Goal: Task Accomplishment & Management: Use online tool/utility

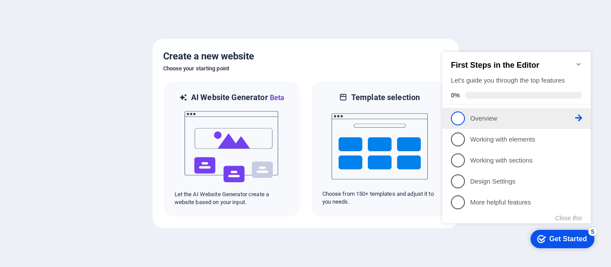
click at [577, 115] on icon at bounding box center [578, 118] width 7 height 7
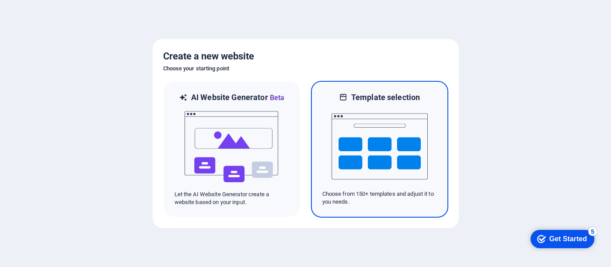
click at [407, 163] on img at bounding box center [379, 146] width 96 height 87
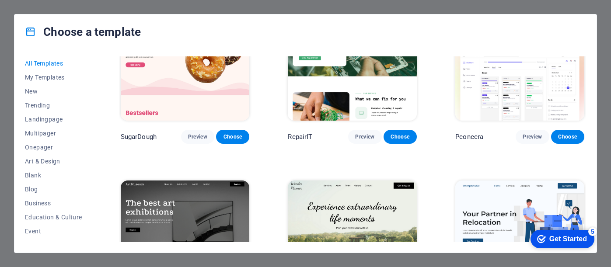
scroll to position [52, 0]
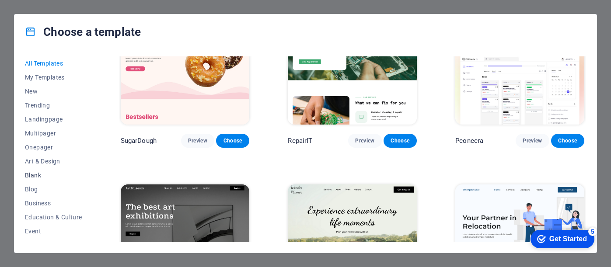
click at [39, 175] on span "Blank" at bounding box center [53, 175] width 57 height 7
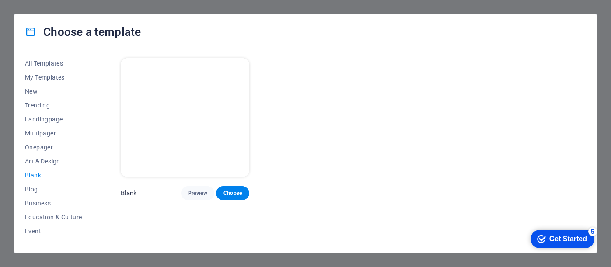
scroll to position [0, 0]
click at [235, 190] on span "Choose" at bounding box center [232, 193] width 19 height 7
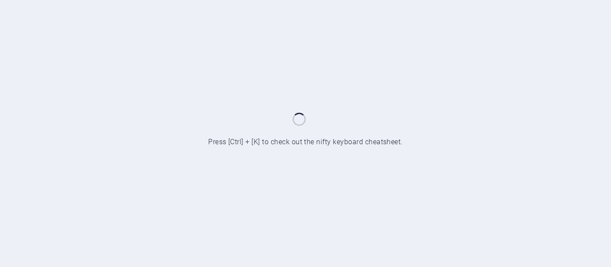
click at [233, 191] on div at bounding box center [305, 133] width 611 height 267
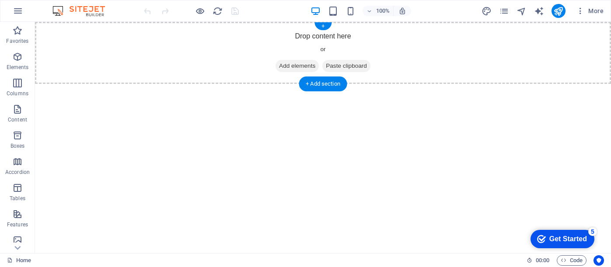
click at [306, 65] on span "Add elements" at bounding box center [296, 66] width 43 height 12
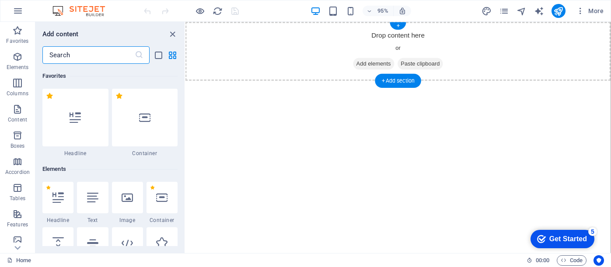
paste input "Logo- no background"
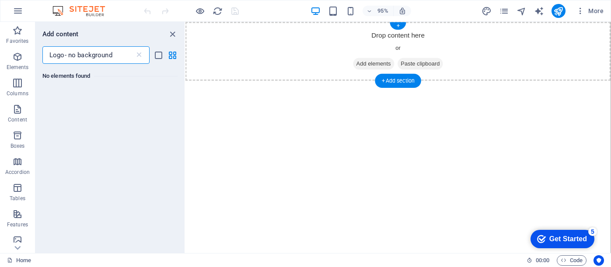
type input "Logo- no background"
click at [438, 67] on span "Paste clipboard" at bounding box center [433, 66] width 48 height 12
click at [439, 67] on span "Paste clipboard" at bounding box center [433, 66] width 48 height 12
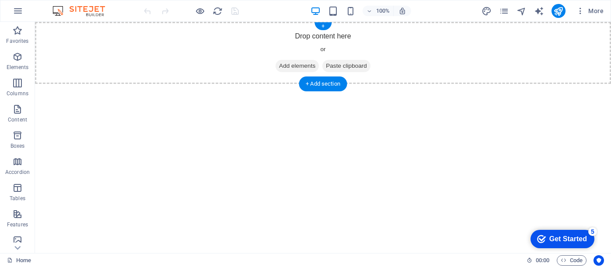
click at [302, 65] on span "Add elements" at bounding box center [296, 66] width 43 height 12
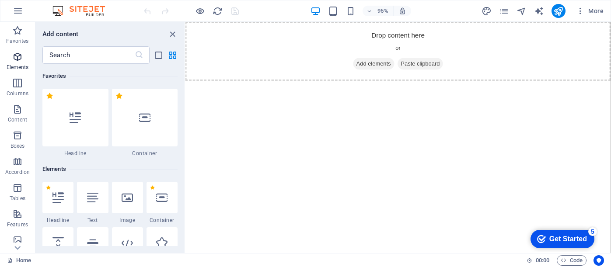
click at [18, 57] on icon "button" at bounding box center [17, 57] width 10 height 10
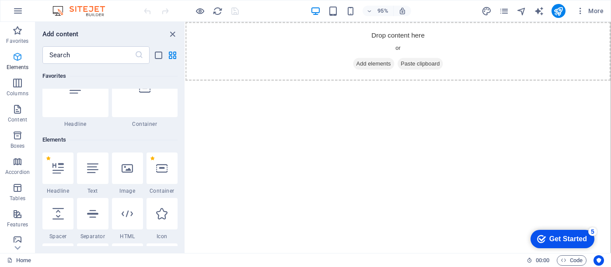
scroll to position [93, 0]
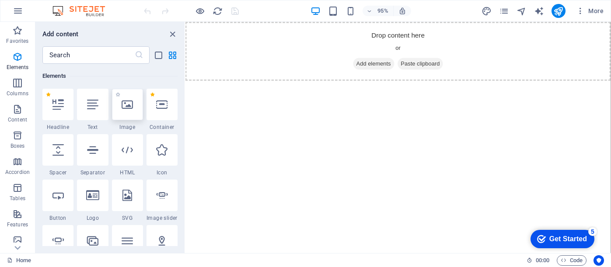
click at [120, 103] on div at bounding box center [127, 104] width 31 height 31
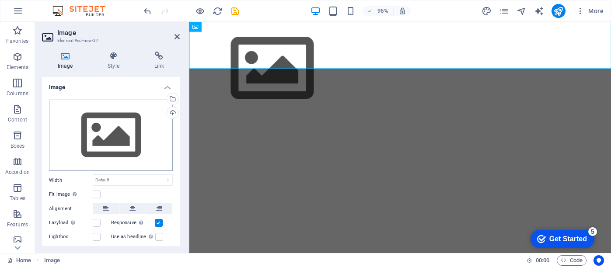
scroll to position [0, 0]
click at [115, 146] on div "Drag files here, click to choose files or select files from Files or our free s…" at bounding box center [111, 136] width 124 height 72
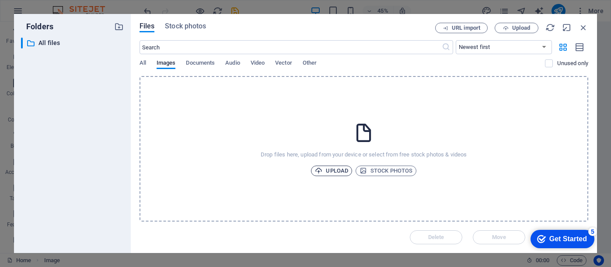
click at [337, 172] on span "Upload" at bounding box center [331, 171] width 33 height 10
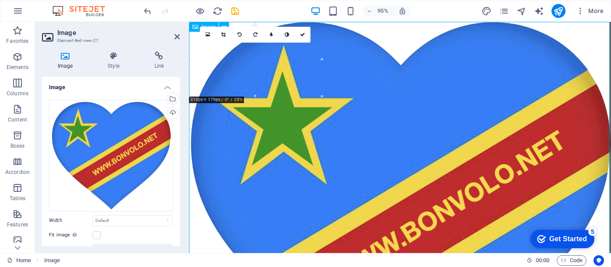
click at [373, 152] on figure at bounding box center [411, 222] width 444 height 401
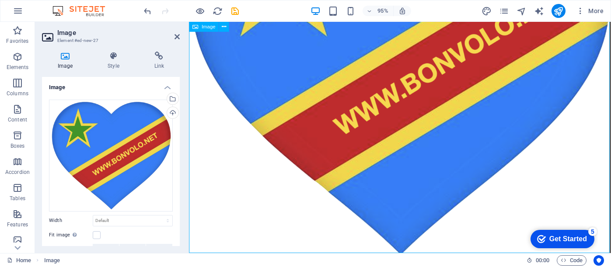
scroll to position [156, 0]
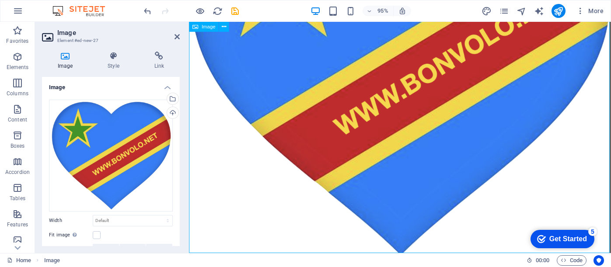
click at [409, 264] on figure at bounding box center [411, 66] width 444 height 401
drag, startPoint x: 409, startPoint y: 264, endPoint x: 409, endPoint y: 225, distance: 38.5
click at [408, 225] on figure at bounding box center [411, 66] width 444 height 401
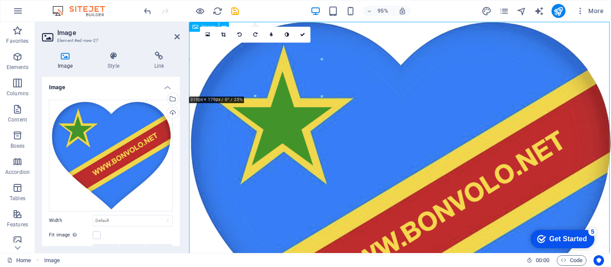
scroll to position [0, 0]
click at [96, 235] on label at bounding box center [97, 235] width 8 height 8
click at [0, 0] on input "Fit image Automatically fit image to a fixed width and height" at bounding box center [0, 0] width 0 height 0
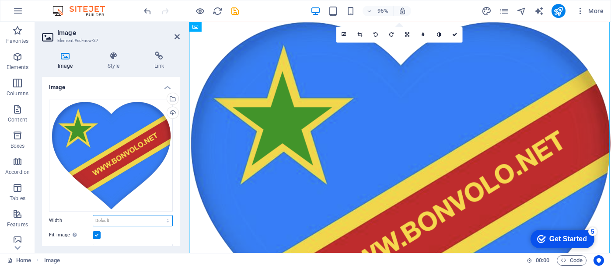
select select "%"
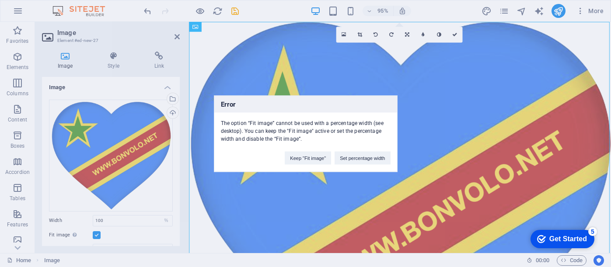
click at [102, 218] on div "Error The option “Fit image” cannot be used with a percentage width (see deskto…" at bounding box center [305, 133] width 611 height 267
click at [96, 236] on div "Error The option “Fit image” cannot be used with a percentage width (see deskto…" at bounding box center [305, 133] width 611 height 267
click at [96, 235] on div "Error The option “Fit image” cannot be used with a percentage width (see deskto…" at bounding box center [305, 133] width 611 height 267
click at [347, 159] on button "Set percentage width" at bounding box center [362, 157] width 56 height 13
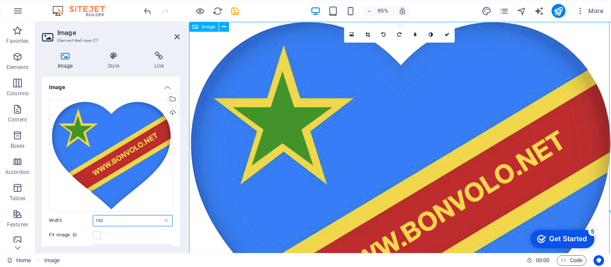
drag, startPoint x: 107, startPoint y: 219, endPoint x: 90, endPoint y: 219, distance: 16.6
click at [90, 219] on div "Width 100 Default auto px rem % em vh vw" at bounding box center [111, 220] width 124 height 11
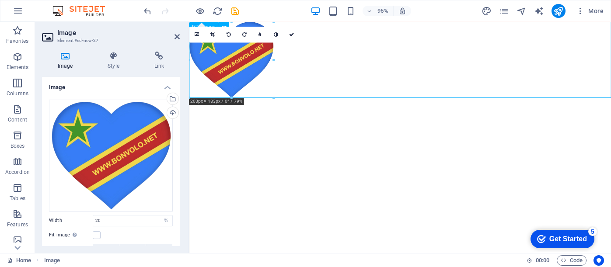
click at [249, 70] on figure at bounding box center [411, 62] width 444 height 80
drag, startPoint x: 103, startPoint y: 221, endPoint x: 90, endPoint y: 221, distance: 12.7
click at [90, 221] on div "Width 20 Default auto px rem % em vh vw" at bounding box center [111, 220] width 124 height 11
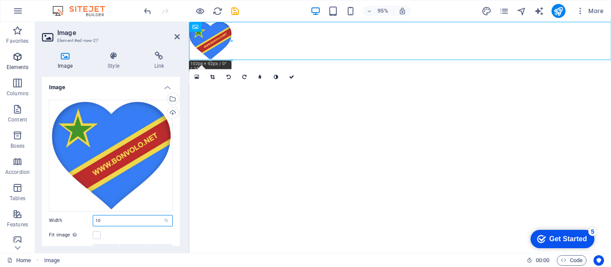
type input "10"
click at [19, 60] on icon "button" at bounding box center [17, 57] width 10 height 10
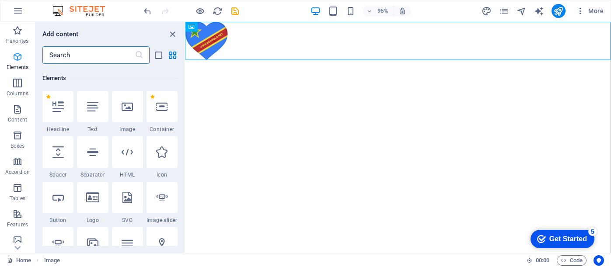
scroll to position [93, 0]
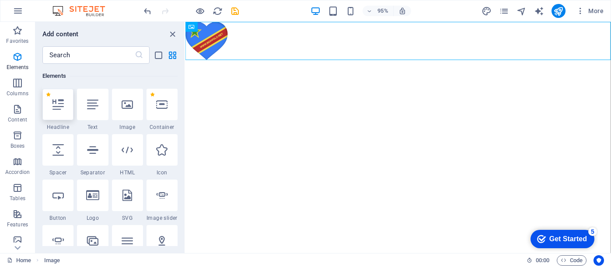
click at [62, 105] on icon at bounding box center [57, 104] width 11 height 11
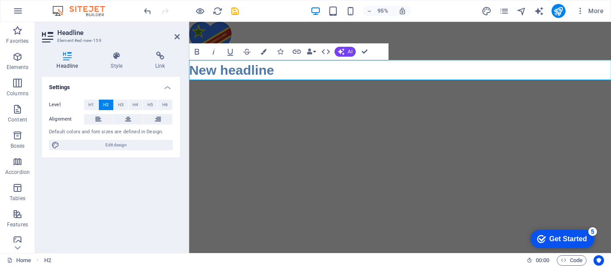
click at [284, 73] on h2 "New headline" at bounding box center [411, 72] width 444 height 21
drag, startPoint x: 284, startPoint y: 73, endPoint x: 377, endPoint y: 96, distance: 95.8
click at [189, 77] on html "Skip to main content New headline" at bounding box center [411, 52] width 444 height 61
drag, startPoint x: 258, startPoint y: 74, endPoint x: 187, endPoint y: 74, distance: 71.2
click at [189, 74] on html "Skip to main content BONVOLO" at bounding box center [411, 52] width 444 height 61
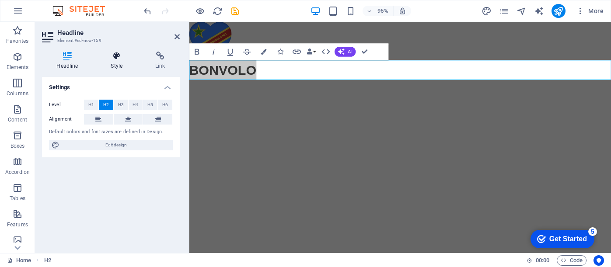
click at [119, 59] on icon at bounding box center [116, 56] width 41 height 9
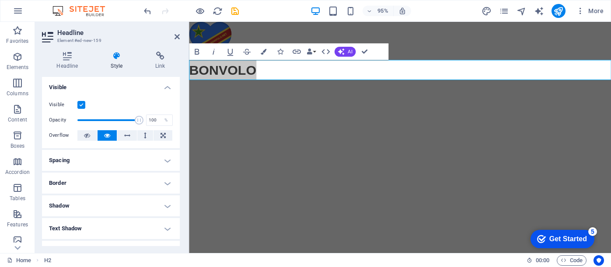
scroll to position [0, 0]
click at [199, 51] on icon "button" at bounding box center [197, 52] width 10 height 10
click at [343, 52] on icon "button" at bounding box center [340, 52] width 7 height 7
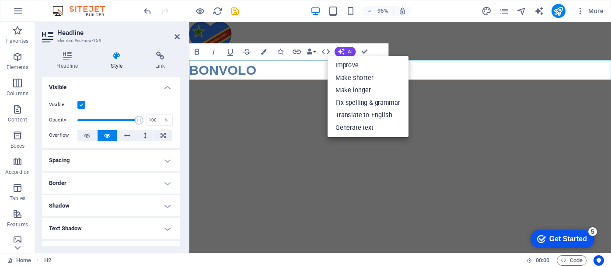
click at [308, 83] on html "Skip to main content BONVOLO" at bounding box center [411, 52] width 444 height 61
click at [323, 52] on icon "button" at bounding box center [325, 52] width 10 height 10
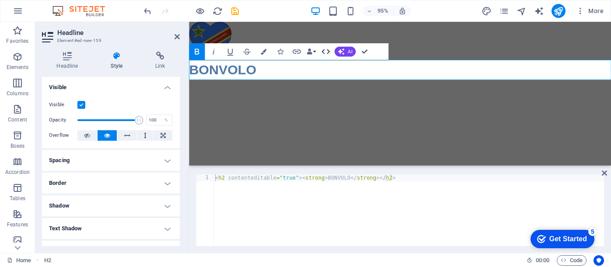
click at [323, 52] on icon "button" at bounding box center [325, 52] width 10 height 10
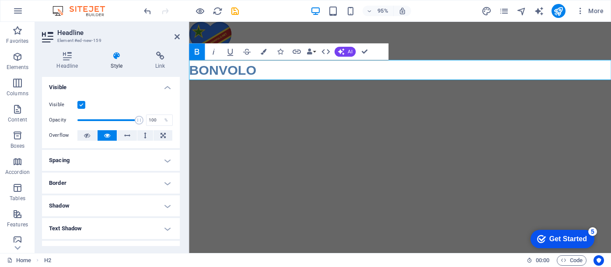
click at [261, 74] on h2 "BONVOLO" at bounding box center [411, 72] width 444 height 21
click at [261, 73] on h2 "BONVOLO" at bounding box center [411, 72] width 444 height 21
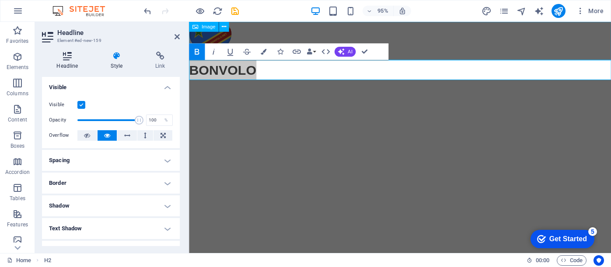
click at [66, 57] on icon at bounding box center [67, 56] width 51 height 9
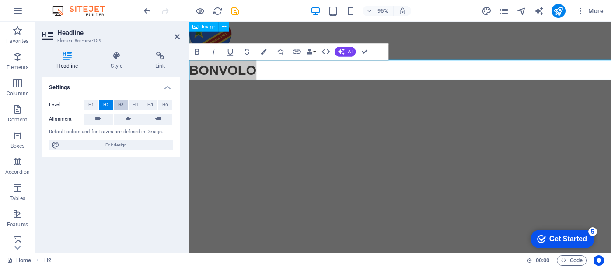
click at [119, 103] on span "H3" at bounding box center [121, 105] width 6 height 10
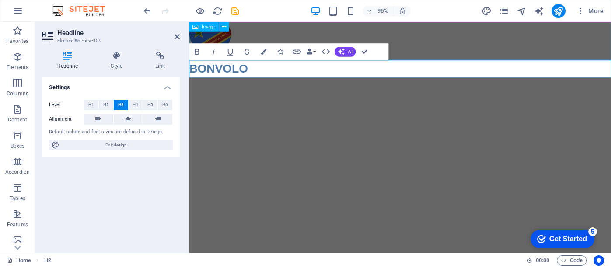
click at [233, 33] on figure at bounding box center [411, 42] width 444 height 40
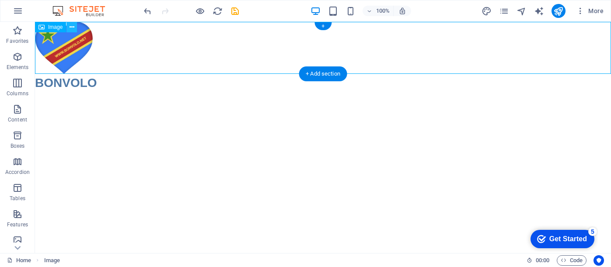
click at [75, 27] on button at bounding box center [71, 27] width 10 height 10
click at [42, 28] on icon at bounding box center [41, 27] width 6 height 10
click at [73, 28] on icon at bounding box center [71, 27] width 5 height 9
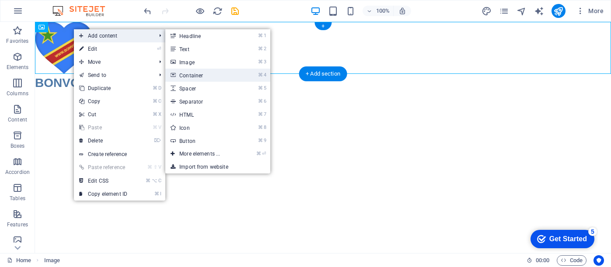
click at [198, 76] on link "⌘ 4 Container" at bounding box center [201, 75] width 72 height 13
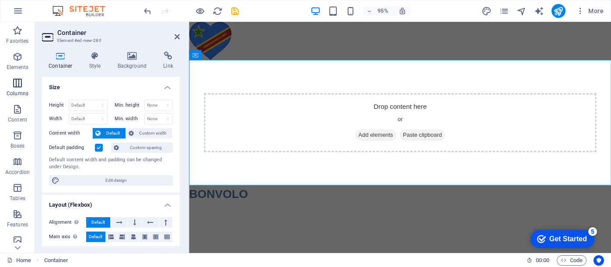
click at [17, 85] on icon "button" at bounding box center [17, 83] width 10 height 10
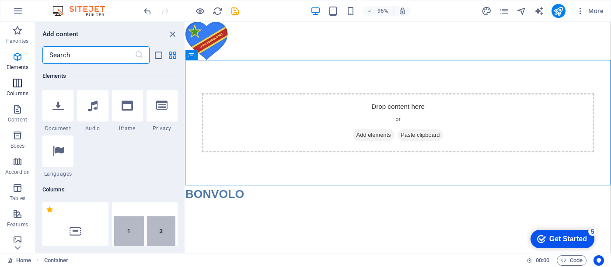
scroll to position [433, 0]
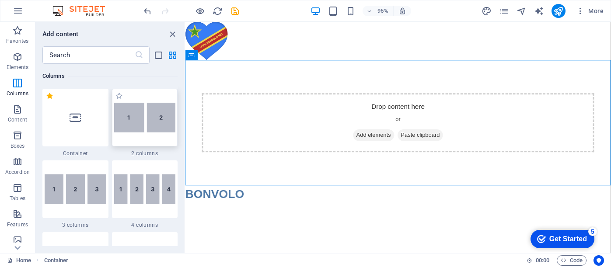
click at [122, 127] on img at bounding box center [145, 118] width 62 height 30
select select "rem"
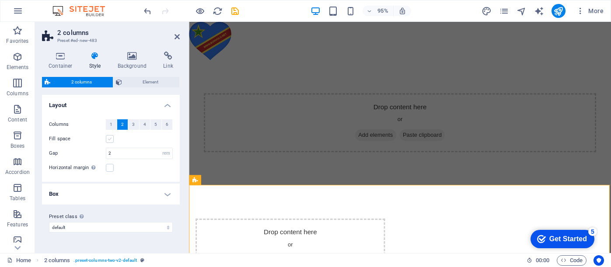
click at [111, 139] on label at bounding box center [110, 139] width 8 height 8
click at [0, 0] on input "Fill space" at bounding box center [0, 0] width 0 height 0
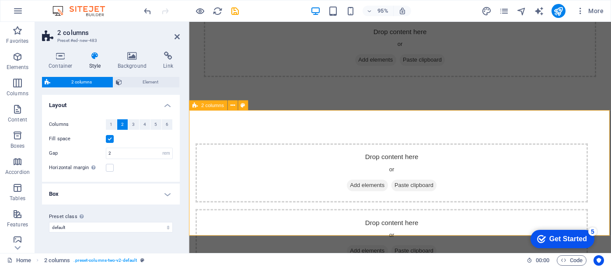
scroll to position [79, 0]
click at [274, 135] on div "Drop content here or Add elements Paste clipboard Drop content here or Add elem…" at bounding box center [411, 215] width 444 height 201
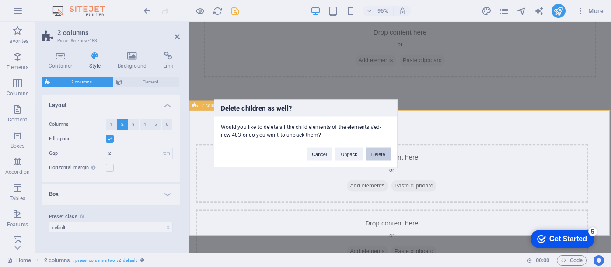
drag, startPoint x: 377, startPoint y: 152, endPoint x: 342, endPoint y: 128, distance: 42.7
click at [377, 152] on button "Delete" at bounding box center [378, 153] width 24 height 13
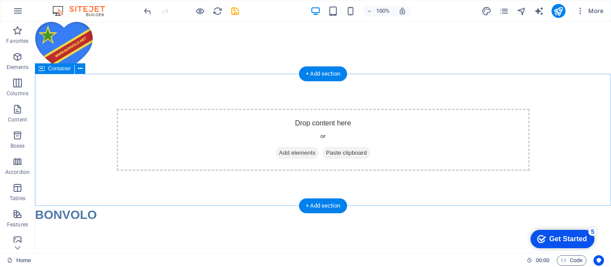
click at [363, 136] on div "Drop content here or Add elements Paste clipboard" at bounding box center [323, 140] width 413 height 62
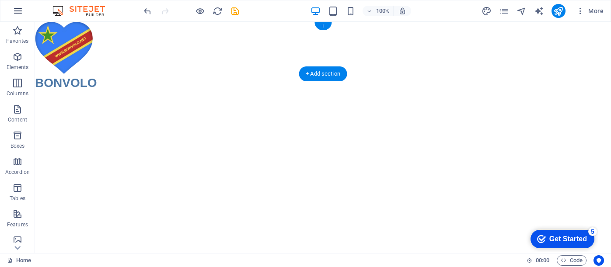
click at [18, 11] on icon "button" at bounding box center [18, 11] width 10 height 10
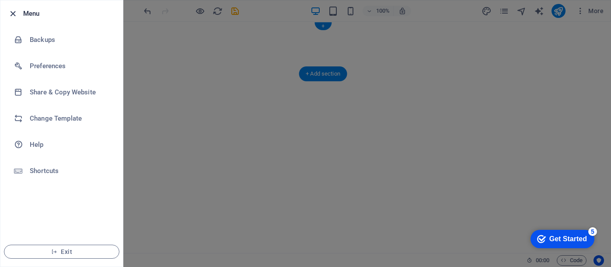
click at [14, 13] on icon "button" at bounding box center [13, 14] width 10 height 10
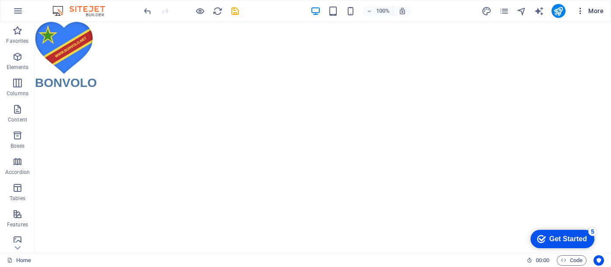
click at [593, 10] on span "More" at bounding box center [590, 11] width 28 height 9
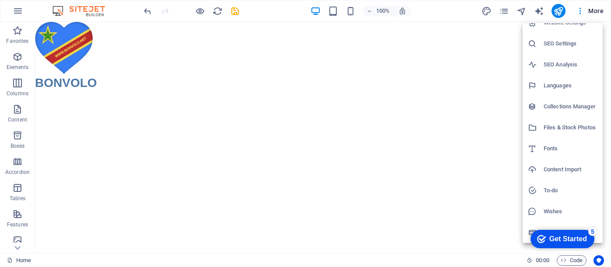
scroll to position [11, 0]
click at [554, 146] on h6 "Fonts" at bounding box center [570, 148] width 54 height 10
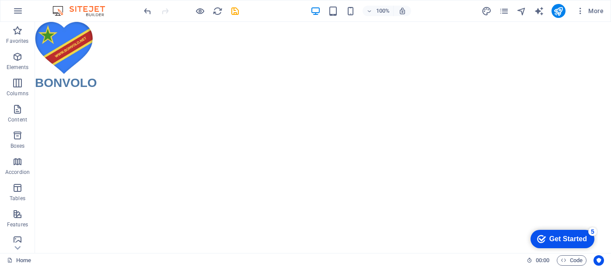
select select "popularity"
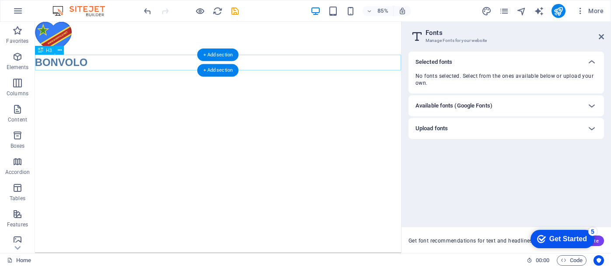
click at [108, 69] on div "BONVOLO" at bounding box center [250, 70] width 431 height 18
click at [589, 106] on icon at bounding box center [591, 106] width 10 height 10
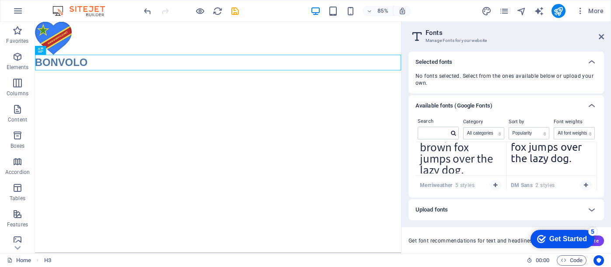
scroll to position [641, 0]
click at [591, 209] on icon at bounding box center [591, 210] width 10 height 10
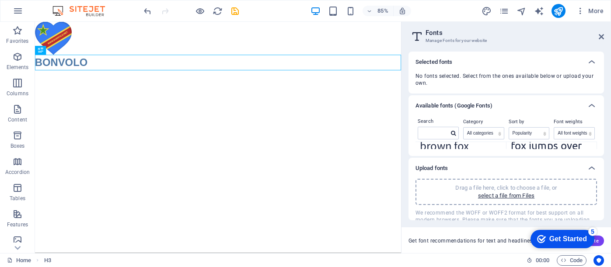
scroll to position [0, 0]
click at [592, 168] on icon at bounding box center [591, 168] width 10 height 10
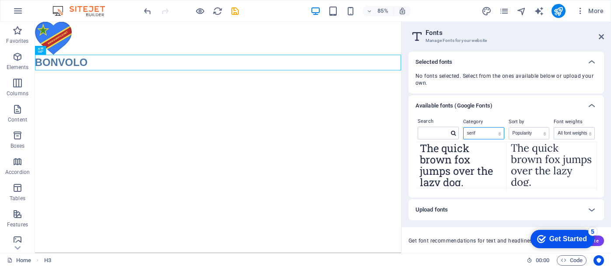
scroll to position [85, 0]
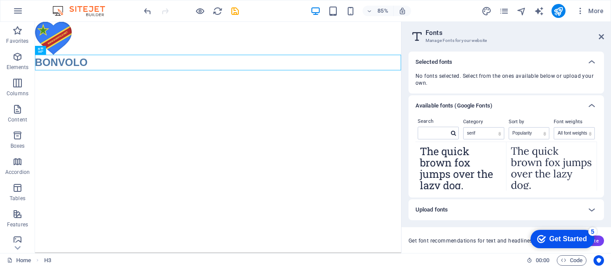
click at [526, 160] on textarea "The quick brown fox jumps over the lazy dog." at bounding box center [551, 165] width 90 height 48
click at [99, 69] on div "BONVOLO" at bounding box center [250, 70] width 431 height 18
drag, startPoint x: 100, startPoint y: 68, endPoint x: 38, endPoint y: 73, distance: 61.4
click at [38, 73] on div "BONVOLO" at bounding box center [250, 70] width 431 height 18
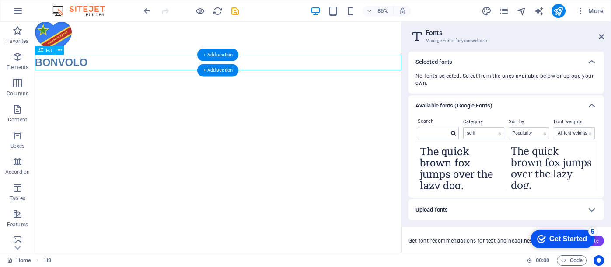
click at [91, 70] on div "BONVOLO" at bounding box center [250, 70] width 431 height 18
click at [91, 71] on div "BONVOLO" at bounding box center [250, 70] width 431 height 18
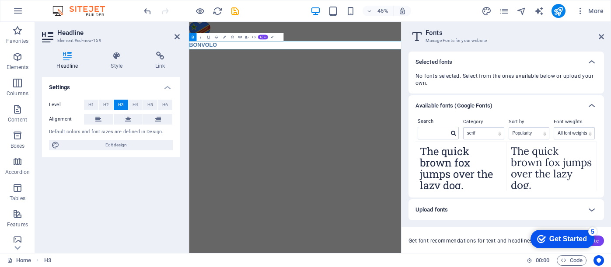
click at [535, 170] on textarea "The quick brown fox jumps over the lazy dog." at bounding box center [551, 165] width 90 height 48
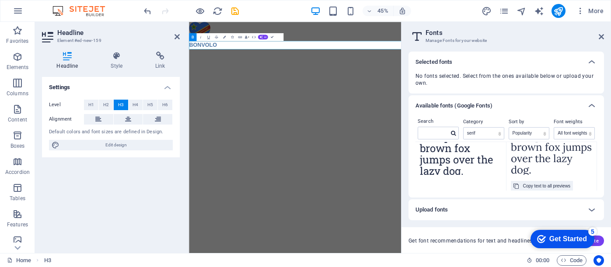
scroll to position [101, 0]
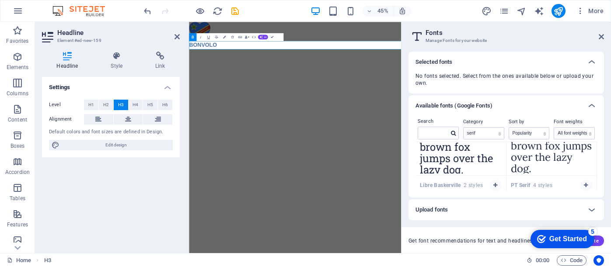
click at [538, 186] on div "Copy text to all previews" at bounding box center [541, 180] width 47 height 10
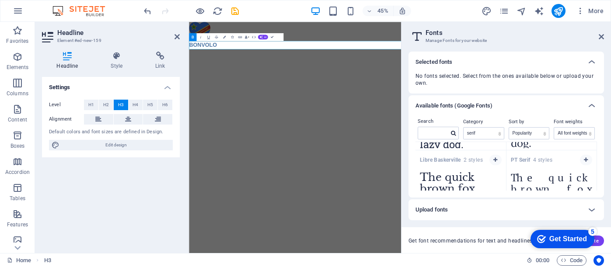
scroll to position [125, 0]
drag, startPoint x: 584, startPoint y: 160, endPoint x: 553, endPoint y: 177, distance: 35.6
click at [553, 177] on div "PT Serif 4 styles The quick brown fox jumps over the lazy dog. Copy text to all…" at bounding box center [551, 184] width 91 height 67
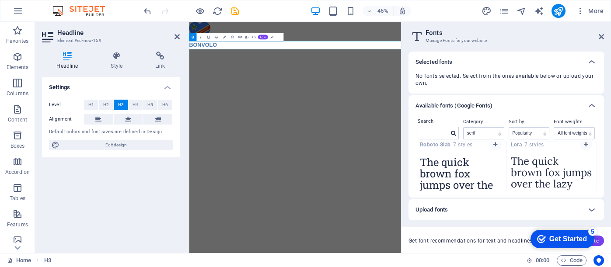
scroll to position [71, 0]
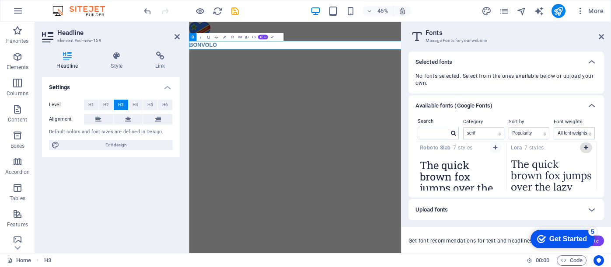
click at [585, 148] on icon "button" at bounding box center [586, 147] width 4 height 5
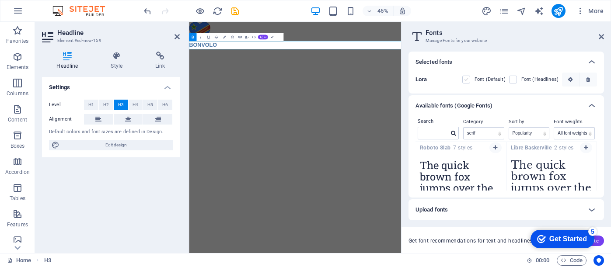
click at [468, 81] on label at bounding box center [466, 80] width 8 height 8
click at [0, 0] on input "checkbox" at bounding box center [0, 0] width 0 height 0
click at [194, 36] on icon "button" at bounding box center [192, 37] width 5 height 5
click at [268, 74] on h3 "BONVOLO" at bounding box center [424, 73] width 471 height 18
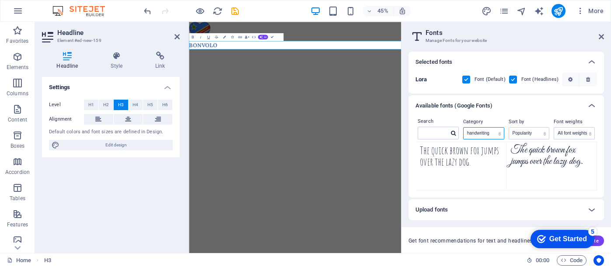
scroll to position [289, 0]
click at [536, 166] on textarea "The quick brown fox jumps over the lazy dog." at bounding box center [551, 163] width 90 height 48
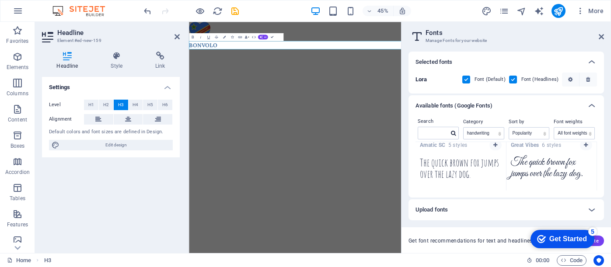
scroll to position [272, 0]
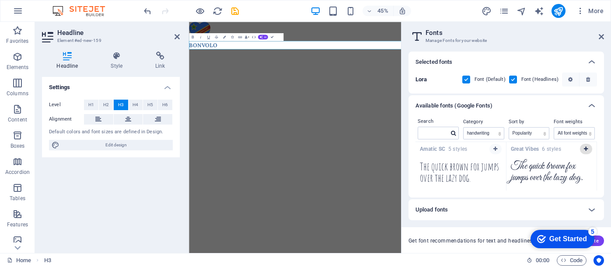
click at [584, 148] on icon "button" at bounding box center [586, 148] width 4 height 5
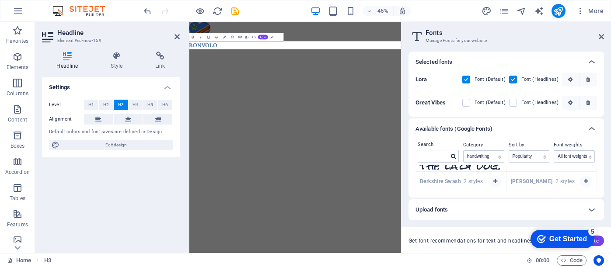
scroll to position [570, 0]
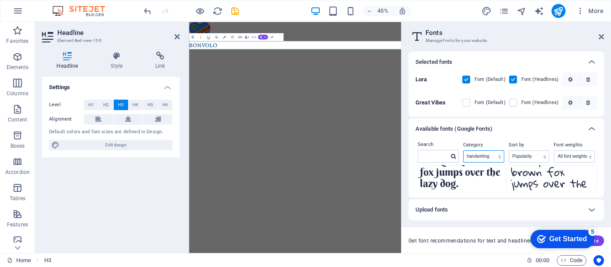
select select "sans-serif"
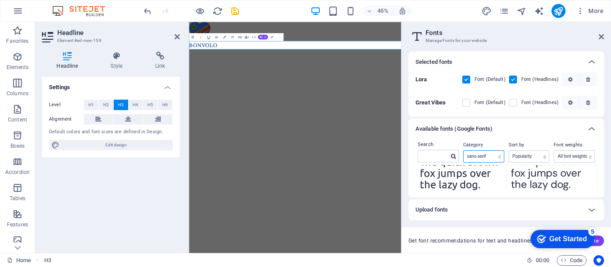
scroll to position [570, 0]
click at [469, 80] on label at bounding box center [466, 80] width 8 height 8
click at [0, 0] on input "checkbox" at bounding box center [0, 0] width 0 height 0
click at [514, 76] on label at bounding box center [513, 80] width 8 height 8
click at [0, 0] on input "checkbox" at bounding box center [0, 0] width 0 height 0
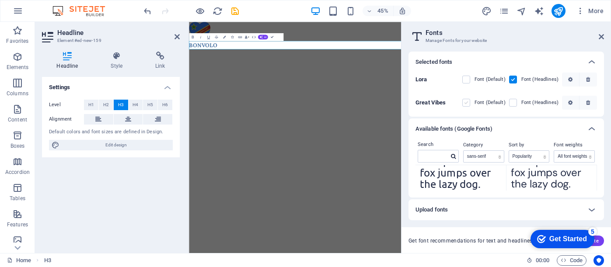
click at [469, 104] on label at bounding box center [466, 103] width 8 height 8
click at [0, 0] on Vibes "checkbox" at bounding box center [0, 0] width 0 height 0
click at [468, 104] on label at bounding box center [466, 103] width 8 height 8
click at [0, 0] on Vibes "checkbox" at bounding box center [0, 0] width 0 height 0
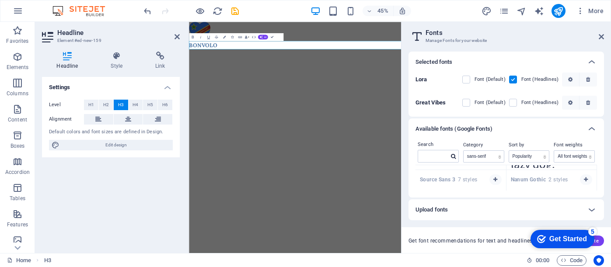
scroll to position [1614, 0]
click at [493, 173] on button "button" at bounding box center [495, 176] width 12 height 10
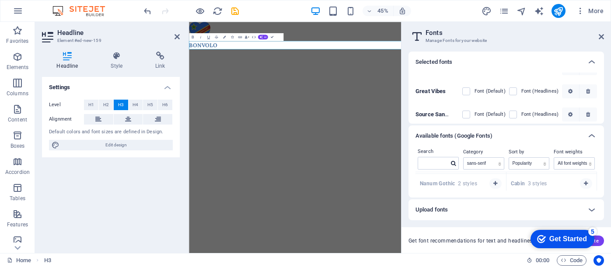
scroll to position [16, 0]
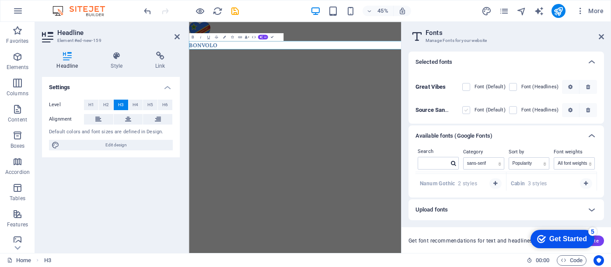
click at [464, 110] on label at bounding box center [466, 110] width 8 height 8
click at [0, 0] on 3 "checkbox" at bounding box center [0, 0] width 0 height 0
click at [563, 240] on div "Get Started" at bounding box center [568, 239] width 38 height 8
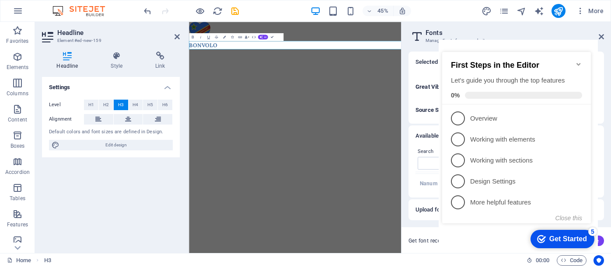
click at [562, 236] on div "Get Started" at bounding box center [568, 239] width 38 height 8
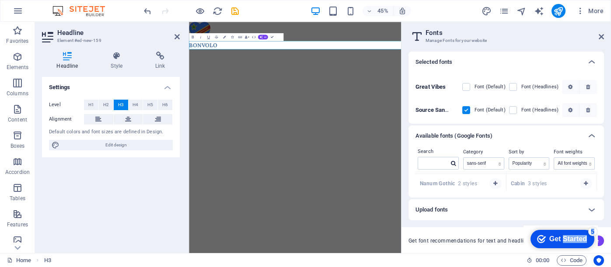
click at [587, 243] on div "Get Started" at bounding box center [568, 239] width 38 height 8
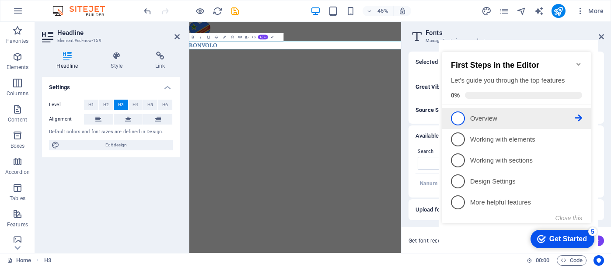
click at [456, 117] on span "1" at bounding box center [458, 118] width 14 height 14
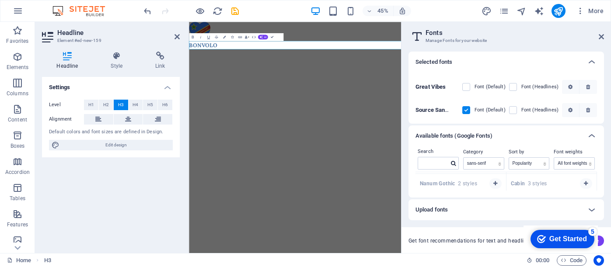
scroll to position [0, 0]
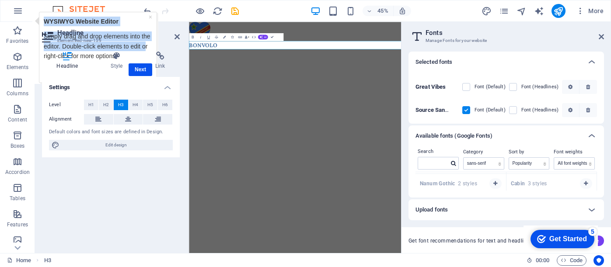
drag, startPoint x: 131, startPoint y: 16, endPoint x: 146, endPoint y: 43, distance: 30.9
click at [146, 43] on div "× WYSIWYG Website Editor Simply drag and drop elements into the editor. Double-…" at bounding box center [97, 47] width 113 height 66
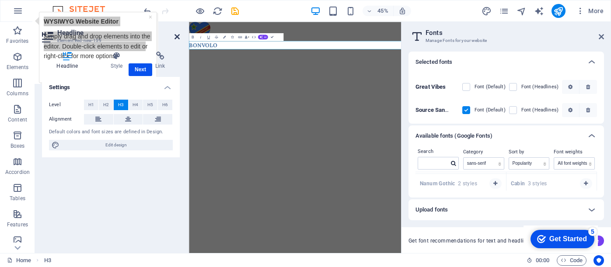
click at [176, 34] on icon at bounding box center [176, 36] width 5 height 7
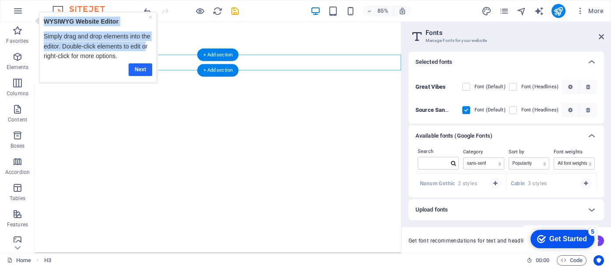
click at [139, 68] on link "Next" at bounding box center [140, 69] width 24 height 13
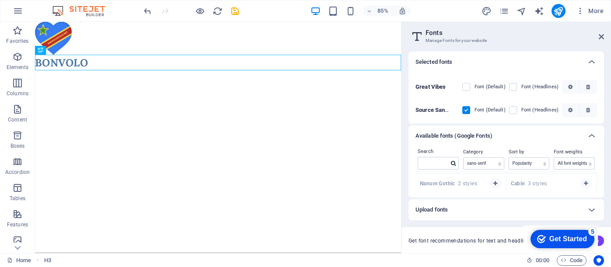
click at [561, 237] on div "Get Started" at bounding box center [568, 239] width 38 height 8
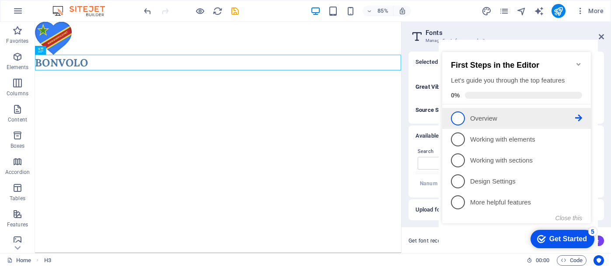
click at [478, 114] on p "Overview - incomplete" at bounding box center [522, 118] width 105 height 9
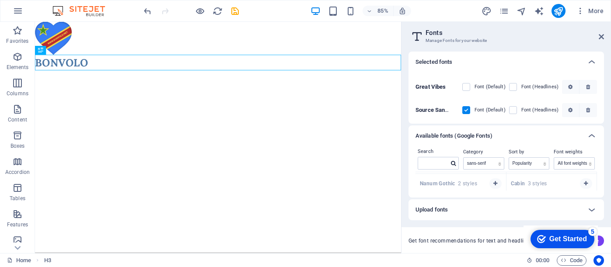
click at [554, 236] on div "Get Started" at bounding box center [568, 239] width 38 height 8
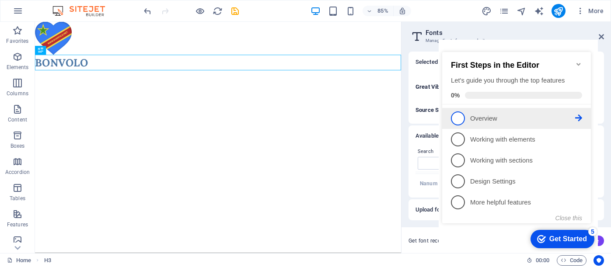
click at [578, 115] on icon at bounding box center [578, 118] width 7 height 7
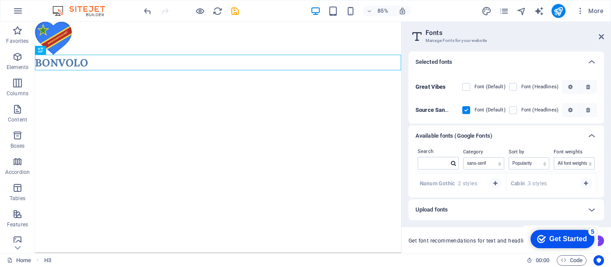
click at [559, 239] on div "Get Started" at bounding box center [568, 239] width 38 height 8
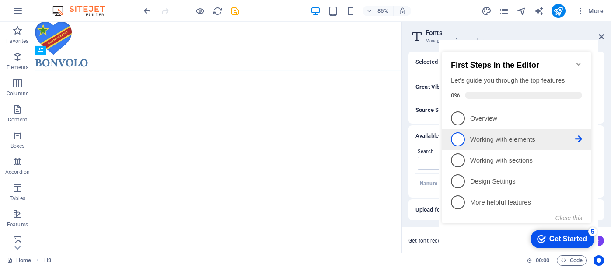
click at [493, 139] on p "Working with elements - incomplete" at bounding box center [522, 139] width 105 height 9
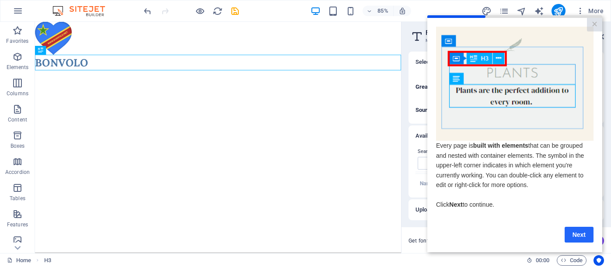
click at [571, 237] on link "Next" at bounding box center [578, 234] width 29 height 16
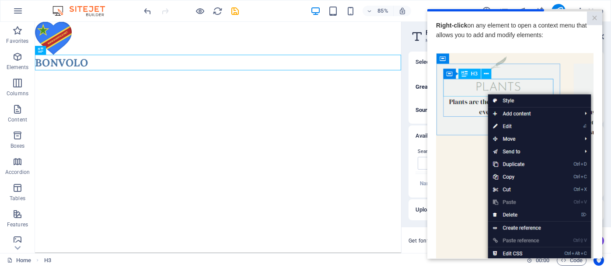
click at [478, 188] on img at bounding box center [514, 177] width 157 height 248
click at [595, 17] on link "×" at bounding box center [594, 18] width 15 height 14
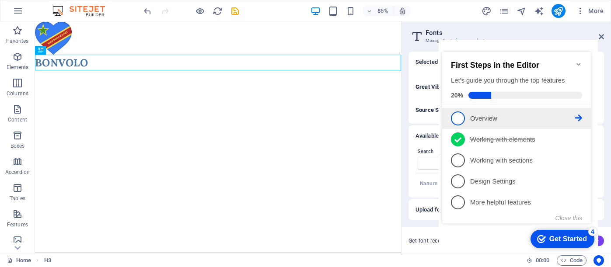
click at [577, 117] on icon at bounding box center [578, 118] width 7 height 7
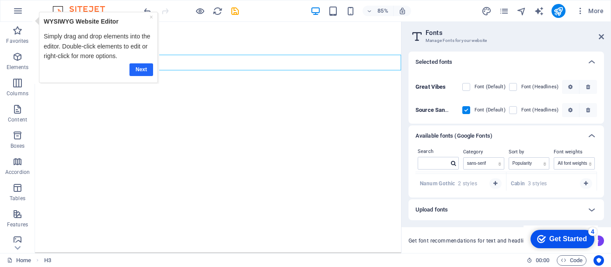
click at [138, 66] on link "Next" at bounding box center [141, 69] width 24 height 13
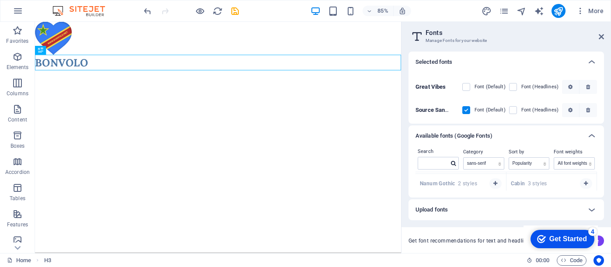
click at [570, 242] on div "Get Started" at bounding box center [568, 239] width 38 height 8
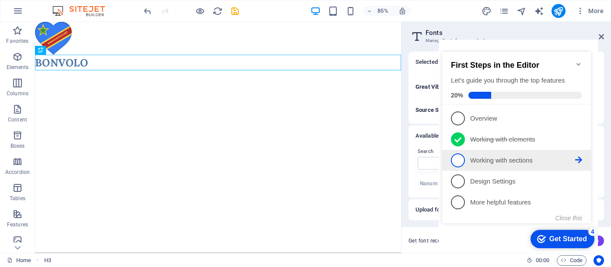
click at [507, 162] on p "Working with sections - incomplete" at bounding box center [522, 160] width 105 height 9
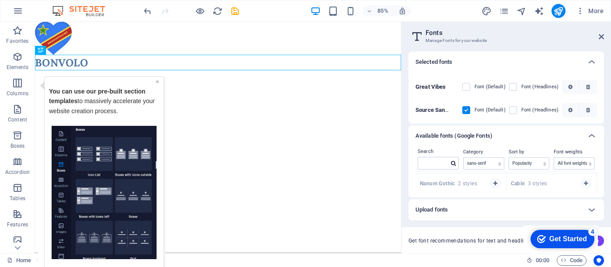
click at [157, 80] on link "×" at bounding box center [157, 81] width 3 height 7
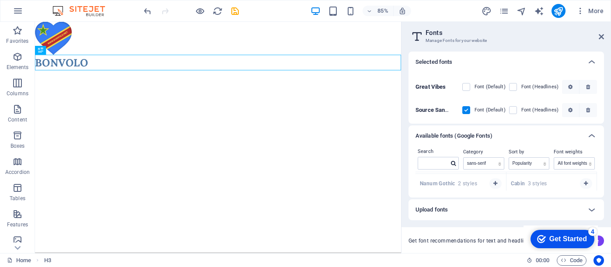
click at [567, 237] on div "Get Started" at bounding box center [568, 239] width 38 height 8
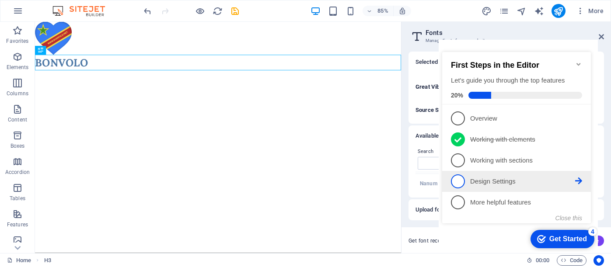
click at [532, 181] on p "Design Settings - incomplete" at bounding box center [522, 181] width 105 height 9
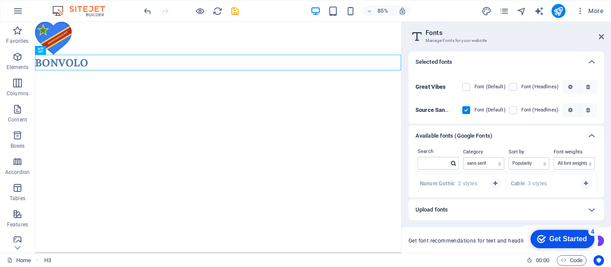
click at [574, 239] on div "Get Started" at bounding box center [568, 239] width 38 height 8
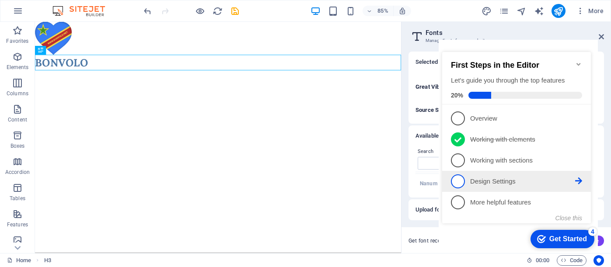
click at [581, 179] on icon at bounding box center [578, 180] width 7 height 7
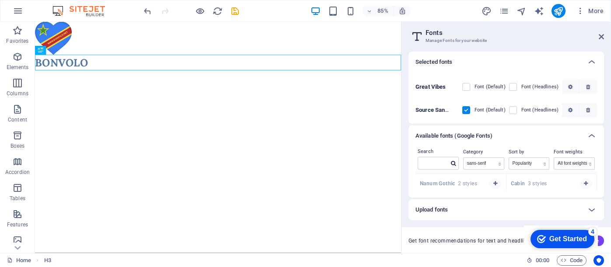
drag, startPoint x: 565, startPoint y: 240, endPoint x: 650, endPoint y: 370, distance: 155.8
click at [565, 240] on div "Get Started" at bounding box center [568, 239] width 38 height 8
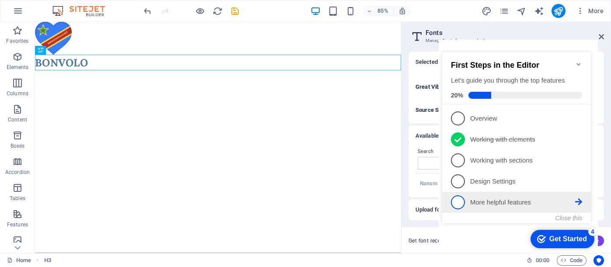
click at [578, 200] on icon at bounding box center [578, 201] width 7 height 7
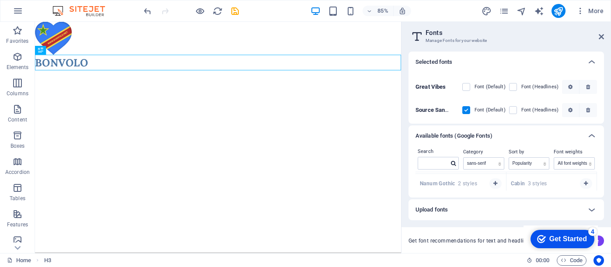
click at [552, 239] on div "Get Started" at bounding box center [568, 239] width 38 height 8
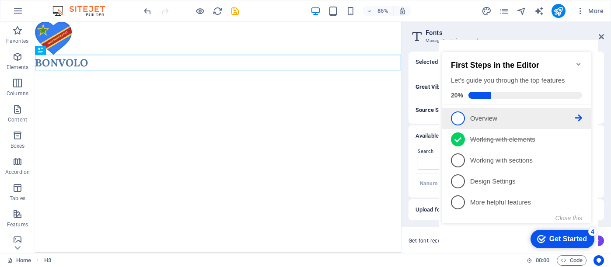
click at [578, 116] on icon at bounding box center [578, 118] width 7 height 7
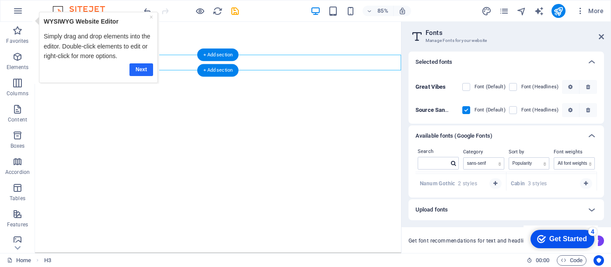
click at [140, 66] on link "Next" at bounding box center [141, 69] width 24 height 13
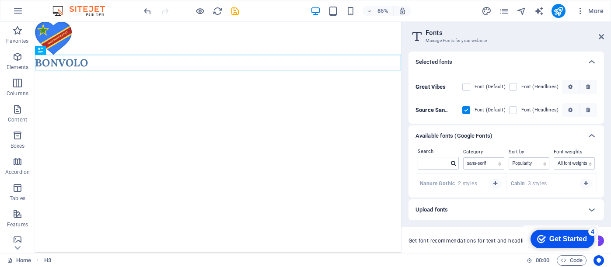
click at [566, 238] on div "Get Started" at bounding box center [568, 239] width 38 height 8
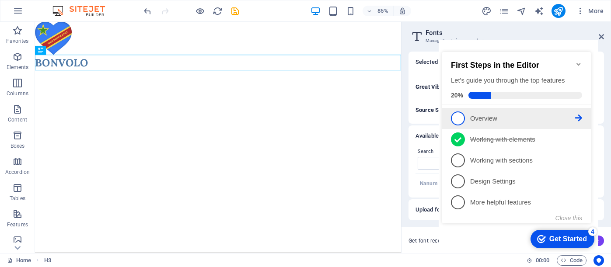
click at [578, 115] on icon at bounding box center [578, 118] width 7 height 7
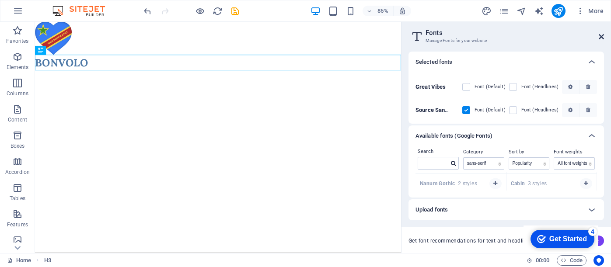
click at [601, 38] on icon at bounding box center [600, 36] width 5 height 7
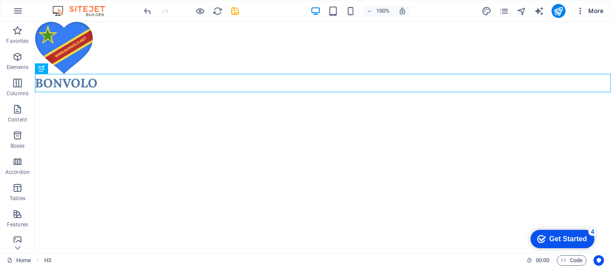
click at [590, 11] on span "More" at bounding box center [590, 11] width 28 height 9
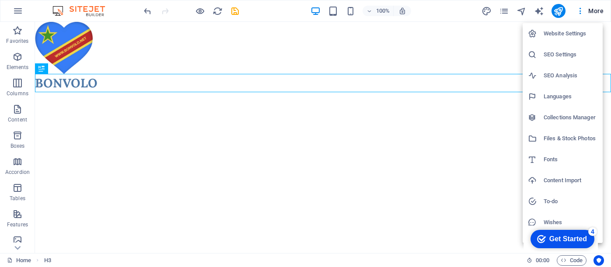
click at [116, 82] on div at bounding box center [305, 133] width 611 height 267
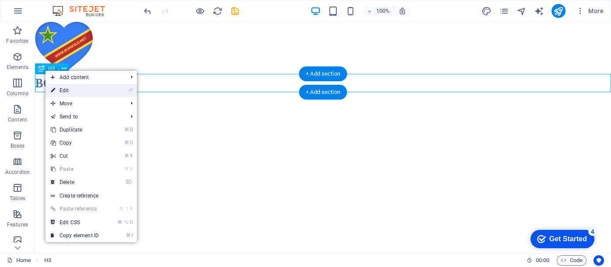
click at [84, 90] on link "⏎ Edit" at bounding box center [74, 90] width 59 height 13
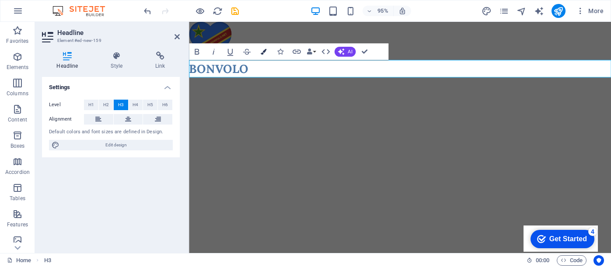
click at [263, 47] on button "Colors" at bounding box center [263, 51] width 16 height 17
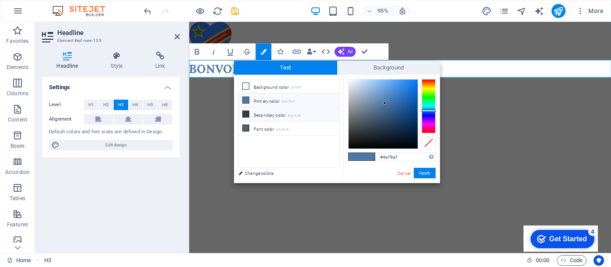
click at [246, 114] on icon at bounding box center [246, 114] width 6 height 6
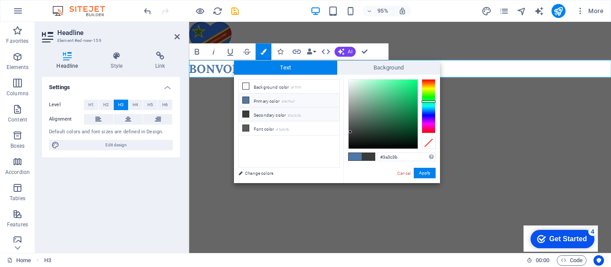
drag, startPoint x: 246, startPoint y: 113, endPoint x: 257, endPoint y: 101, distance: 17.0
click at [257, 101] on ul "Background color #ffffff Primary color #4e79a7 Secondary color #3a3c3b Font col…" at bounding box center [288, 123] width 101 height 89
click at [247, 102] on icon at bounding box center [246, 100] width 6 height 6
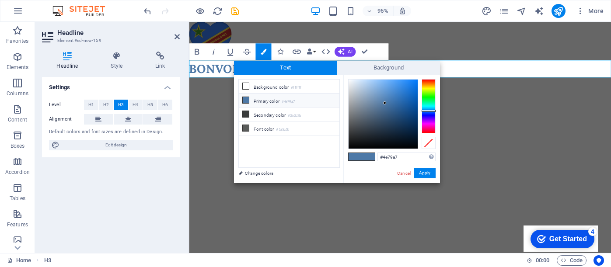
type input "#0a0a0a"
click at [351, 146] on div at bounding box center [382, 114] width 69 height 69
click at [422, 172] on button "Apply" at bounding box center [424, 173] width 22 height 10
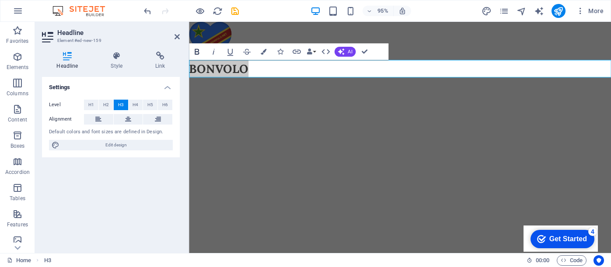
click at [196, 50] on icon "button" at bounding box center [197, 52] width 10 height 10
click at [254, 71] on h3 "BONVOLO" at bounding box center [411, 71] width 444 height 18
drag, startPoint x: 254, startPoint y: 71, endPoint x: 181, endPoint y: 73, distance: 73.4
click at [189, 73] on html "Skip to main content BONVOLO" at bounding box center [411, 51] width 444 height 59
click at [594, 12] on span "More" at bounding box center [590, 11] width 28 height 9
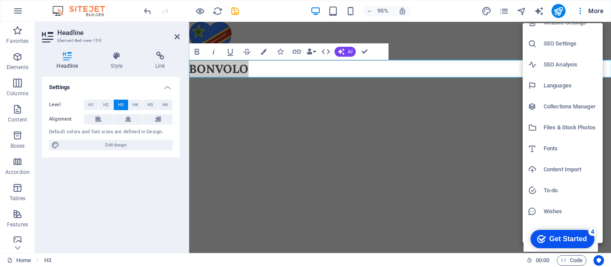
scroll to position [11, 0]
click at [504, 177] on div at bounding box center [305, 133] width 611 height 267
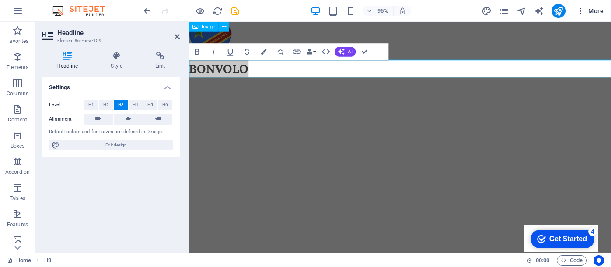
click at [596, 10] on span "More" at bounding box center [590, 11] width 28 height 9
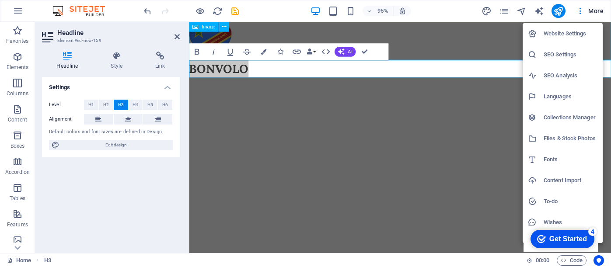
click at [126, 115] on div at bounding box center [305, 133] width 611 height 267
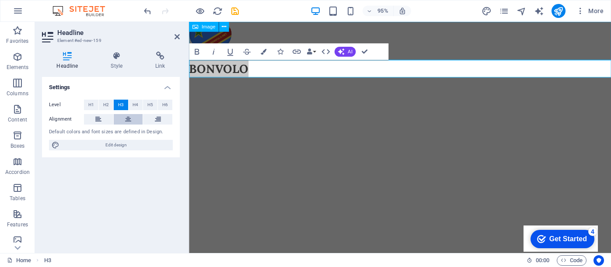
click at [128, 118] on icon at bounding box center [128, 119] width 6 height 10
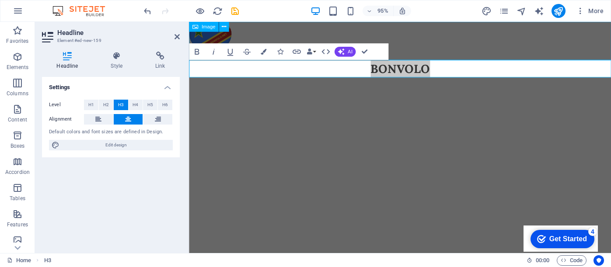
click at [215, 39] on figure at bounding box center [411, 42] width 444 height 40
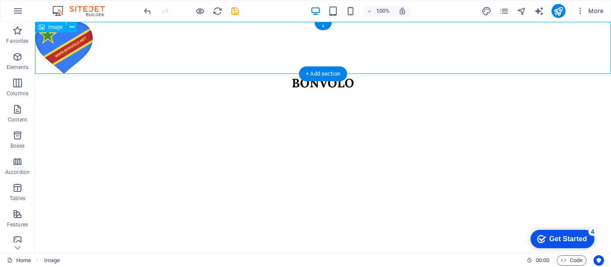
click at [85, 46] on figure at bounding box center [323, 48] width 576 height 52
click at [69, 26] on icon at bounding box center [71, 27] width 5 height 9
click at [42, 26] on icon at bounding box center [41, 27] width 6 height 10
click at [41, 26] on icon at bounding box center [41, 27] width 6 height 10
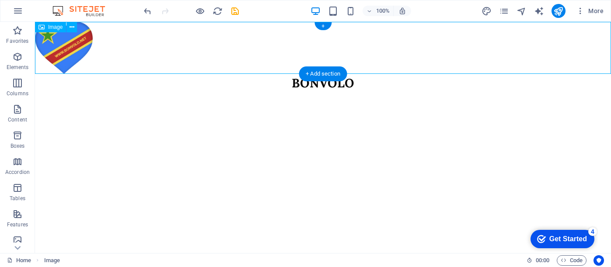
select select "%"
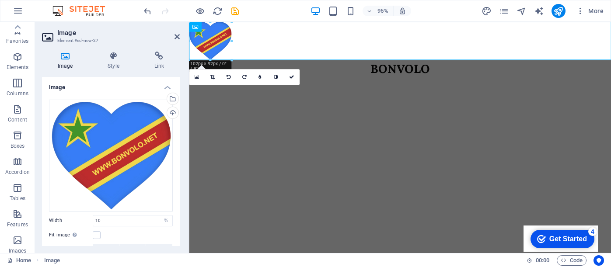
scroll to position [0, 0]
click at [177, 36] on icon at bounding box center [176, 36] width 5 height 7
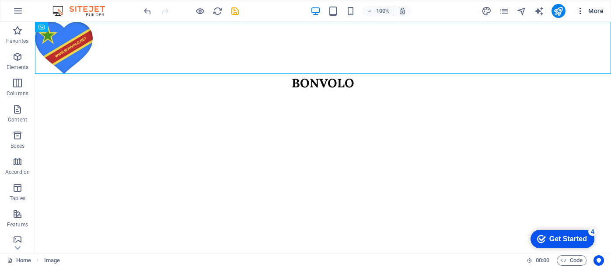
click at [596, 10] on span "More" at bounding box center [590, 11] width 28 height 9
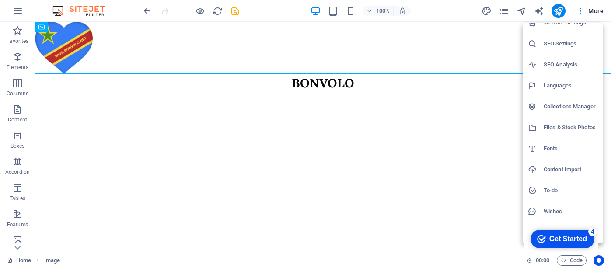
scroll to position [11, 0]
click at [584, 238] on div "Get Started" at bounding box center [568, 239] width 38 height 8
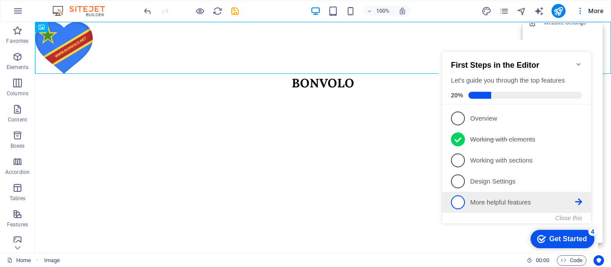
click at [577, 200] on icon at bounding box center [578, 201] width 7 height 7
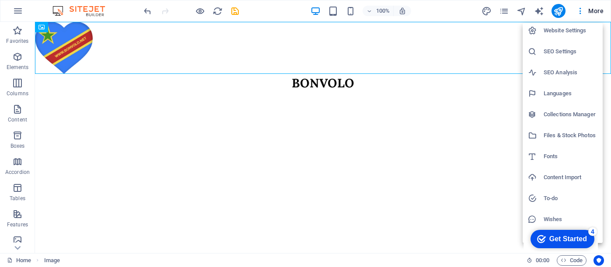
scroll to position [0, 0]
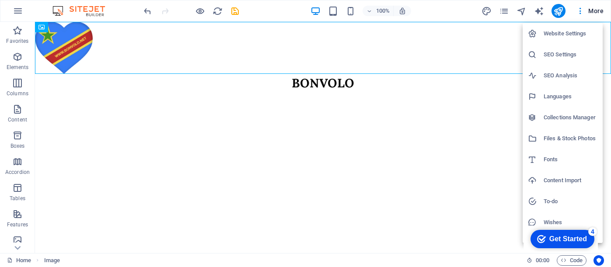
click at [580, 10] on div at bounding box center [305, 133] width 611 height 267
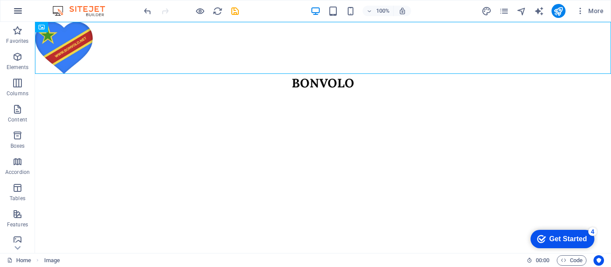
click at [17, 10] on icon "button" at bounding box center [18, 11] width 10 height 10
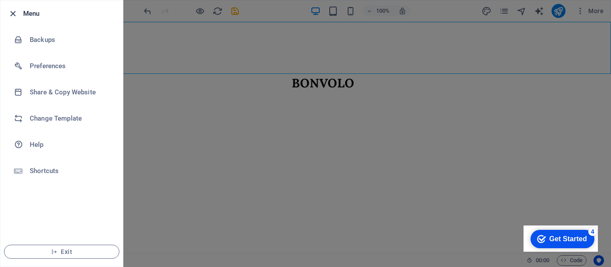
click at [17, 11] on icon "button" at bounding box center [13, 14] width 10 height 10
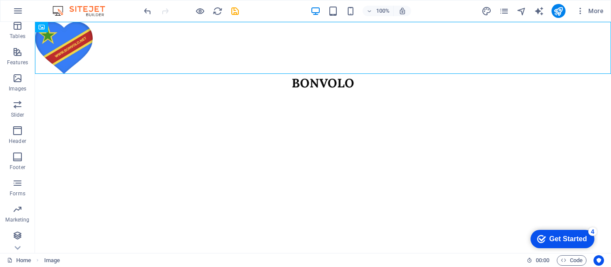
scroll to position [162, 0]
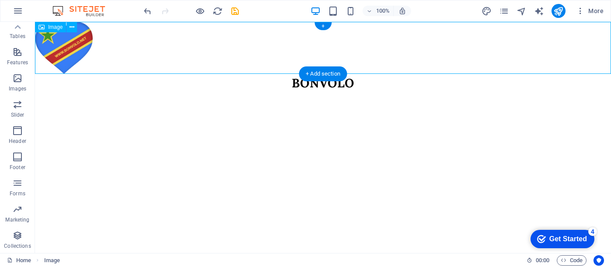
click at [63, 52] on figure at bounding box center [323, 48] width 576 height 52
click at [73, 25] on icon at bounding box center [71, 27] width 5 height 9
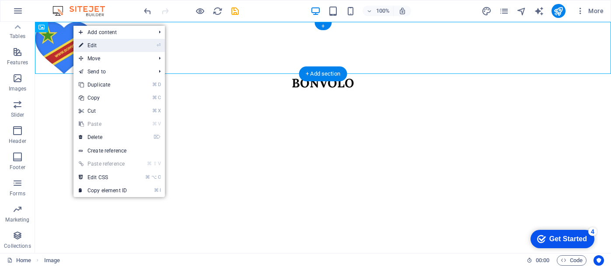
click at [85, 41] on link "⏎ Edit" at bounding box center [102, 45] width 59 height 13
select select "%"
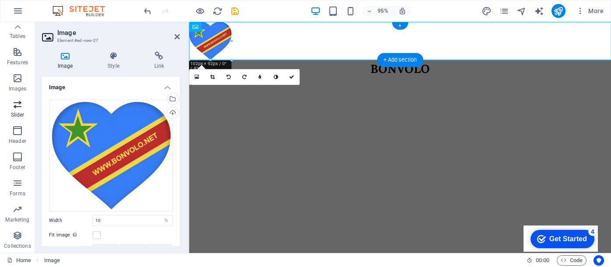
click at [17, 109] on icon "button" at bounding box center [17, 104] width 10 height 10
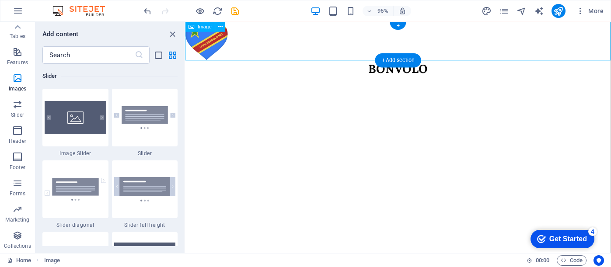
click at [201, 51] on figure at bounding box center [409, 42] width 448 height 40
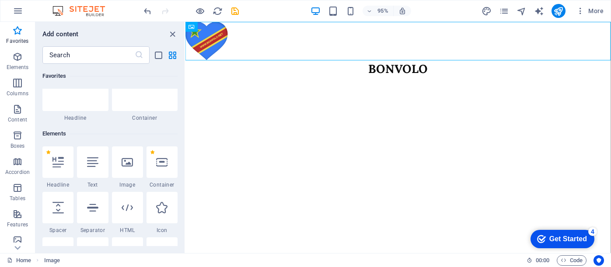
scroll to position [41, 0]
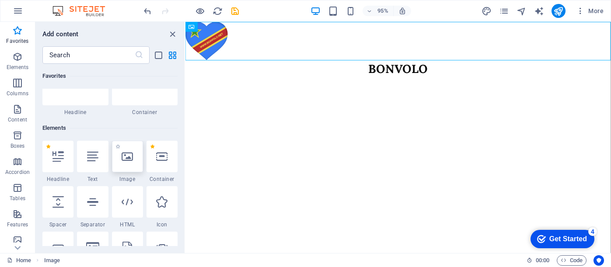
click at [124, 163] on div at bounding box center [127, 156] width 31 height 31
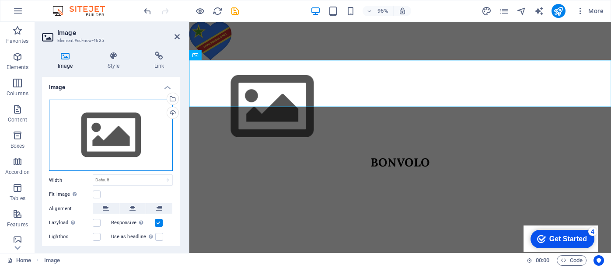
click at [124, 163] on div "Drag files here, click to choose files or select files from Files or our free s…" at bounding box center [111, 136] width 124 height 72
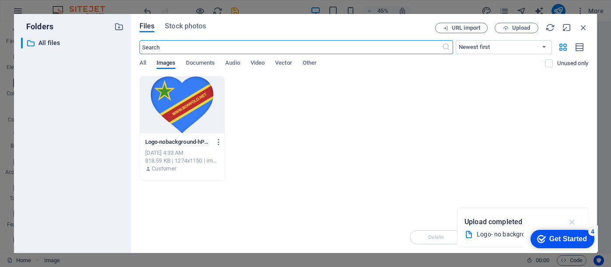
click at [571, 221] on icon "button" at bounding box center [572, 222] width 10 height 10
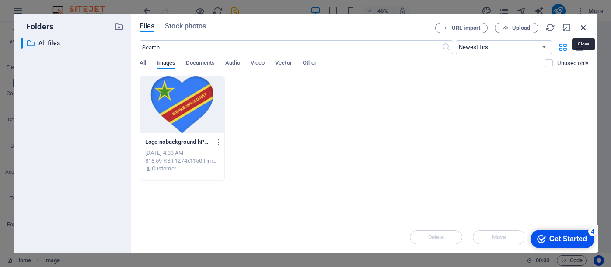
click at [583, 23] on icon "button" at bounding box center [583, 28] width 10 height 10
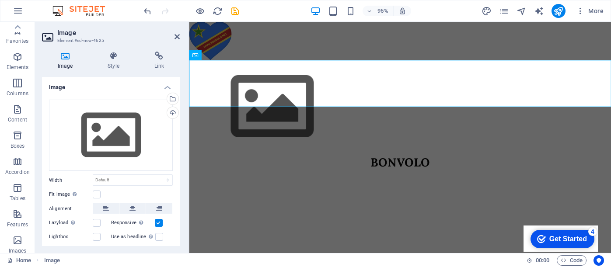
scroll to position [0, 0]
click at [18, 114] on icon "button" at bounding box center [17, 109] width 10 height 10
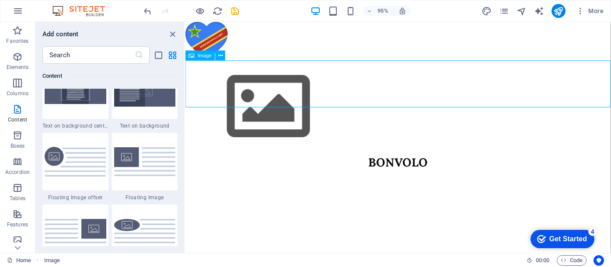
click at [398, 85] on figure at bounding box center [409, 111] width 448 height 98
click at [20, 58] on icon "button" at bounding box center [17, 57] width 10 height 10
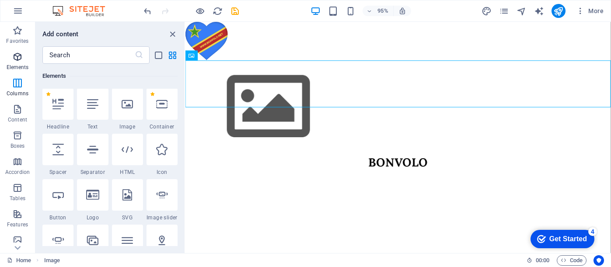
scroll to position [93, 0]
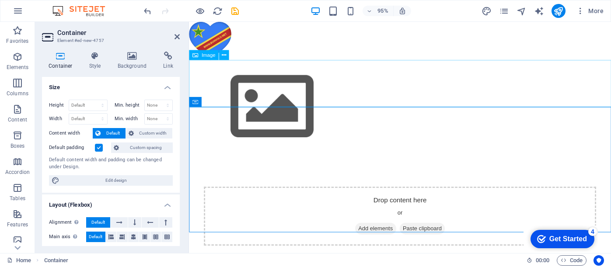
click at [284, 91] on figure at bounding box center [411, 111] width 444 height 98
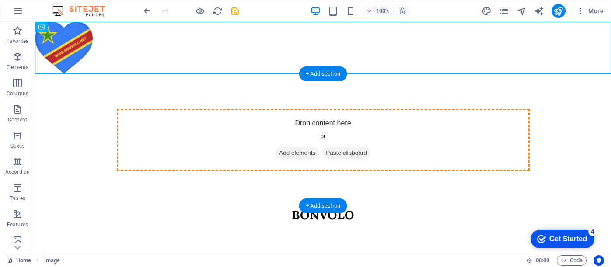
drag, startPoint x: 73, startPoint y: 43, endPoint x: 277, endPoint y: 130, distance: 221.7
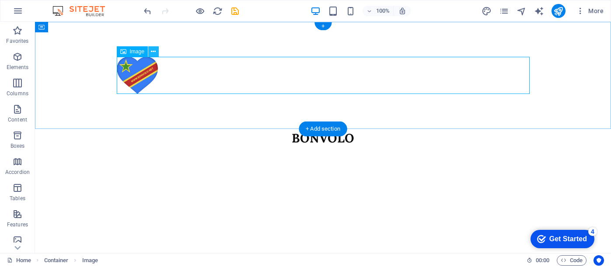
click at [154, 52] on icon at bounding box center [153, 51] width 5 height 9
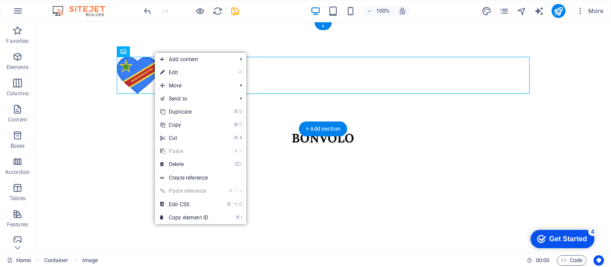
click at [140, 66] on figure at bounding box center [323, 75] width 413 height 37
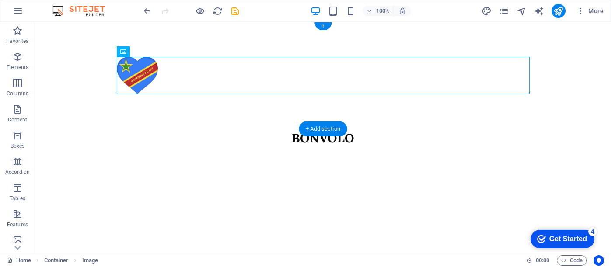
click at [140, 66] on figure at bounding box center [323, 75] width 413 height 37
click at [123, 52] on icon at bounding box center [123, 51] width 6 height 10
click at [156, 51] on button at bounding box center [153, 51] width 10 height 10
click at [143, 41] on div at bounding box center [323, 75] width 576 height 107
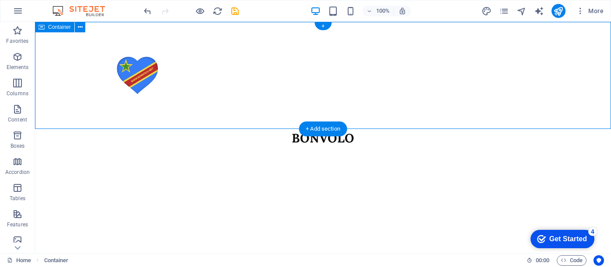
click at [110, 59] on div at bounding box center [323, 75] width 576 height 107
click at [77, 24] on button at bounding box center [80, 27] width 10 height 10
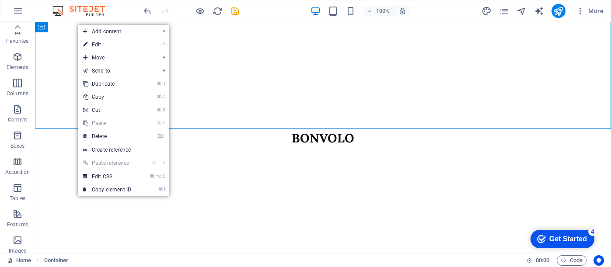
scroll to position [0, 0]
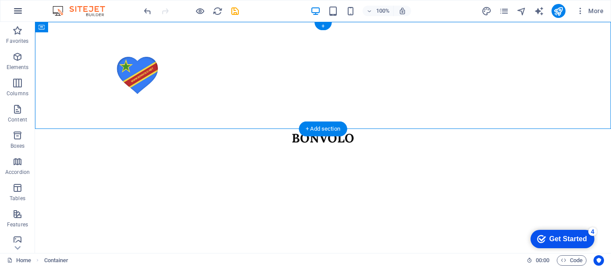
click at [18, 9] on icon "button" at bounding box center [18, 11] width 10 height 10
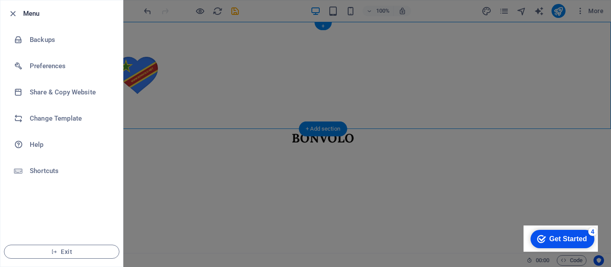
click at [18, 9] on div at bounding box center [15, 13] width 16 height 10
click at [13, 13] on icon "button" at bounding box center [13, 14] width 10 height 10
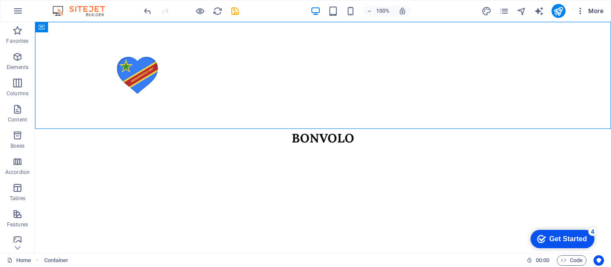
click at [588, 10] on span "More" at bounding box center [590, 11] width 28 height 9
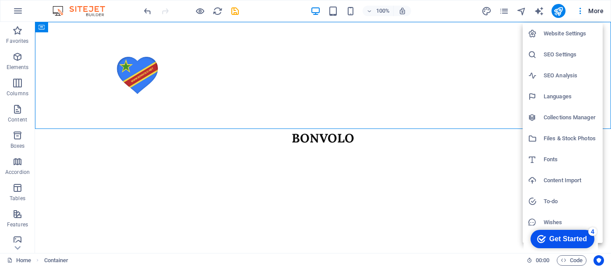
click at [569, 30] on h6 "Website Settings" at bounding box center [570, 33] width 54 height 10
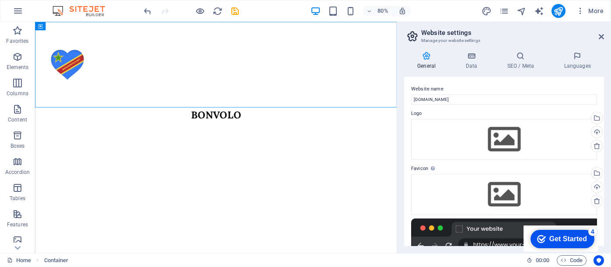
click at [428, 60] on h4 "General" at bounding box center [428, 61] width 48 height 18
click at [427, 53] on icon at bounding box center [426, 56] width 45 height 9
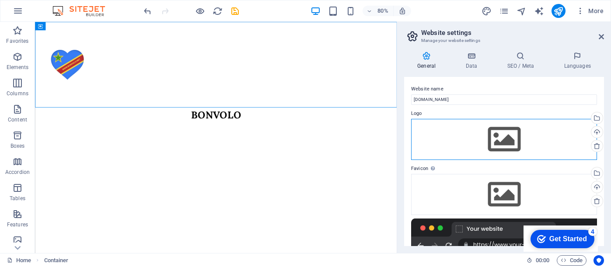
click at [493, 132] on div "Drag files here, click to choose files or select files from Files or our free s…" at bounding box center [504, 139] width 186 height 41
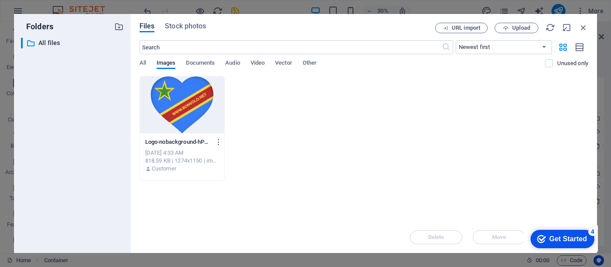
click at [203, 105] on div at bounding box center [182, 104] width 85 height 57
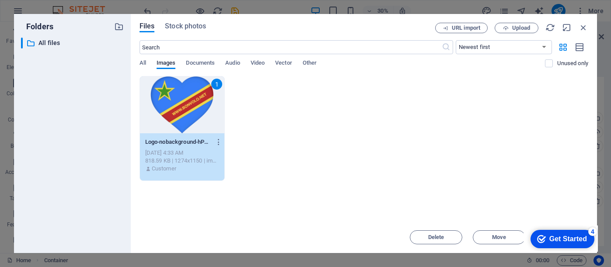
drag, startPoint x: 574, startPoint y: 231, endPoint x: 657, endPoint y: 361, distance: 154.0
click at [572, 231] on div "checkmark Get Started 4" at bounding box center [562, 239] width 64 height 18
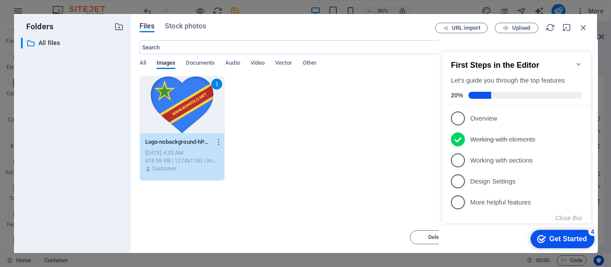
click at [512, 236] on div "checkmark Get Started 4 First Steps in the Editor Let's guide you through the t…" at bounding box center [517, 146] width 159 height 212
click at [421, 94] on div "1 Logo-nobackground-hPuF7kceRZBMx4FN0_T-fA.png Logo-nobackground-hPuF7kceRZBMx4…" at bounding box center [363, 128] width 448 height 105
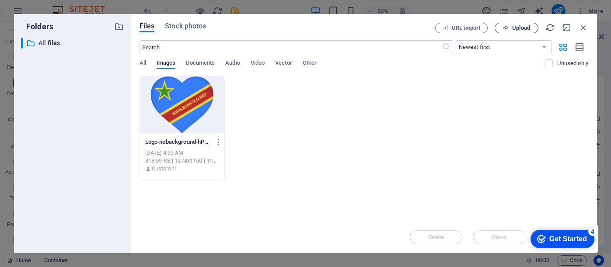
click at [513, 26] on span "Upload" at bounding box center [521, 27] width 18 height 5
click at [582, 24] on icon "button" at bounding box center [583, 28] width 10 height 10
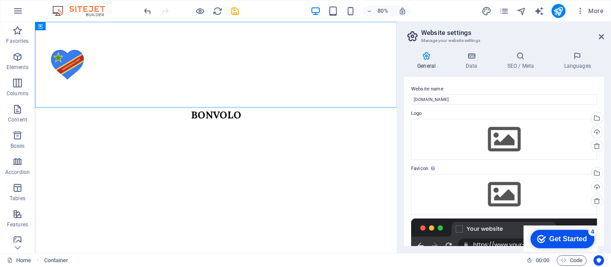
click at [549, 237] on div "Get Started" at bounding box center [568, 239] width 38 height 8
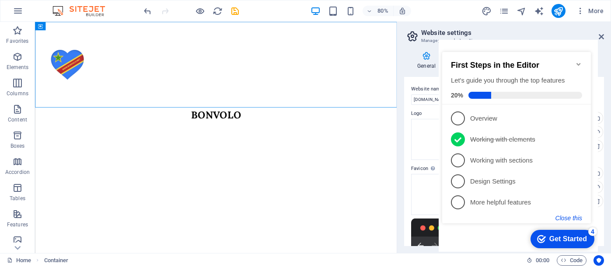
click at [558, 218] on button "Close this" at bounding box center [568, 218] width 27 height 7
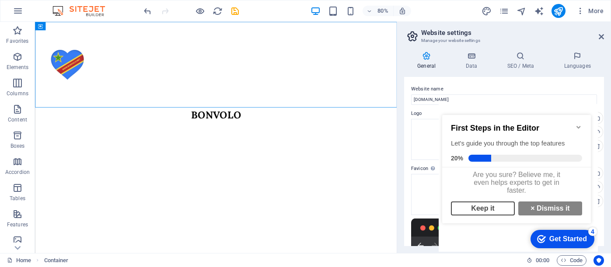
scroll to position [6, 0]
click at [535, 209] on link "× Dismiss it" at bounding box center [550, 208] width 64 height 14
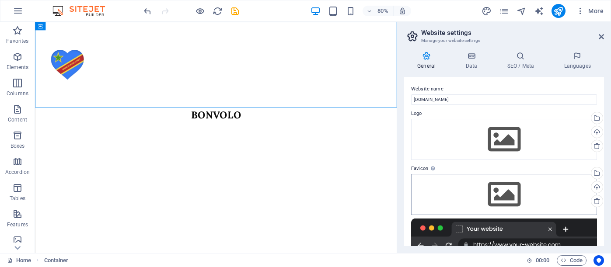
drag, startPoint x: 523, startPoint y: 226, endPoint x: 523, endPoint y: 181, distance: 45.9
click at [523, 181] on div "Favicon Set the favicon of your website here. A favicon is a small icon shown i…" at bounding box center [504, 208] width 186 height 90
click at [527, 222] on div at bounding box center [504, 236] width 186 height 35
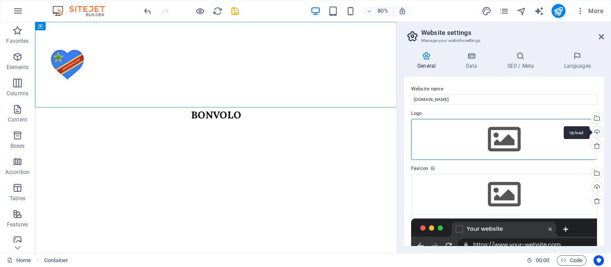
click at [594, 131] on div "Upload" at bounding box center [595, 132] width 13 height 13
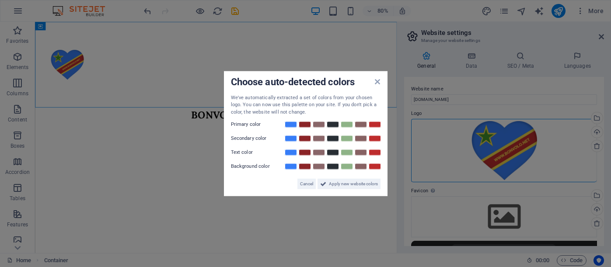
click at [594, 207] on aside "Choose auto-detected colors We've automatically extracted a set of colors from …" at bounding box center [305, 133] width 611 height 267
click at [594, 208] on aside "Choose auto-detected colors We've automatically extracted a set of colors from …" at bounding box center [305, 133] width 611 height 267
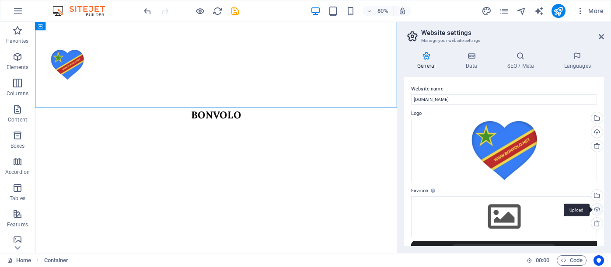
click at [593, 209] on div "Upload" at bounding box center [595, 210] width 13 height 13
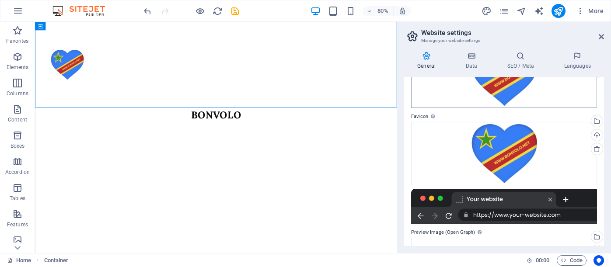
scroll to position [65, 0]
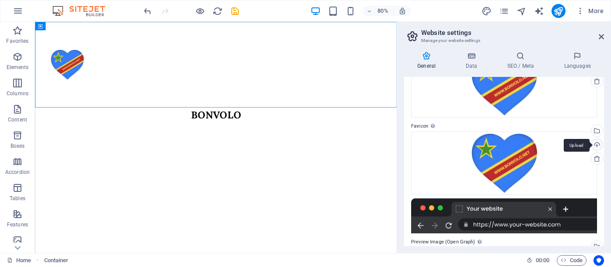
click at [594, 144] on div "Upload" at bounding box center [595, 145] width 13 height 13
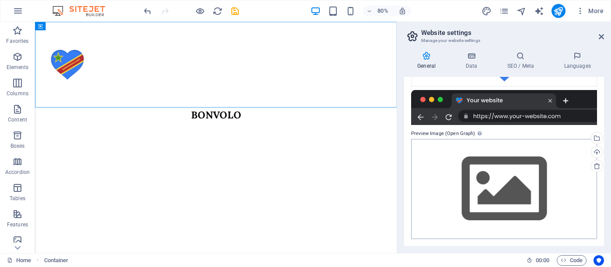
scroll to position [179, 0]
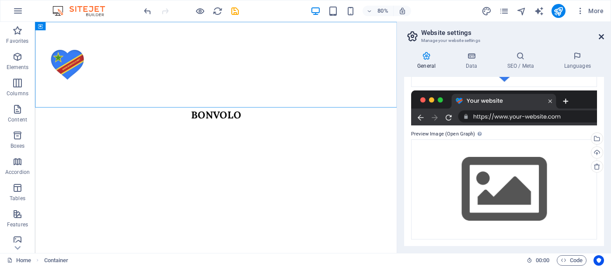
click at [600, 37] on icon at bounding box center [600, 36] width 5 height 7
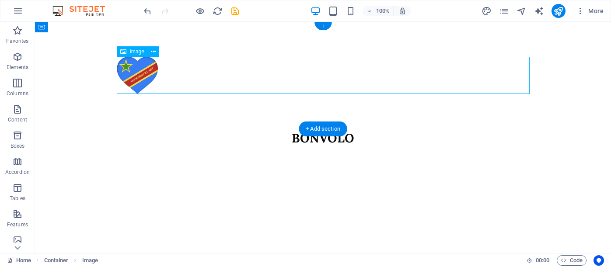
drag, startPoint x: 148, startPoint y: 70, endPoint x: 188, endPoint y: 70, distance: 40.6
click at [188, 70] on figure at bounding box center [323, 75] width 413 height 37
click at [529, 76] on figure at bounding box center [323, 75] width 413 height 37
click at [528, 76] on figure at bounding box center [323, 75] width 413 height 37
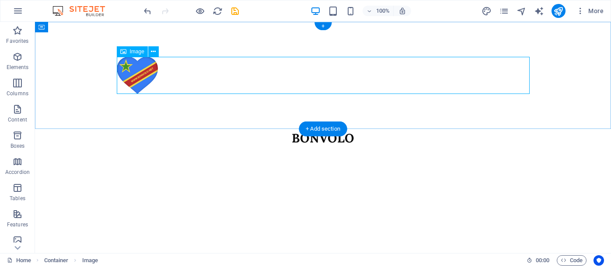
select select "%"
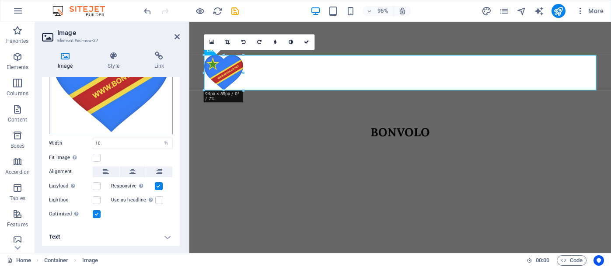
scroll to position [77, 0]
click at [132, 170] on icon at bounding box center [132, 172] width 6 height 10
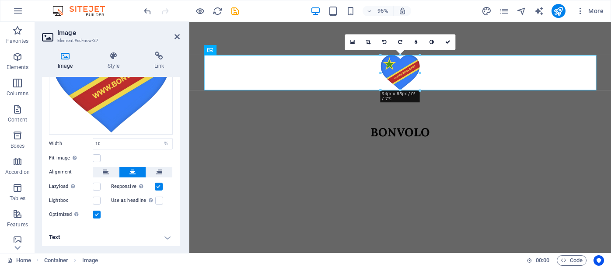
click at [229, 147] on html "Skip to main content BONVOLO" at bounding box center [411, 84] width 444 height 125
click at [502, 147] on html "Skip to main content BONVOLO" at bounding box center [411, 84] width 444 height 125
click at [330, 147] on html "Skip to main content BONVOLO" at bounding box center [411, 84] width 444 height 125
click at [498, 147] on html "Skip to main content BONVOLO" at bounding box center [411, 84] width 444 height 125
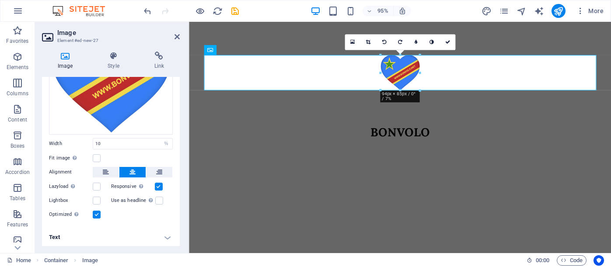
click at [249, 147] on html "Skip to main content BONVOLO" at bounding box center [411, 84] width 444 height 125
click at [177, 35] on icon at bounding box center [176, 36] width 5 height 7
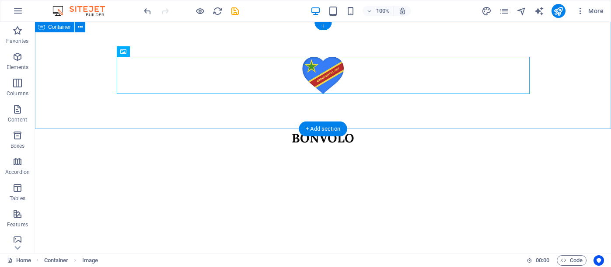
click at [303, 117] on div at bounding box center [323, 75] width 576 height 107
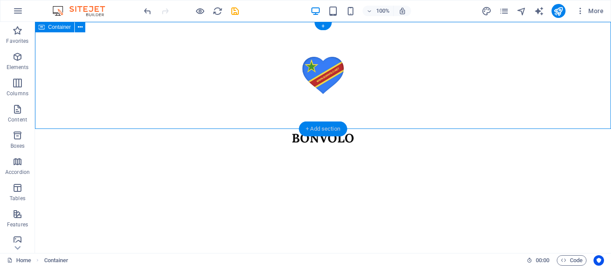
drag, startPoint x: 324, startPoint y: 135, endPoint x: 325, endPoint y: 128, distance: 7.4
click at [325, 128] on div "+ Add section" at bounding box center [323, 129] width 49 height 15
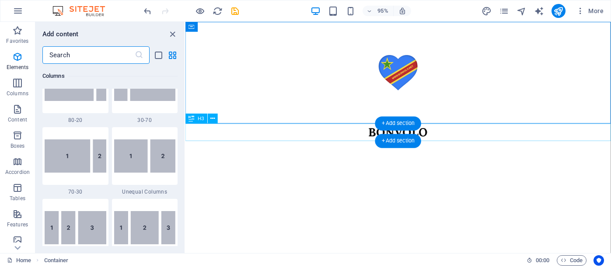
scroll to position [1529, 0]
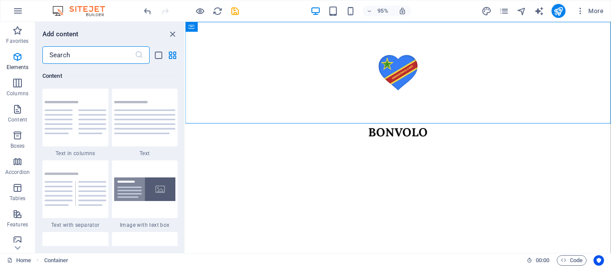
click at [362, 147] on html "Skip to main content BONVOLO" at bounding box center [409, 84] width 448 height 125
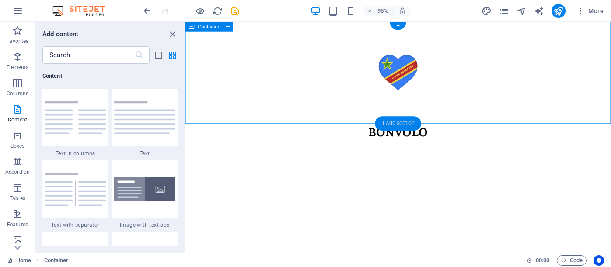
click at [393, 120] on div "+ Add section" at bounding box center [398, 124] width 46 height 14
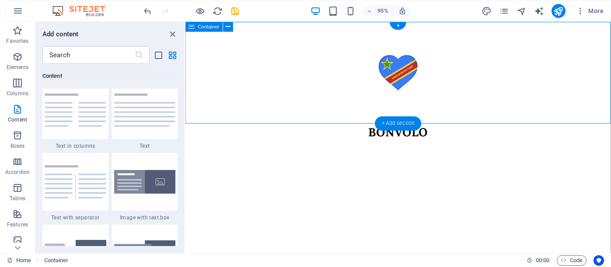
scroll to position [1537, 0]
click at [17, 110] on icon "button" at bounding box center [17, 109] width 10 height 10
click at [19, 59] on icon "button" at bounding box center [17, 57] width 10 height 10
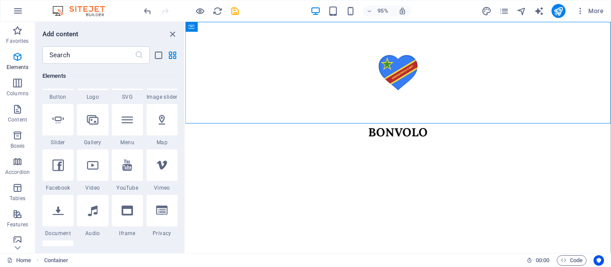
scroll to position [215, 0]
click at [122, 119] on icon at bounding box center [127, 118] width 11 height 11
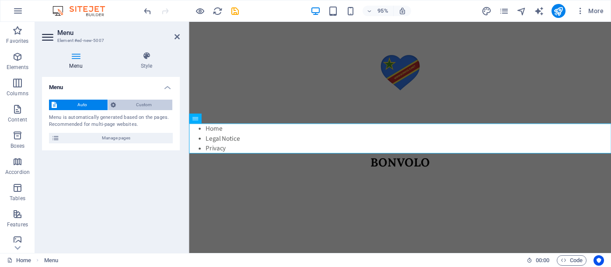
click at [135, 105] on span "Custom" at bounding box center [144, 105] width 52 height 10
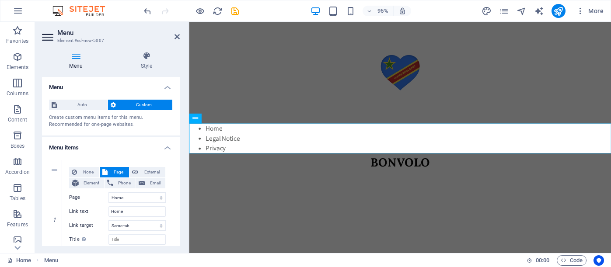
scroll to position [0, 0]
click at [245, 153] on nav "Home Legal Notice Privacy" at bounding box center [411, 144] width 444 height 31
click at [222, 120] on icon at bounding box center [222, 118] width 4 height 9
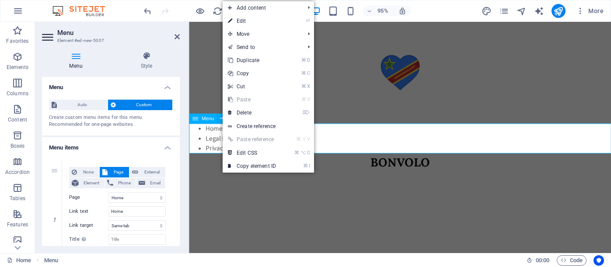
click at [196, 119] on icon at bounding box center [195, 119] width 6 height 10
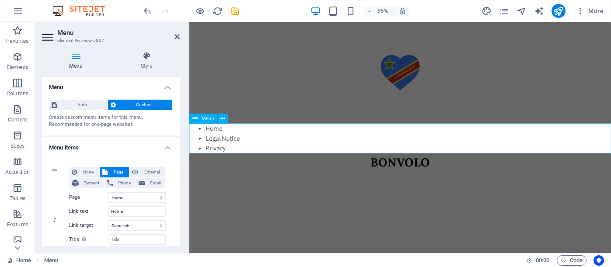
click at [196, 119] on icon at bounding box center [195, 119] width 6 height 10
click at [231, 153] on nav "Home Legal Notice Privacy" at bounding box center [411, 144] width 444 height 31
click at [87, 104] on span "Auto" at bounding box center [81, 105] width 45 height 10
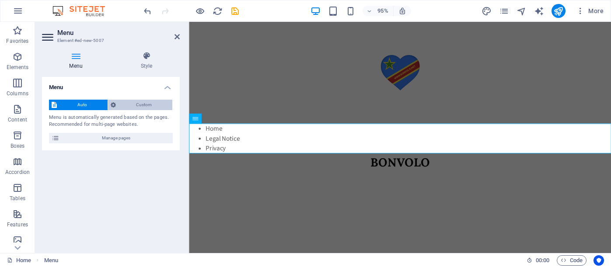
click at [134, 103] on span "Custom" at bounding box center [144, 105] width 52 height 10
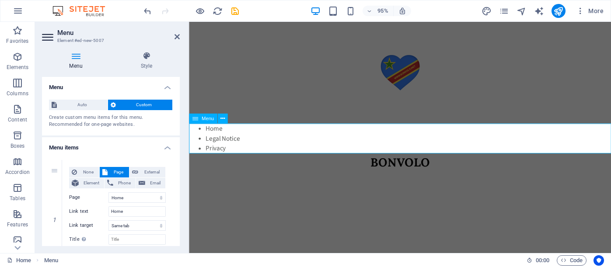
click at [231, 156] on nav "Home Legal Notice Privacy" at bounding box center [411, 144] width 444 height 31
click at [222, 119] on icon at bounding box center [222, 118] width 4 height 9
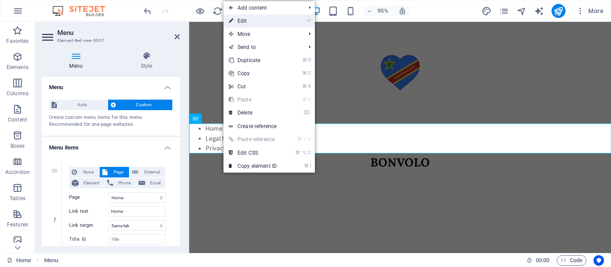
click at [253, 21] on link "⏎ Edit" at bounding box center [252, 20] width 59 height 13
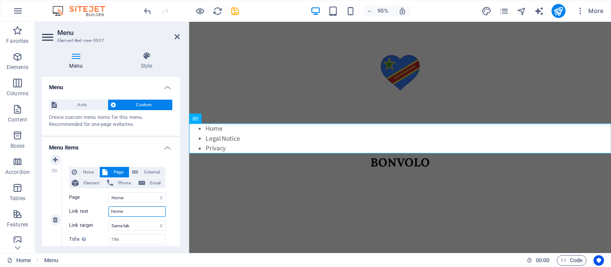
drag, startPoint x: 135, startPoint y: 210, endPoint x: 103, endPoint y: 208, distance: 31.5
click at [103, 209] on div "Link text Home" at bounding box center [117, 211] width 97 height 10
type input "School"
select select
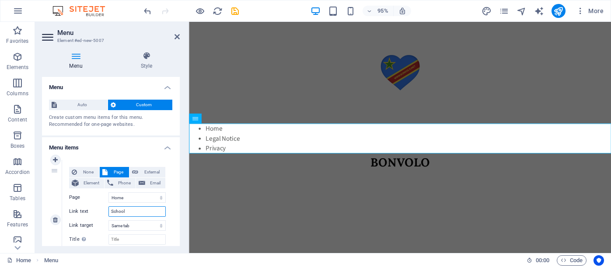
select select
type input "SchoolKi"
select select
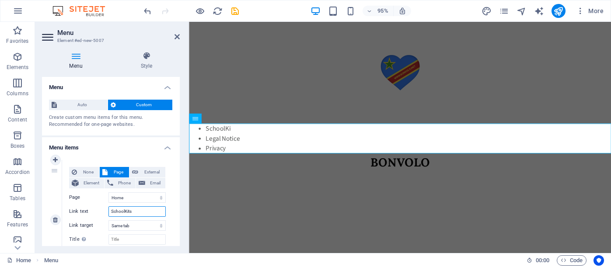
type input "SchoolKits"
select select
type input "SchoolKits for"
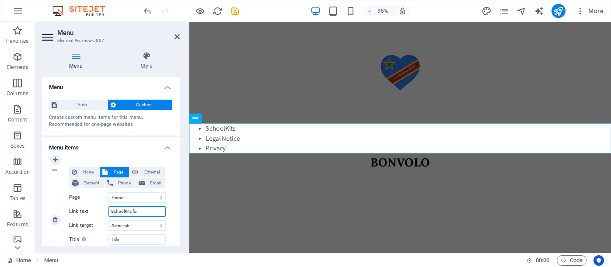
select select
type input "SchoolKits for [GEOGRAPHIC_DATA]"
select select
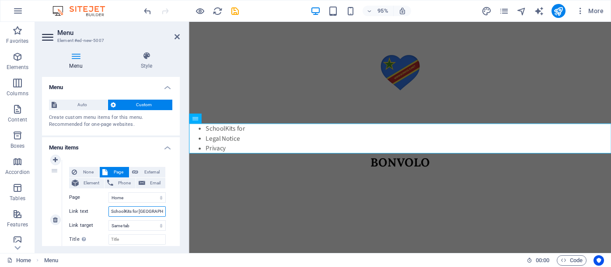
select select
type input "SchoolKits for [GEOGRAPHIC_DATA]"
click at [156, 173] on span "External" at bounding box center [152, 172] width 22 height 10
select select "blank"
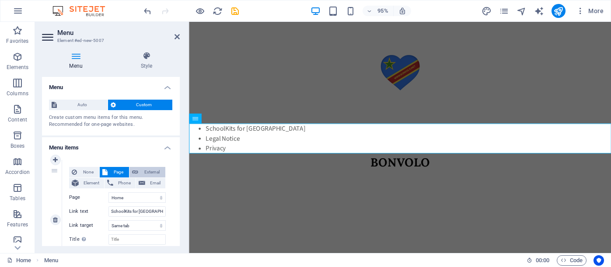
select select
drag, startPoint x: 116, startPoint y: 197, endPoint x: 101, endPoint y: 197, distance: 15.3
click at [101, 197] on div "URL /" at bounding box center [117, 197] width 97 height 10
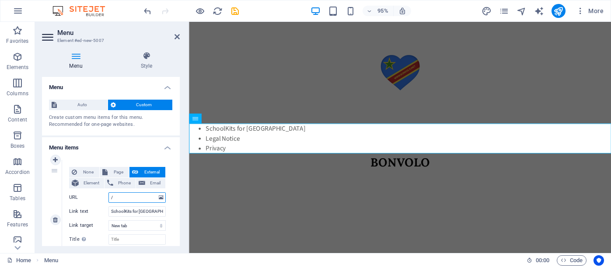
paste input "https://www.bonvolo.net/copy-of-home-1"
type input "https://www.bonvolo.net/copy-of-home-1"
select select
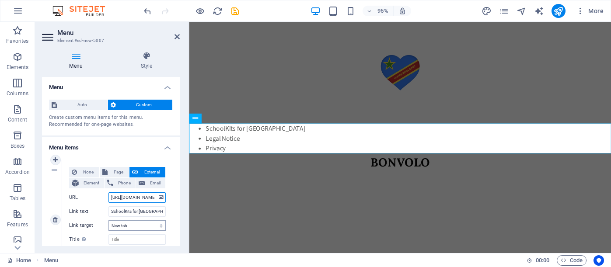
type input "https://www.bonvolo.net/copy-of-home-1"
select select
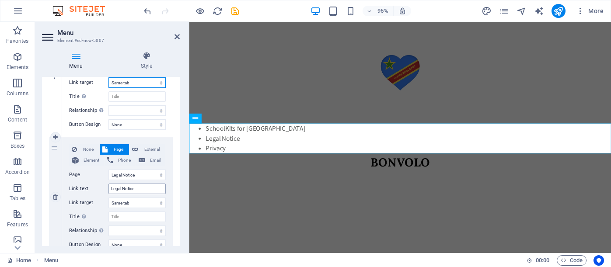
scroll to position [144, 0]
click at [153, 146] on span "External" at bounding box center [152, 148] width 22 height 10
select select
select select "blank"
select select
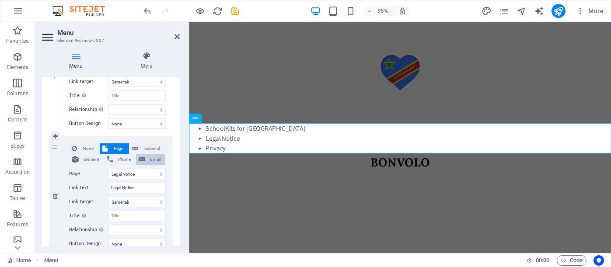
select select
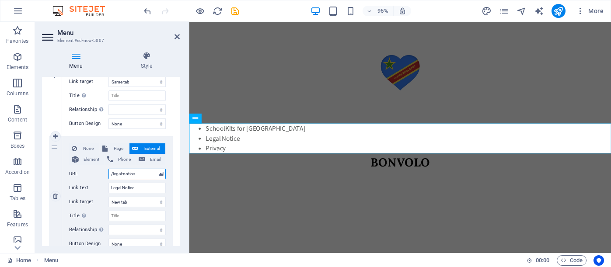
drag, startPoint x: 142, startPoint y: 173, endPoint x: 86, endPoint y: 174, distance: 56.4
click at [86, 174] on div "URL /legal-notice" at bounding box center [117, 174] width 97 height 10
paste input "https://www.bonvolo.net/copy-of-schoolkits"
type input "https://www.bonvolo.net/copy-of-schoolkits"
select select
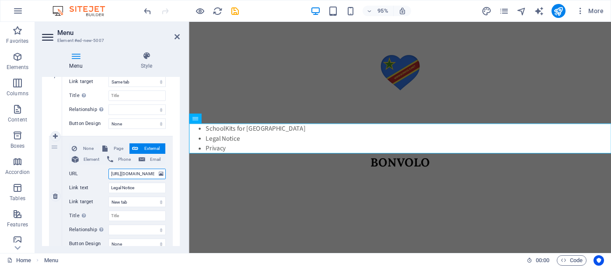
select select
type input "https://www.bonvolo.net/copy-of-schoolkits"
drag, startPoint x: 143, startPoint y: 187, endPoint x: 98, endPoint y: 187, distance: 45.0
click at [98, 187] on div "Link text Legal Notice" at bounding box center [117, 188] width 97 height 10
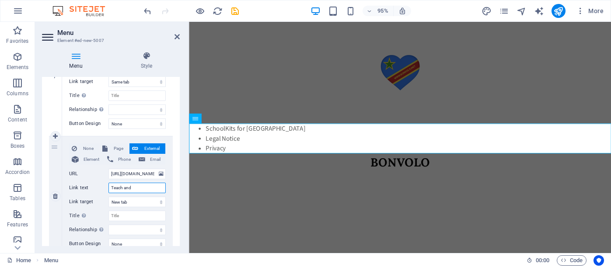
type input "Teach and"
select select
type input "Teach and Learn"
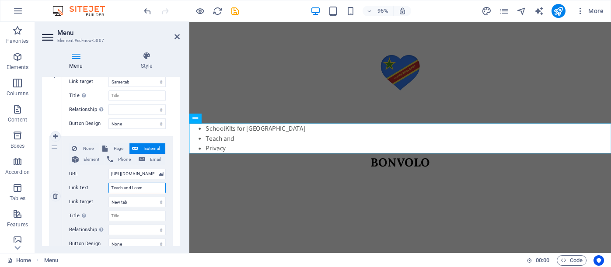
select select
type input "Teach and Learn"
select select
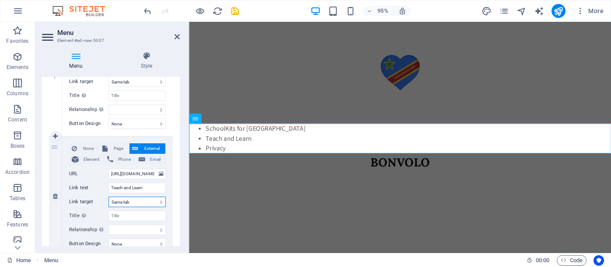
select select
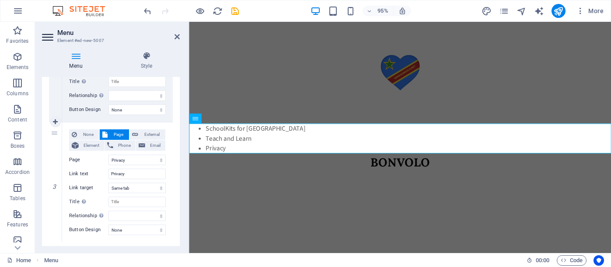
scroll to position [286, 0]
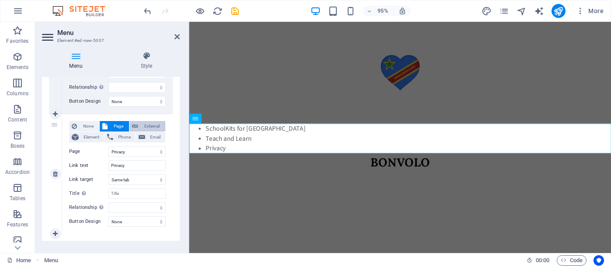
click at [152, 124] on span "External" at bounding box center [152, 126] width 22 height 10
select select
select select "blank"
select select
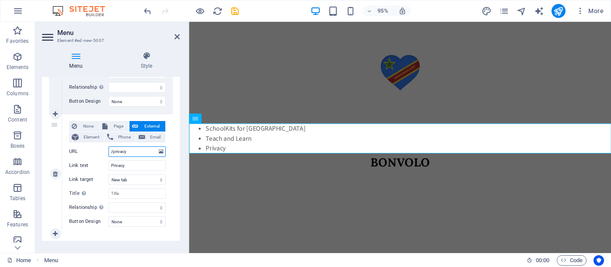
drag, startPoint x: 146, startPoint y: 149, endPoint x: 90, endPoint y: 149, distance: 56.4
click at [90, 149] on div "URL /privacy" at bounding box center [117, 151] width 97 height 10
paste input "https://www.bonvolo.net/copy-of-home-1"
type input "https://www.bonvolo.net/copy-of-home-1"
select select
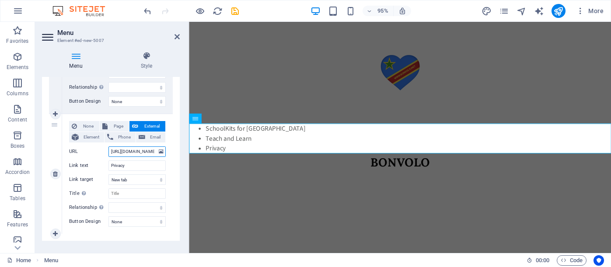
select select
type input "https://www.bonvolo.net/copy-of-home-1"
drag, startPoint x: 136, startPoint y: 166, endPoint x: 92, endPoint y: 167, distance: 44.2
click at [92, 167] on div "Link text Privacy" at bounding box center [117, 165] width 97 height 10
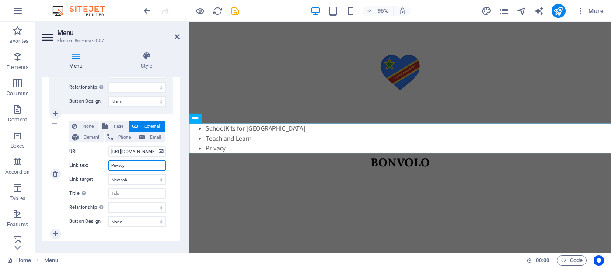
type input "A"
select select
type input "About"
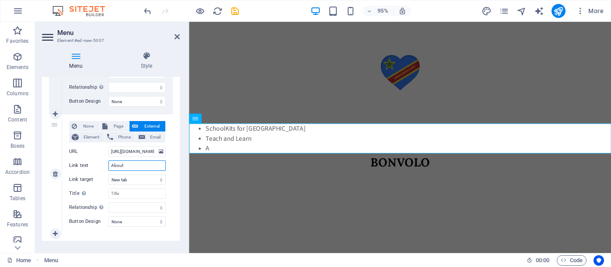
select select
type input "About US"
select select
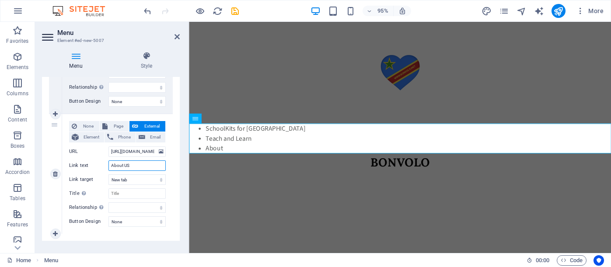
select select
type input "About US"
select select
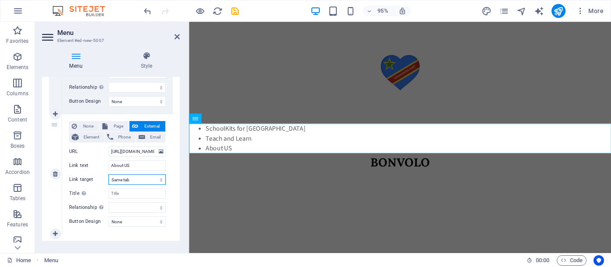
select select
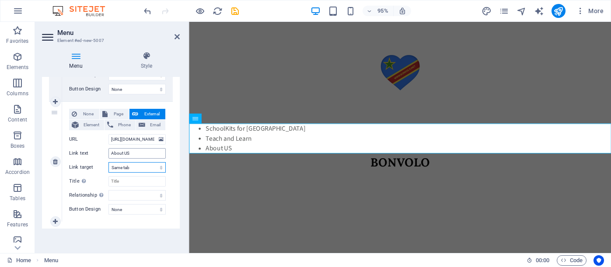
scroll to position [299, 0]
click at [52, 221] on link at bounding box center [55, 221] width 10 height 10
select select
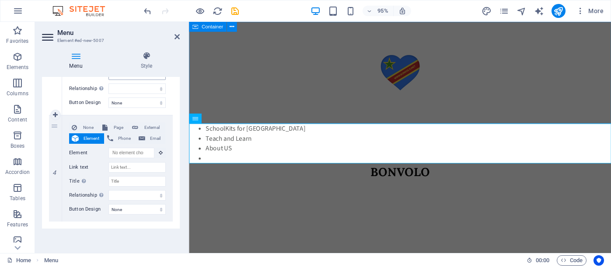
scroll to position [405, 0]
click at [148, 128] on span "External" at bounding box center [152, 127] width 22 height 10
select select
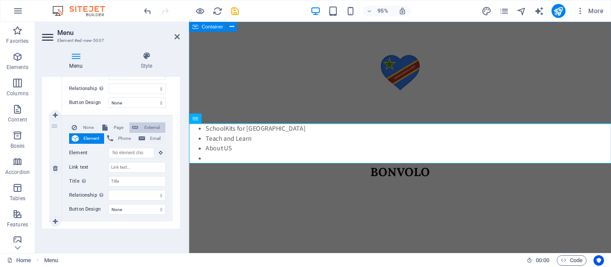
select select "blank"
select select
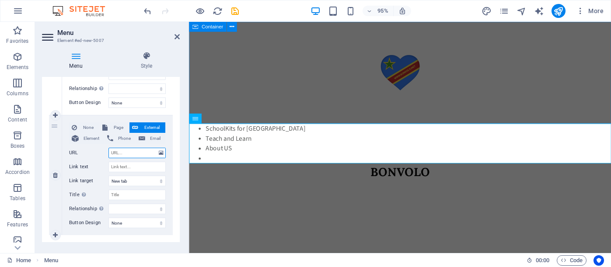
paste input "https://www.bonvolo.net/rotary-invitation"
type input "https://www.bonvolo.net/rotary-invitation"
select select
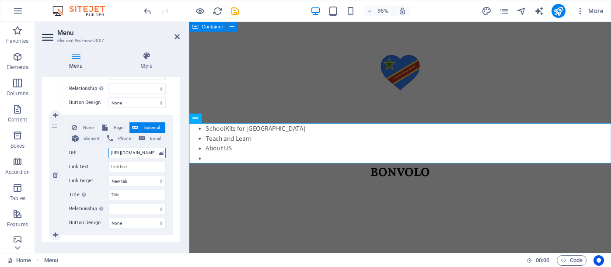
select select
type input "https://www.bonvolo.net/rotary-invitation"
click at [126, 167] on input "Link text" at bounding box center [136, 167] width 57 height 10
type input "T"
type input "Rotary"
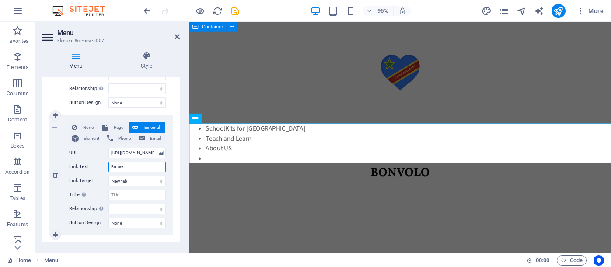
select select
type input "Rotary"
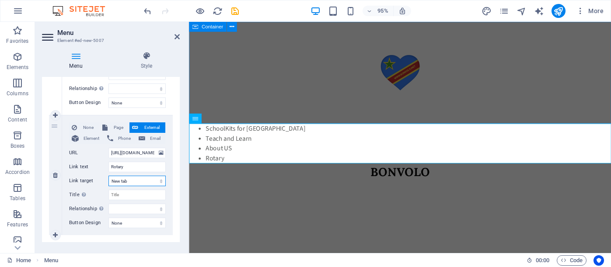
select select
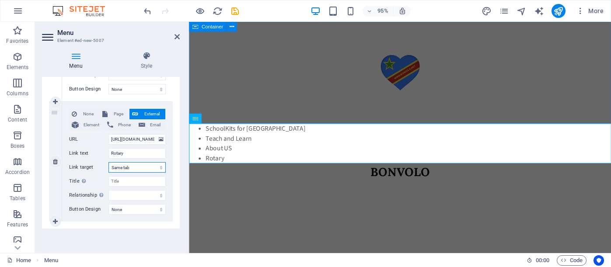
scroll to position [419, 0]
click at [54, 219] on icon at bounding box center [55, 222] width 5 height 6
select select
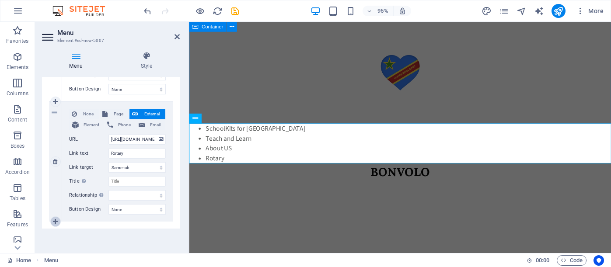
select select
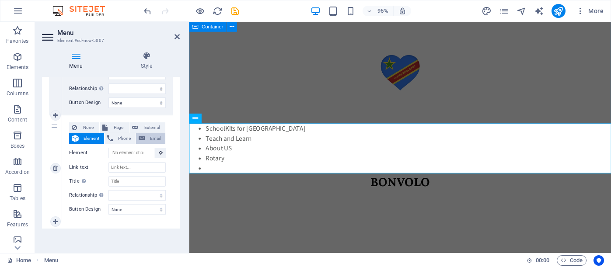
scroll to position [525, 0]
click at [147, 126] on span "External" at bounding box center [152, 127] width 22 height 10
select select
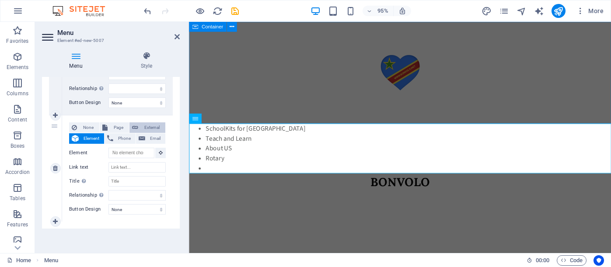
select select
select select "blank"
select select
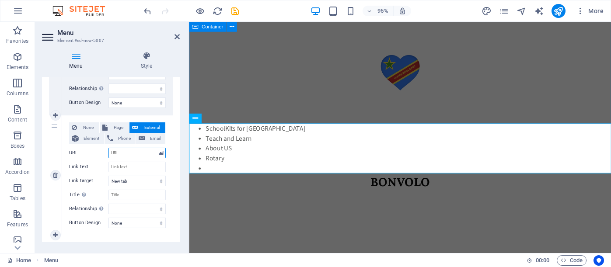
paste input "https://www.bonvolo.net/buntings"
type input "https://www.bonvolo.net/buntings"
select select
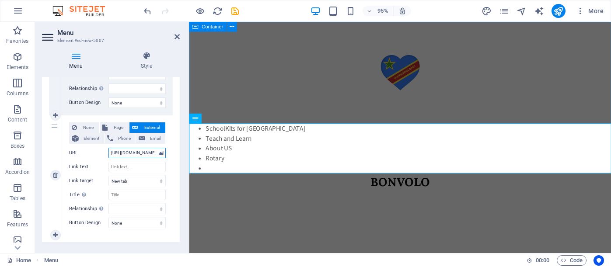
select select
type input "https://www.bonvolo.net/buntings"
click at [125, 169] on input "Link text" at bounding box center [136, 167] width 57 height 10
type input "Cool"
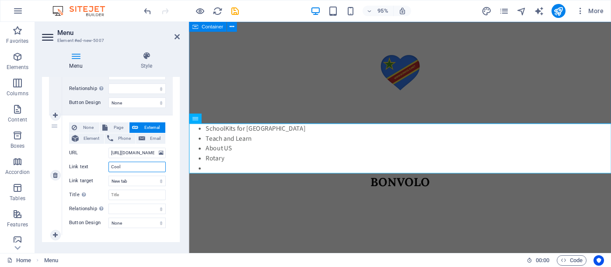
select select
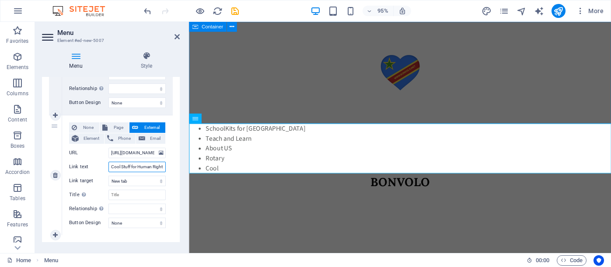
type input "Cool Stuff for Human Rights"
select select
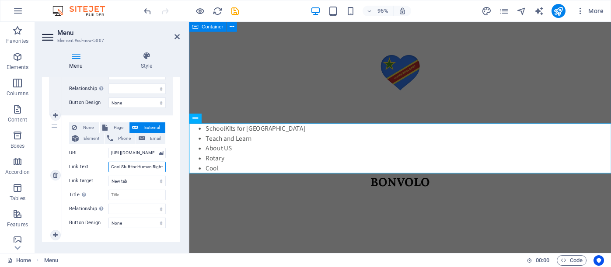
select select
type input "Cool Stuff for Human Rights"
select select
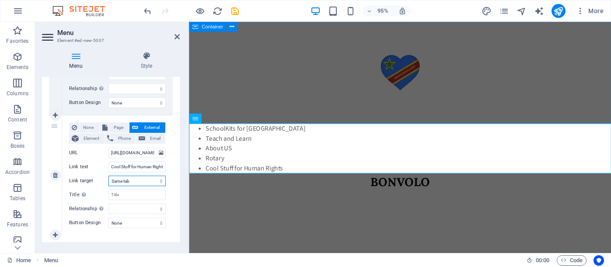
select select
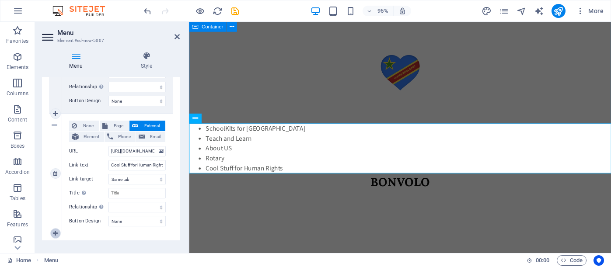
click at [55, 231] on icon at bounding box center [55, 233] width 5 height 6
select select
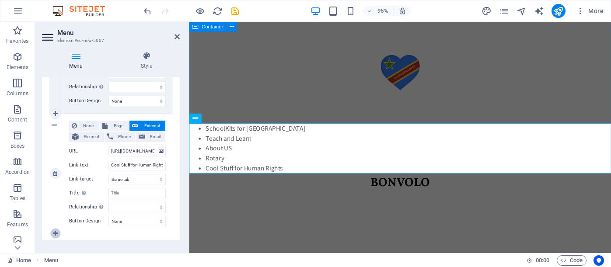
select select
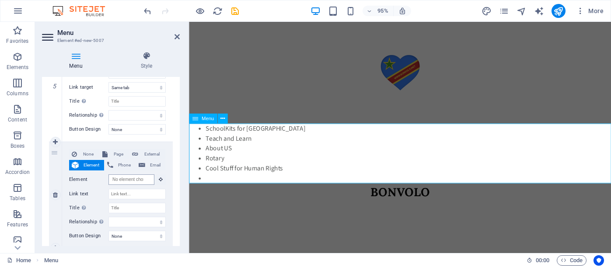
scroll to position [619, 0]
click at [150, 151] on span "External" at bounding box center [152, 154] width 22 height 10
select select
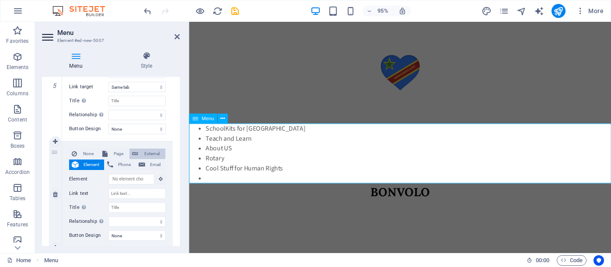
select select
select select "blank"
select select
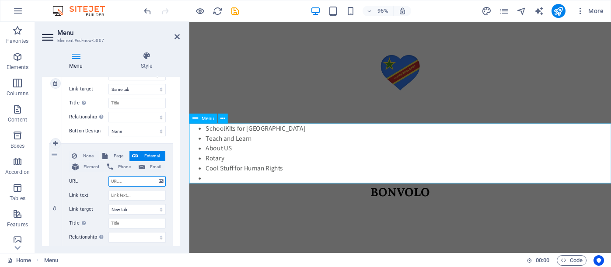
scroll to position [623, 0]
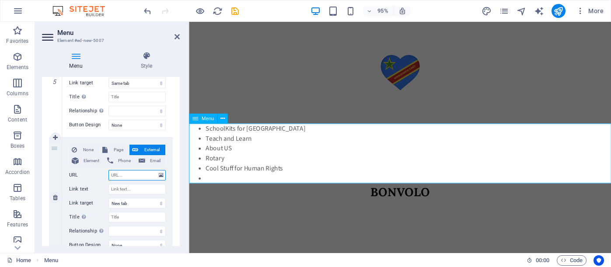
paste input "https://www.bonvolo.net/blank-4"
type input "https://www.bonvolo.net/blank-4"
select select
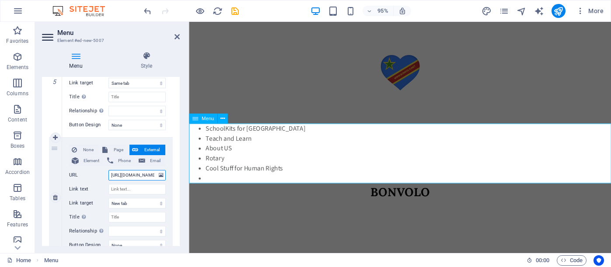
select select
type input "https://www.bonvolo.net/blank-4"
click at [128, 188] on input "Link text" at bounding box center [136, 189] width 57 height 10
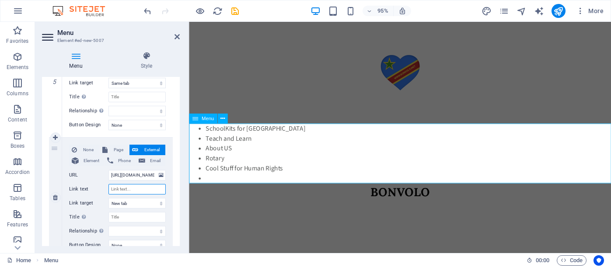
type input "F"
select select
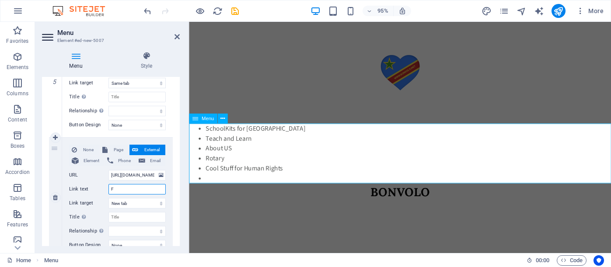
select select
type input "FA"
select select
type input "FAQ"
select select
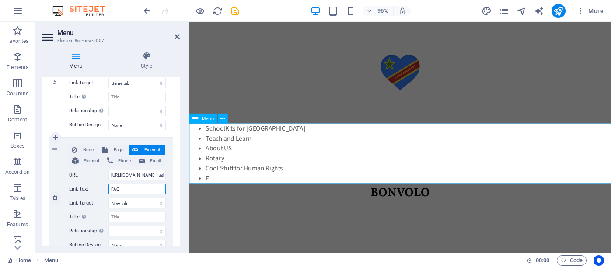
select select
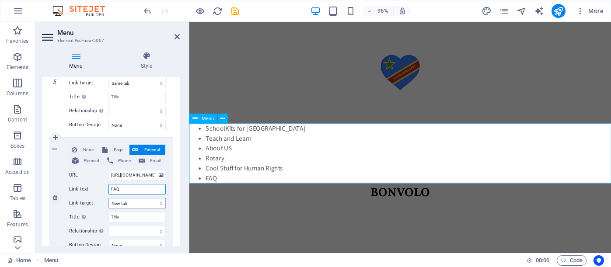
type input "FAQ"
select select
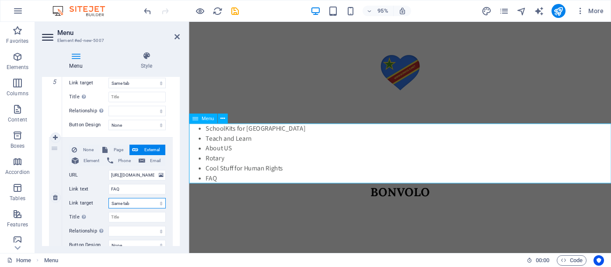
select select
click at [319, 175] on nav "SchoolKits for Congo Teach and Learn About US Rotary Cool Stuff for Human Right…" at bounding box center [411, 160] width 444 height 63
click at [222, 118] on icon at bounding box center [222, 118] width 4 height 9
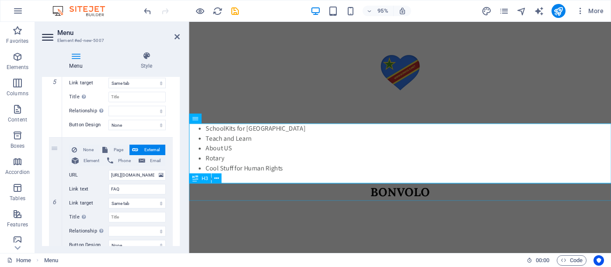
click at [297, 201] on div "BONVOLO" at bounding box center [411, 201] width 444 height 18
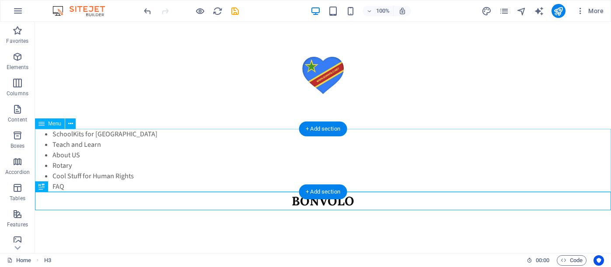
click at [331, 160] on nav "SchoolKits for Congo Teach and Learn About US Rotary Cool Stuff for Human Right…" at bounding box center [323, 160] width 576 height 63
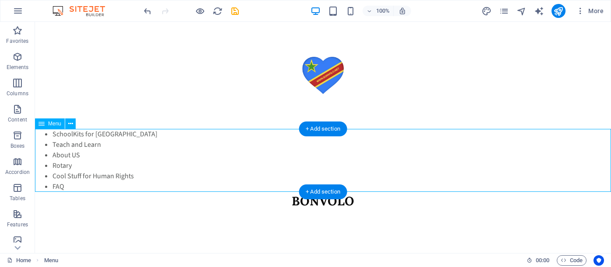
click at [45, 143] on nav "SchoolKits for Congo Teach and Learn About US Rotary Cool Stuff for Human Right…" at bounding box center [323, 160] width 576 height 63
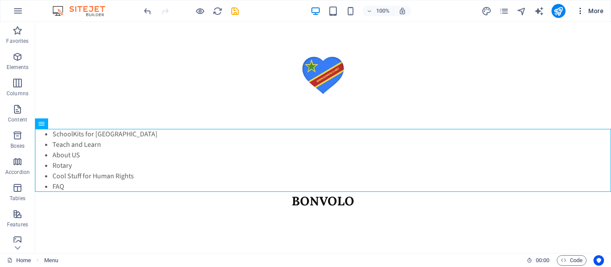
click at [600, 10] on span "More" at bounding box center [590, 11] width 28 height 9
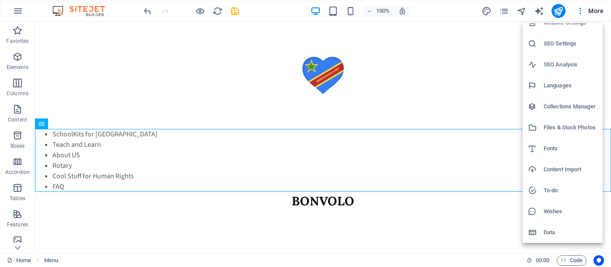
scroll to position [11, 0]
click at [554, 212] on h6 "Wishes" at bounding box center [570, 211] width 54 height 10
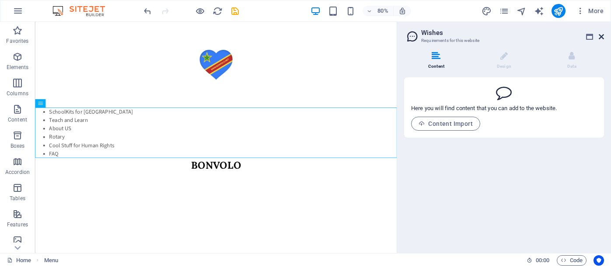
click at [600, 36] on icon at bounding box center [600, 36] width 5 height 7
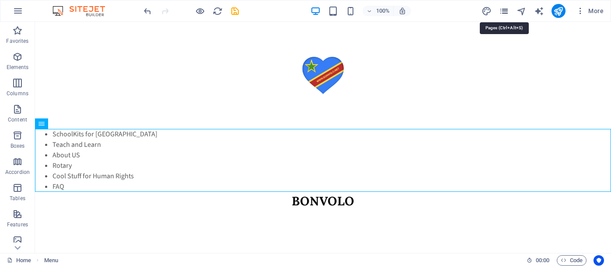
click at [504, 8] on icon "pages" at bounding box center [504, 11] width 10 height 10
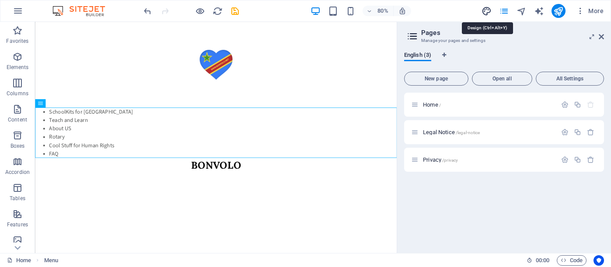
click at [486, 11] on icon "design" at bounding box center [486, 11] width 10 height 10
select select "px"
select select "400"
select select "px"
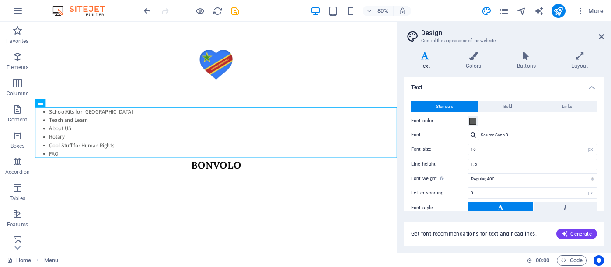
scroll to position [0, 0]
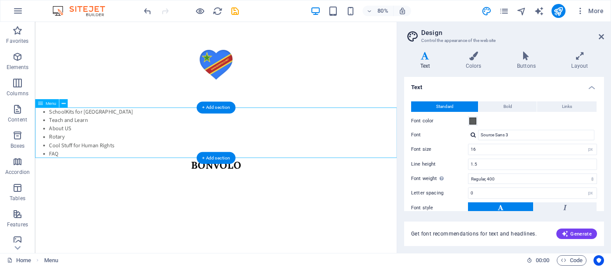
click at [39, 104] on icon at bounding box center [40, 103] width 5 height 8
select select
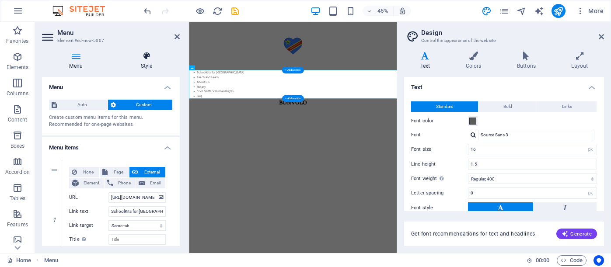
click at [148, 57] on icon at bounding box center [146, 56] width 66 height 9
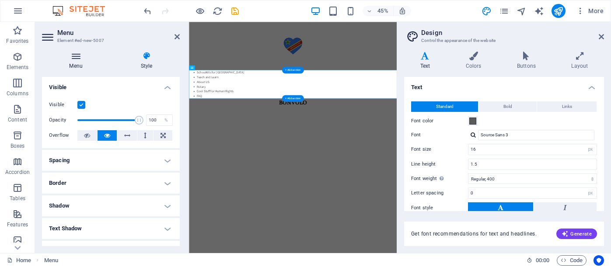
click at [73, 58] on icon at bounding box center [76, 56] width 68 height 9
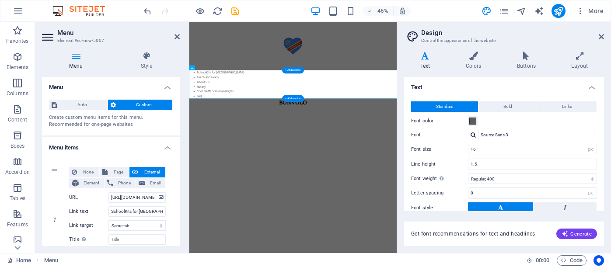
click at [125, 101] on span "Custom" at bounding box center [144, 105] width 52 height 10
click at [88, 103] on span "Auto" at bounding box center [81, 105] width 45 height 10
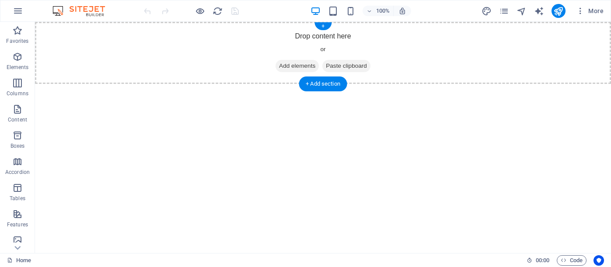
click at [156, 51] on div "Drop content here or Add elements Paste clipboard" at bounding box center [323, 53] width 576 height 62
click at [20, 56] on icon "button" at bounding box center [17, 57] width 10 height 10
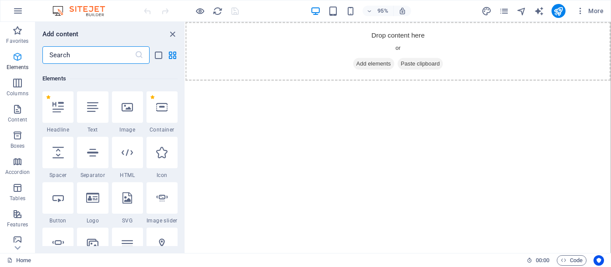
scroll to position [93, 0]
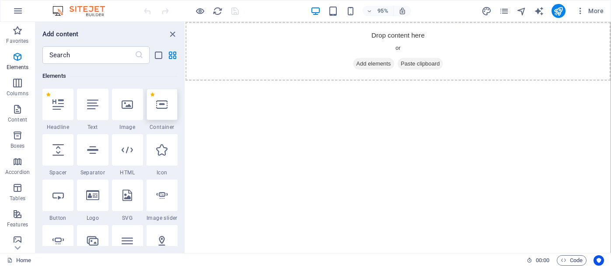
click at [160, 103] on icon at bounding box center [161, 104] width 11 height 11
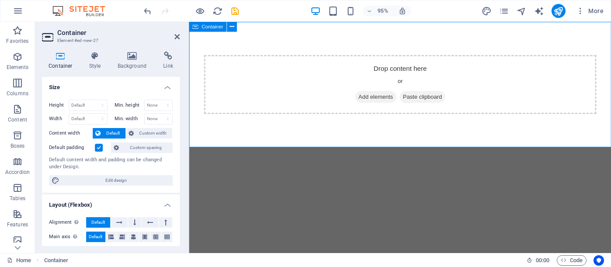
click at [385, 101] on span "Add elements" at bounding box center [385, 101] width 43 height 12
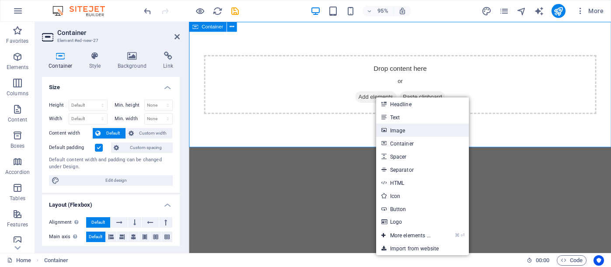
click at [405, 131] on link "Image" at bounding box center [422, 130] width 93 height 13
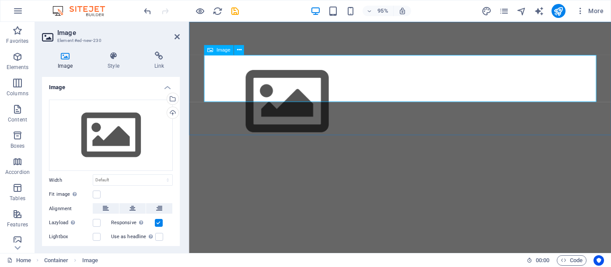
click at [265, 78] on figure at bounding box center [411, 106] width 413 height 98
click at [67, 59] on icon at bounding box center [65, 56] width 46 height 9
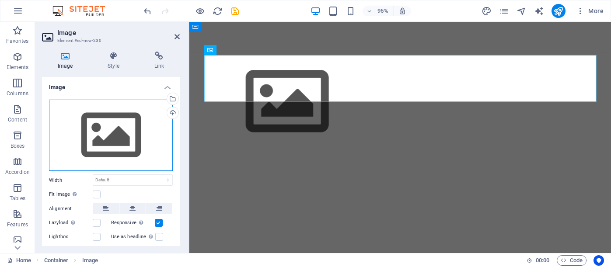
click at [101, 124] on div "Drag files here, click to choose files or select files from Files or our free s…" at bounding box center [111, 136] width 124 height 72
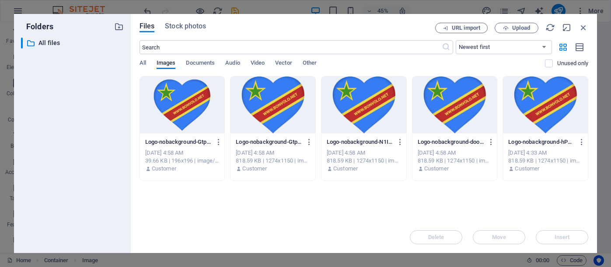
click at [548, 102] on div at bounding box center [545, 104] width 85 height 57
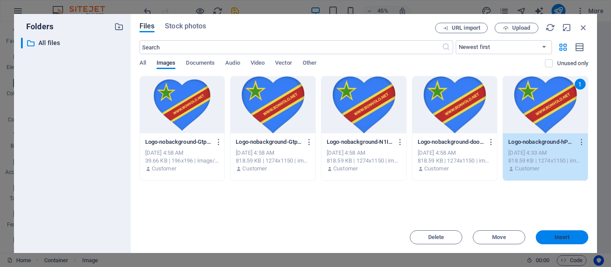
click at [564, 236] on span "Insert" at bounding box center [561, 237] width 15 height 5
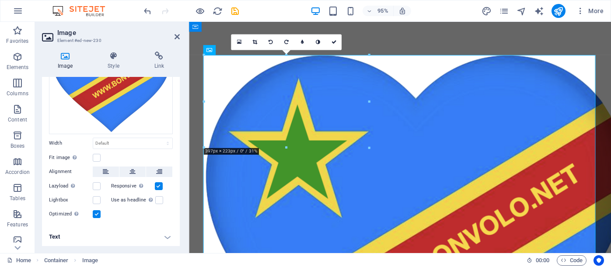
scroll to position [77, 0]
select select "%"
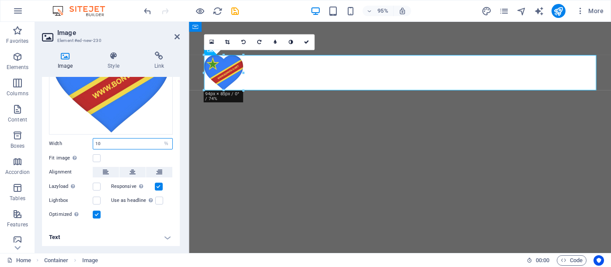
type input "10"
drag, startPoint x: 476, startPoint y: 133, endPoint x: 292, endPoint y: 117, distance: 184.3
click at [292, 116] on div at bounding box center [411, 75] width 444 height 107
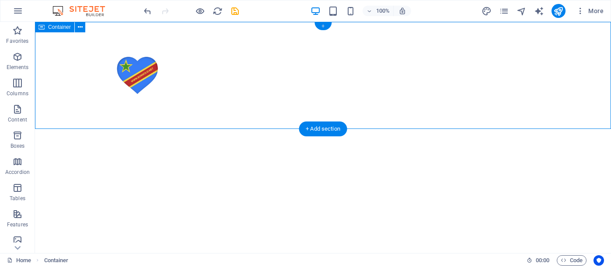
click at [324, 26] on div "+" at bounding box center [322, 26] width 17 height 8
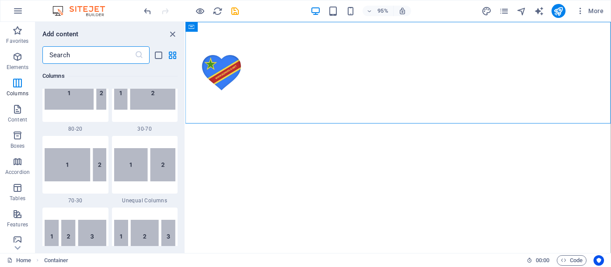
scroll to position [734, 0]
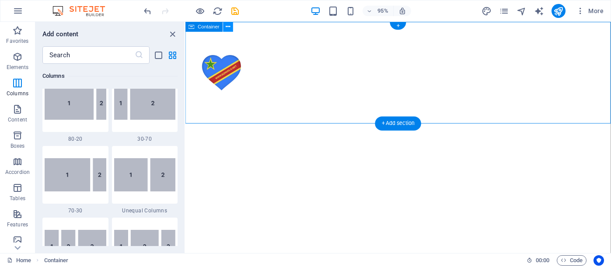
click at [228, 28] on icon at bounding box center [228, 26] width 4 height 9
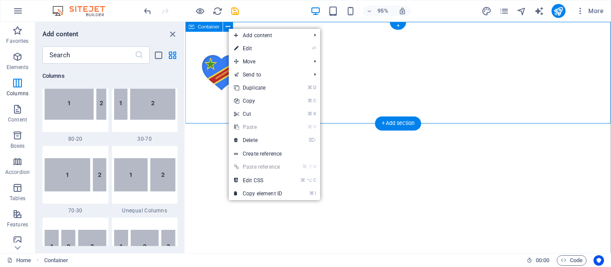
click at [215, 26] on span "Container" at bounding box center [208, 26] width 21 height 5
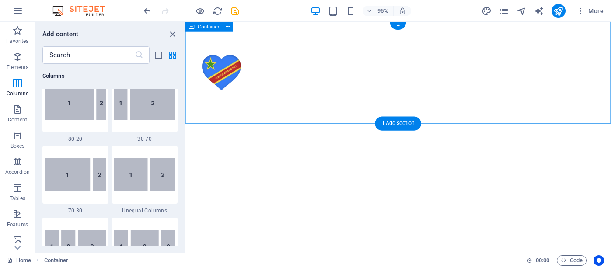
click at [215, 26] on span "Container" at bounding box center [208, 26] width 21 height 5
click at [131, 54] on input "text" at bounding box center [88, 54] width 92 height 17
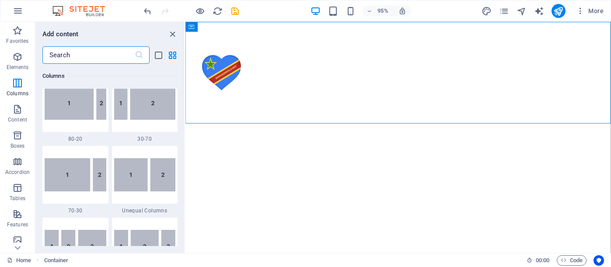
click at [131, 54] on input "text" at bounding box center [88, 54] width 92 height 17
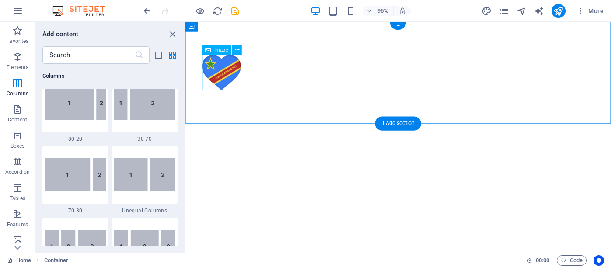
click at [244, 87] on figure at bounding box center [409, 75] width 413 height 37
click at [223, 49] on span "Image" at bounding box center [222, 50] width 14 height 5
click at [240, 49] on button at bounding box center [237, 50] width 10 height 10
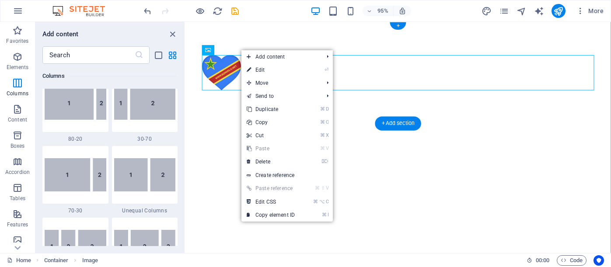
click at [199, 30] on div at bounding box center [409, 75] width 448 height 107
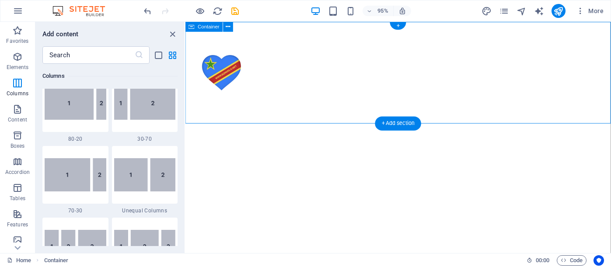
click at [198, 29] on div "Container" at bounding box center [204, 27] width 38 height 10
click at [229, 26] on icon at bounding box center [228, 26] width 4 height 9
click at [196, 25] on div "Container" at bounding box center [204, 27] width 38 height 10
click at [200, 27] on span "Container" at bounding box center [208, 26] width 21 height 5
click at [228, 29] on icon at bounding box center [228, 26] width 4 height 9
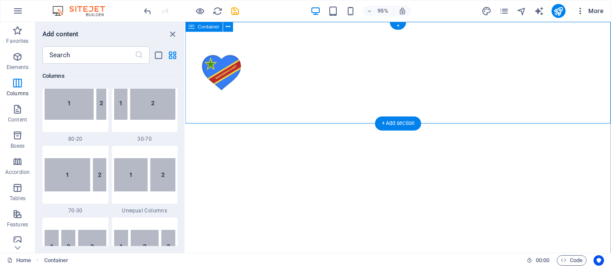
click at [595, 10] on span "More" at bounding box center [590, 11] width 28 height 9
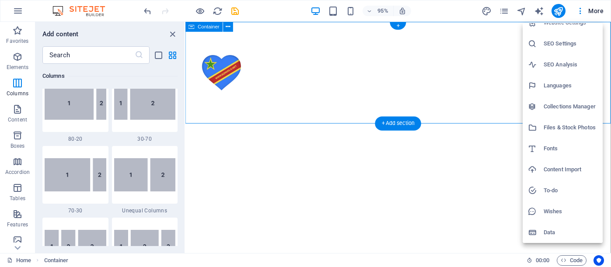
scroll to position [11, 0]
click at [20, 250] on div at bounding box center [305, 133] width 611 height 267
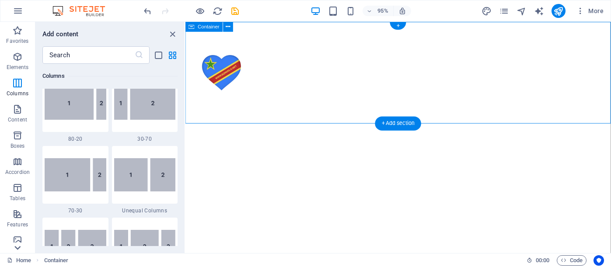
click at [18, 249] on icon at bounding box center [17, 248] width 6 height 4
click at [236, 73] on figure at bounding box center [409, 75] width 413 height 37
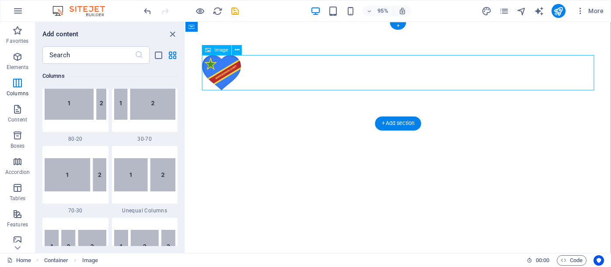
click at [232, 71] on figure at bounding box center [409, 75] width 413 height 37
select select "%"
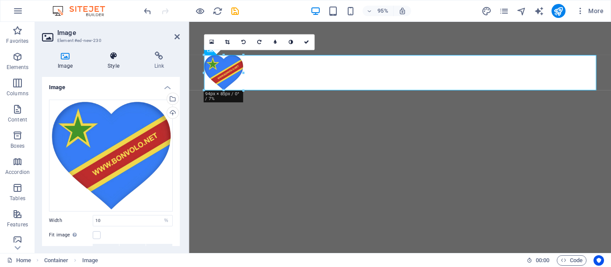
click at [113, 56] on icon at bounding box center [113, 56] width 43 height 9
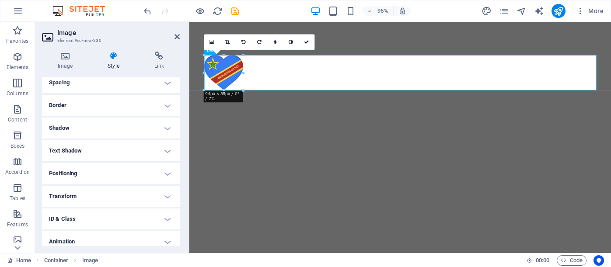
scroll to position [155, 0]
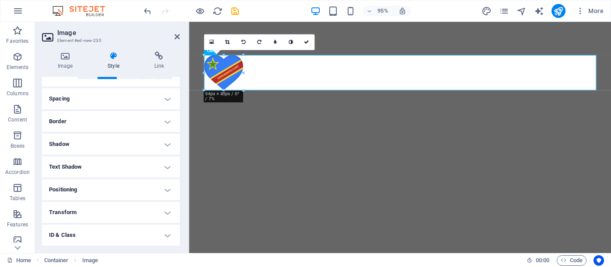
click at [163, 102] on h4 "Spacing" at bounding box center [111, 98] width 138 height 21
click at [164, 146] on h4 "Positioning" at bounding box center [111, 145] width 138 height 21
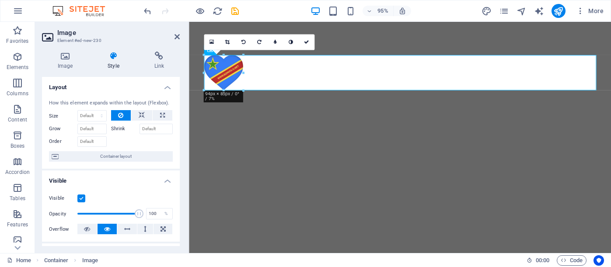
scroll to position [0, 0]
click at [114, 86] on h4 "Layout" at bounding box center [111, 85] width 138 height 16
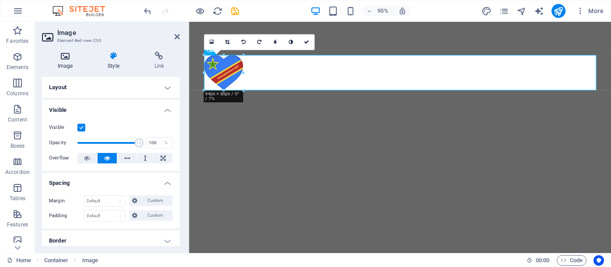
click at [66, 63] on h4 "Image" at bounding box center [67, 61] width 50 height 18
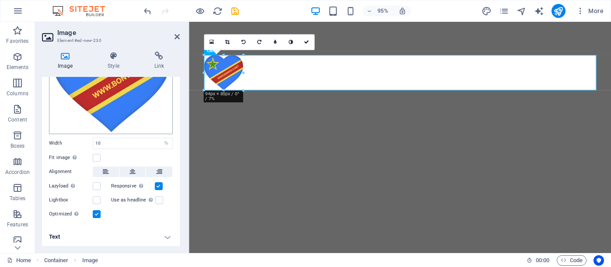
scroll to position [77, 0]
click at [129, 170] on icon at bounding box center [132, 172] width 6 height 10
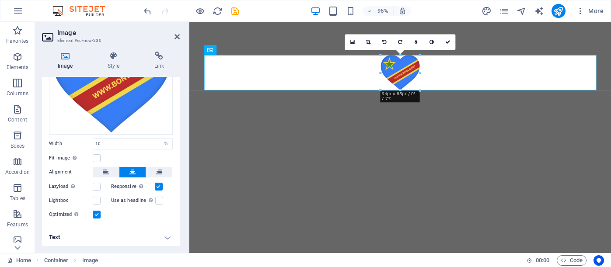
click at [236, 129] on html "Skip to main content" at bounding box center [411, 75] width 444 height 107
click at [236, 129] on div at bounding box center [411, 75] width 444 height 107
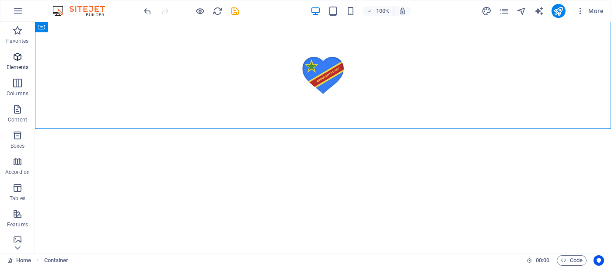
click at [20, 59] on icon "button" at bounding box center [17, 57] width 10 height 10
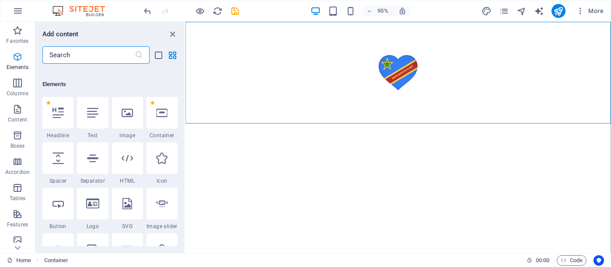
scroll to position [93, 0]
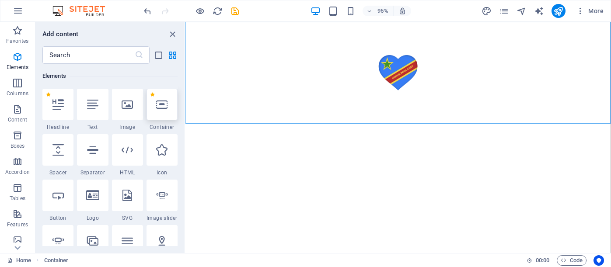
click at [159, 113] on div at bounding box center [161, 104] width 31 height 31
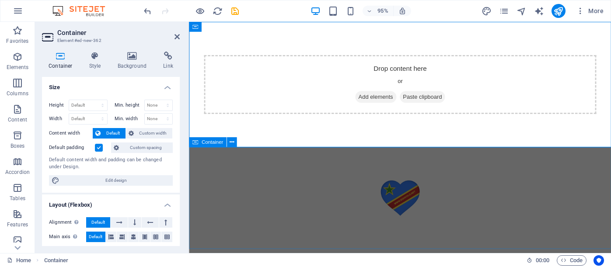
click at [327, 184] on div at bounding box center [411, 207] width 444 height 107
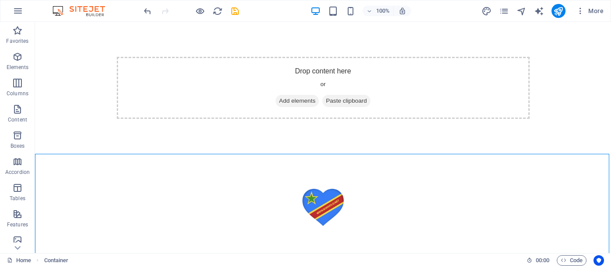
click at [299, 174] on div at bounding box center [323, 207] width 576 height 107
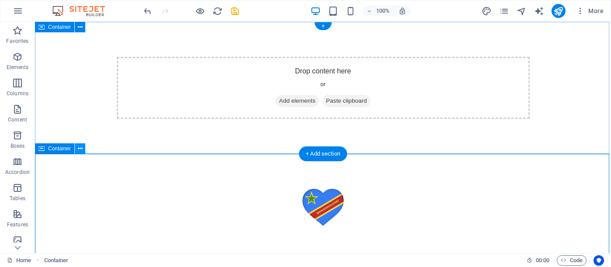
click at [81, 149] on icon at bounding box center [80, 148] width 5 height 9
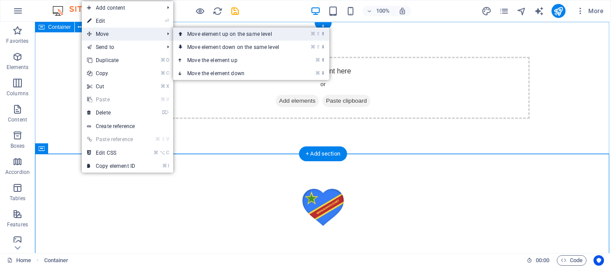
click at [215, 34] on link "⌘ ⇧ ⬆ Move element up on the same level" at bounding box center [234, 34] width 123 height 13
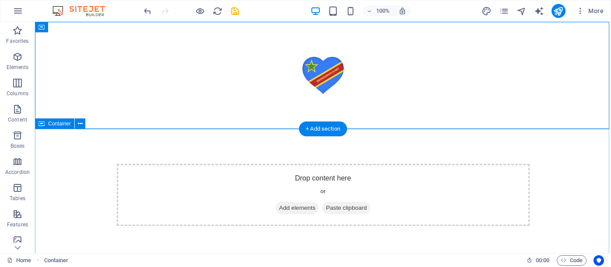
click at [243, 179] on div "Drop content here or Add elements Paste clipboard" at bounding box center [323, 195] width 413 height 62
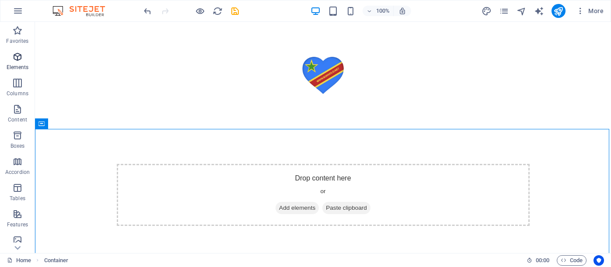
click at [15, 58] on icon "button" at bounding box center [17, 57] width 10 height 10
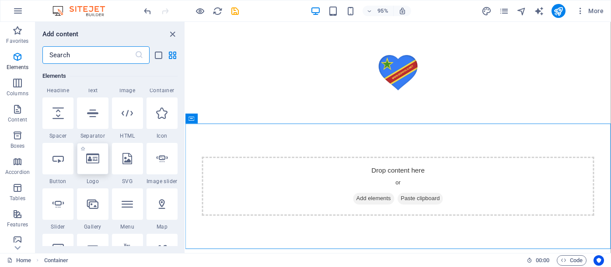
scroll to position [129, 0]
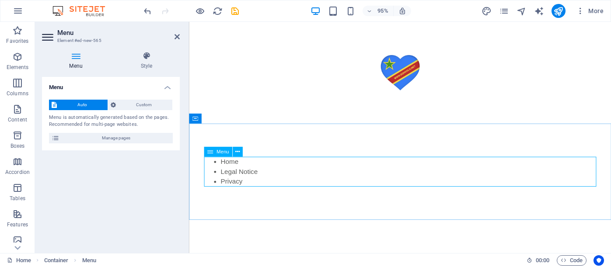
click at [226, 152] on span "Menu" at bounding box center [222, 151] width 13 height 5
click at [237, 152] on icon at bounding box center [237, 151] width 4 height 9
click at [237, 149] on icon at bounding box center [237, 151] width 4 height 9
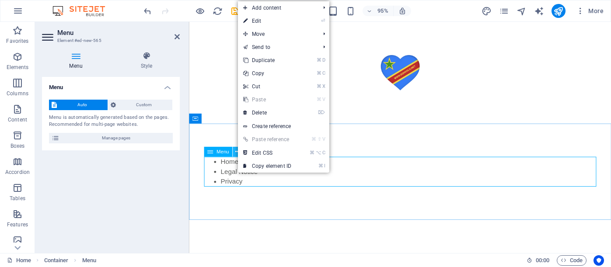
click at [237, 149] on icon at bounding box center [237, 151] width 4 height 9
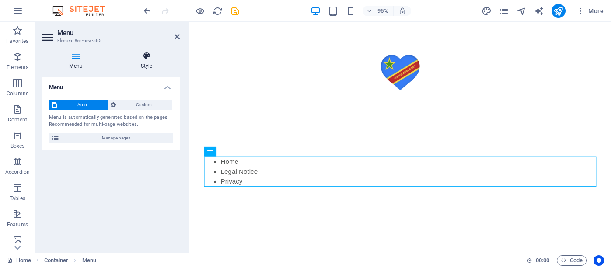
click at [148, 62] on h4 "Style" at bounding box center [146, 61] width 66 height 18
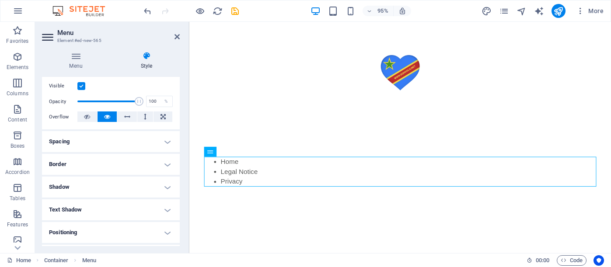
scroll to position [118, 0]
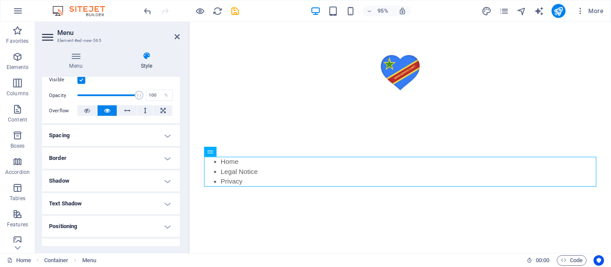
click at [162, 134] on h4 "Spacing" at bounding box center [111, 135] width 138 height 21
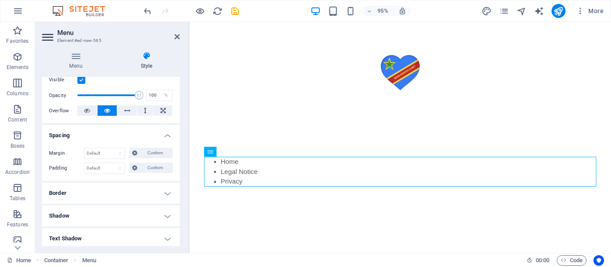
click at [130, 185] on h4 "Border" at bounding box center [111, 193] width 138 height 21
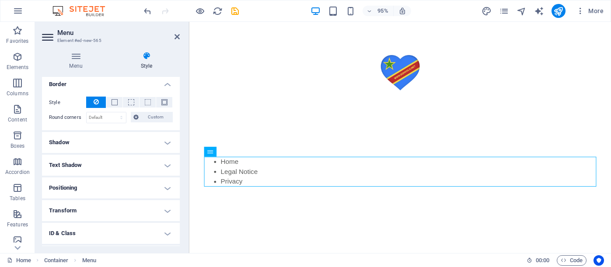
scroll to position [228, 0]
click at [120, 184] on h4 "Positioning" at bounding box center [111, 187] width 138 height 21
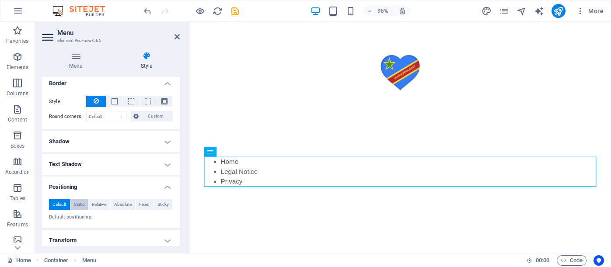
click at [82, 204] on span "Static" at bounding box center [79, 204] width 10 height 10
click at [63, 204] on span "Default" at bounding box center [59, 204] width 14 height 10
click at [77, 204] on span "Static" at bounding box center [79, 204] width 10 height 10
click at [62, 204] on span "Default" at bounding box center [59, 204] width 14 height 10
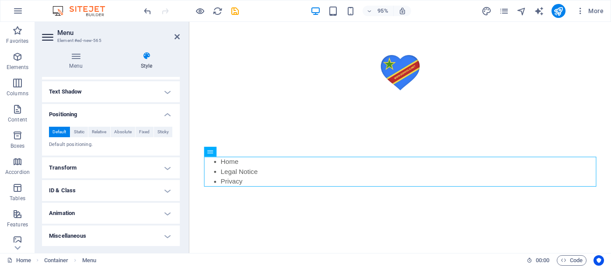
scroll to position [300, 0]
click at [109, 173] on h4 "Transform" at bounding box center [111, 168] width 138 height 21
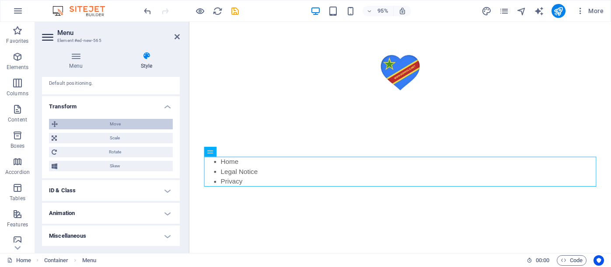
scroll to position [361, 0]
click at [120, 234] on h4 "Miscellaneous" at bounding box center [111, 236] width 138 height 21
click at [158, 239] on h4 "Miscellaneous" at bounding box center [111, 234] width 138 height 16
click at [21, 109] on icon "button" at bounding box center [17, 109] width 10 height 10
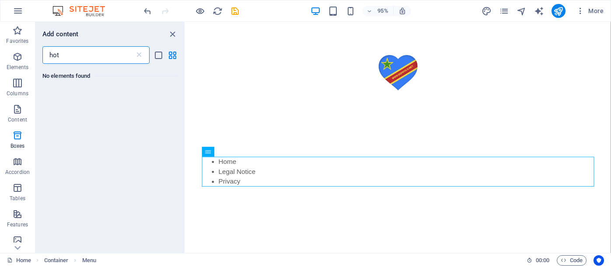
scroll to position [0, 0]
type input "horizontal menu"
click at [22, 62] on span "Elements" at bounding box center [17, 62] width 35 height 21
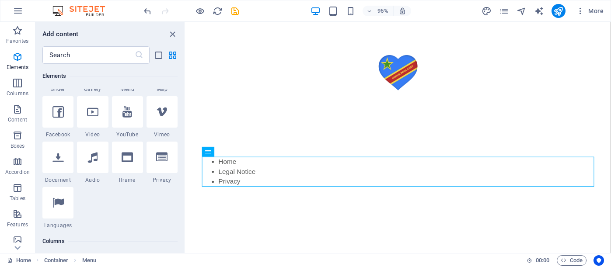
scroll to position [268, 0]
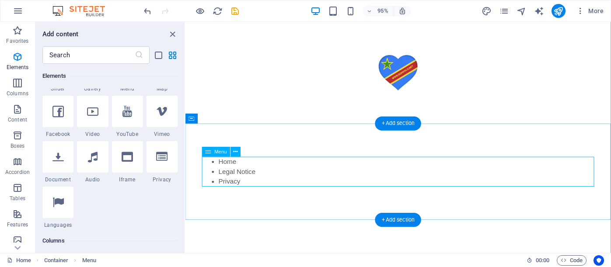
click at [251, 189] on nav "Home Legal Notice Privacy" at bounding box center [409, 179] width 413 height 31
click at [236, 152] on icon at bounding box center [235, 151] width 4 height 9
click at [253, 188] on nav "Home Legal Notice Privacy" at bounding box center [409, 179] width 413 height 31
click at [242, 178] on nav "Home Legal Notice Privacy" at bounding box center [409, 179] width 413 height 31
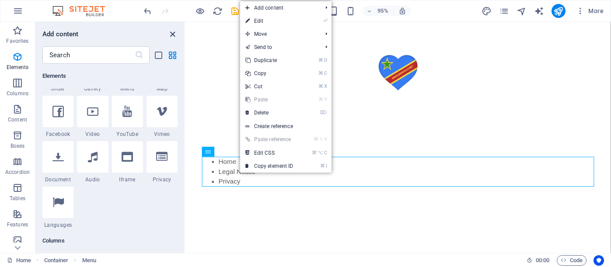
click at [172, 37] on icon "close panel" at bounding box center [172, 34] width 10 height 10
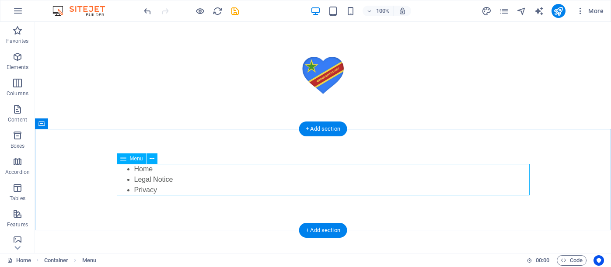
click at [144, 181] on nav "Home Legal Notice Privacy" at bounding box center [323, 179] width 413 height 31
click at [150, 160] on icon at bounding box center [151, 158] width 5 height 9
click at [122, 160] on icon at bounding box center [123, 158] width 6 height 10
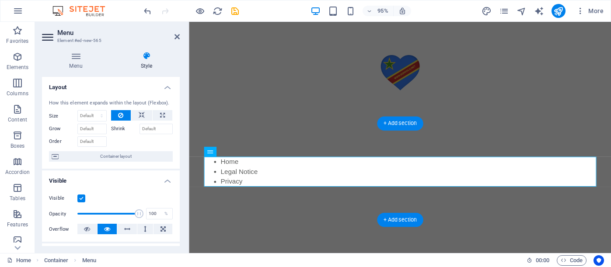
scroll to position [0, 0]
click at [50, 40] on icon at bounding box center [48, 37] width 13 height 14
click at [48, 38] on icon at bounding box center [48, 37] width 13 height 14
click at [47, 38] on icon at bounding box center [48, 37] width 13 height 14
click at [76, 59] on icon at bounding box center [76, 56] width 68 height 9
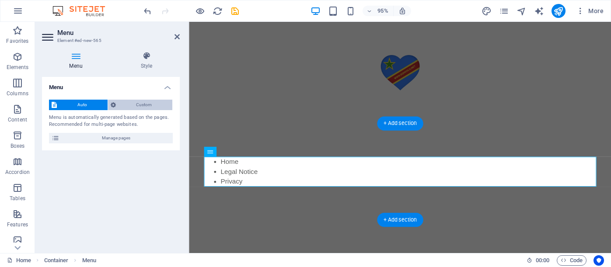
click at [127, 104] on span "Custom" at bounding box center [144, 105] width 52 height 10
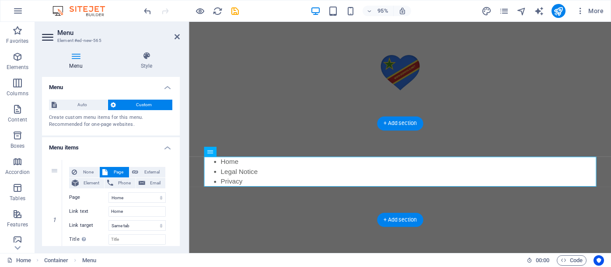
click at [47, 38] on icon at bounding box center [48, 37] width 13 height 14
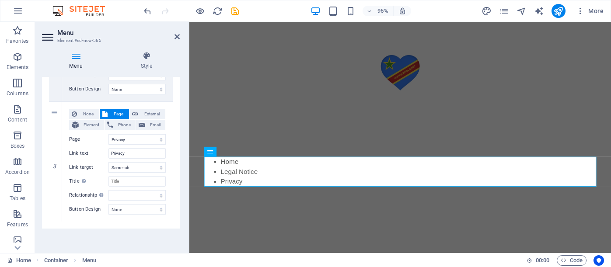
scroll to position [299, 0]
click at [208, 181] on nav "Home Legal Notice Privacy" at bounding box center [411, 179] width 413 height 31
click at [151, 56] on icon at bounding box center [146, 56] width 66 height 9
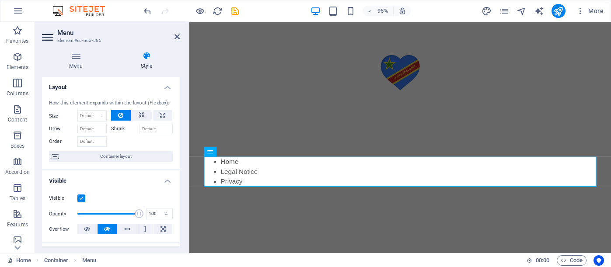
scroll to position [0, 0]
click at [18, 60] on icon "button" at bounding box center [17, 57] width 10 height 10
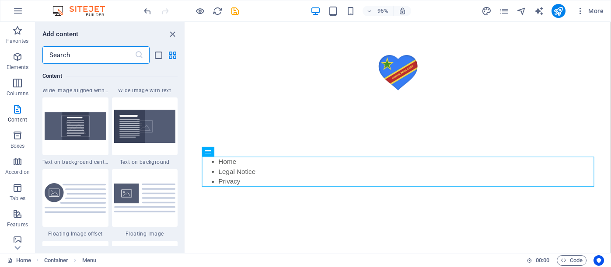
scroll to position [1813, 0]
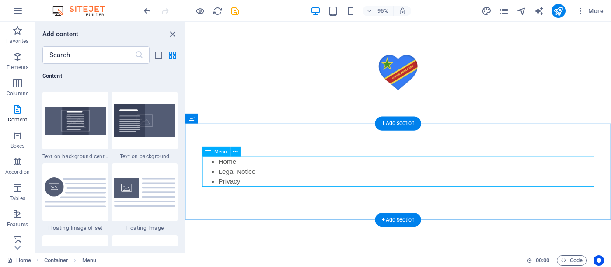
click at [254, 189] on nav "Home Legal Notice Privacy" at bounding box center [409, 179] width 413 height 31
click at [236, 151] on icon at bounding box center [235, 151] width 4 height 9
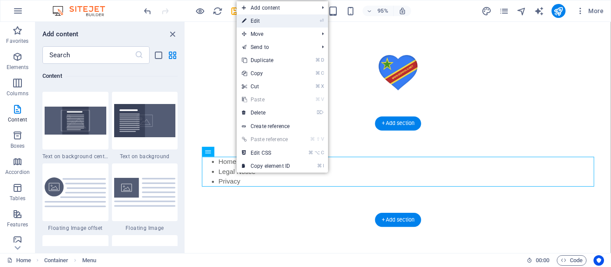
click at [269, 21] on link "⏎ Edit" at bounding box center [265, 20] width 59 height 13
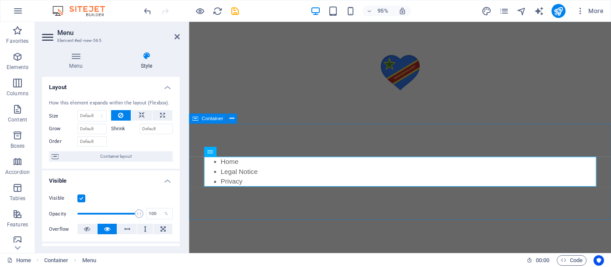
click at [210, 119] on span "Container" at bounding box center [211, 118] width 21 height 5
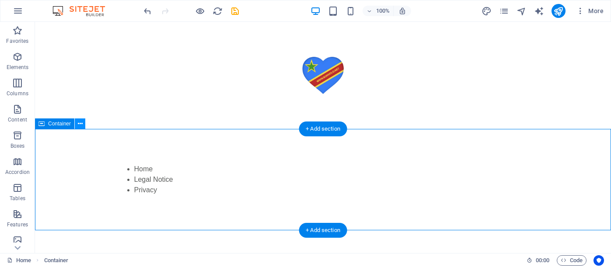
click at [78, 125] on icon at bounding box center [80, 123] width 5 height 9
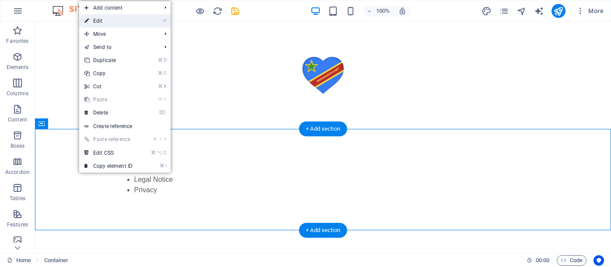
click at [113, 22] on link "⏎ Edit" at bounding box center [108, 20] width 59 height 13
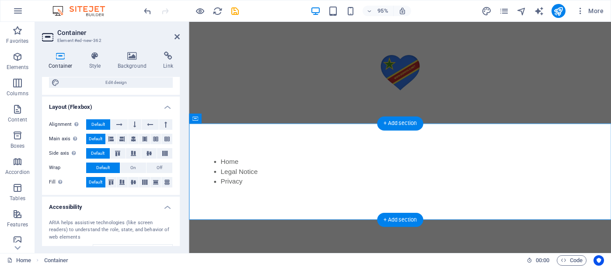
scroll to position [99, 0]
click at [121, 122] on icon at bounding box center [119, 123] width 6 height 10
click at [119, 122] on icon at bounding box center [119, 123] width 6 height 10
click at [105, 122] on button "Default" at bounding box center [98, 123] width 24 height 10
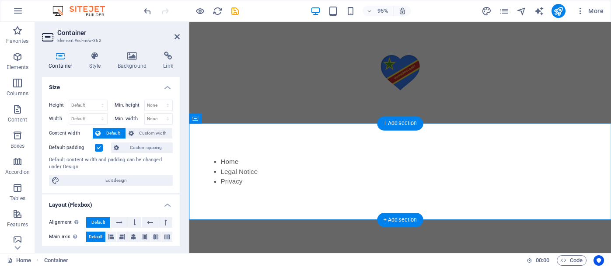
scroll to position [0, 0]
click at [95, 59] on icon at bounding box center [95, 56] width 25 height 9
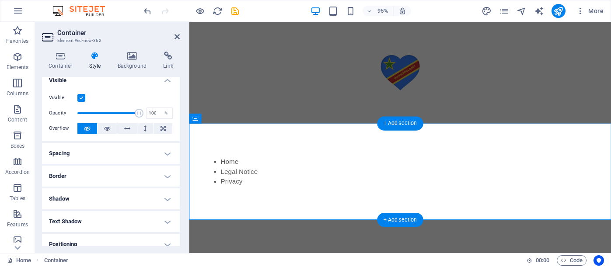
scroll to position [8, 0]
click at [62, 58] on icon at bounding box center [60, 56] width 37 height 9
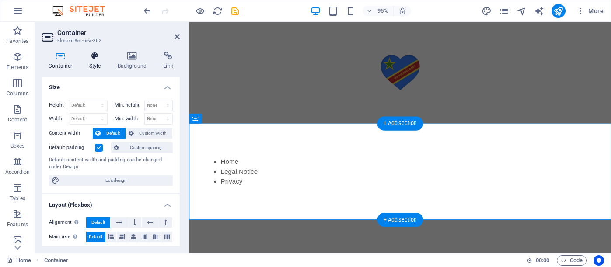
click at [92, 59] on icon at bounding box center [95, 56] width 25 height 9
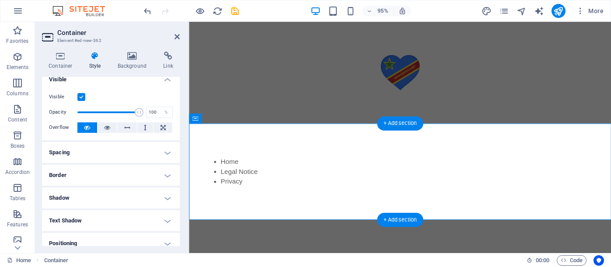
click at [87, 239] on h4 "Positioning" at bounding box center [111, 243] width 138 height 21
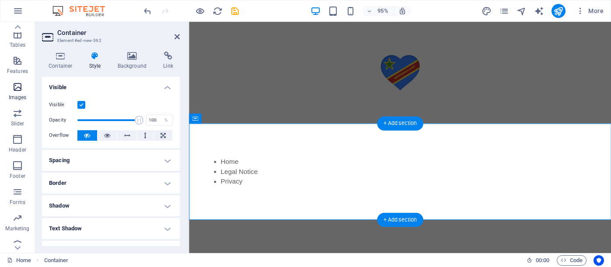
scroll to position [154, 0]
click at [18, 114] on icon "button" at bounding box center [17, 112] width 10 height 10
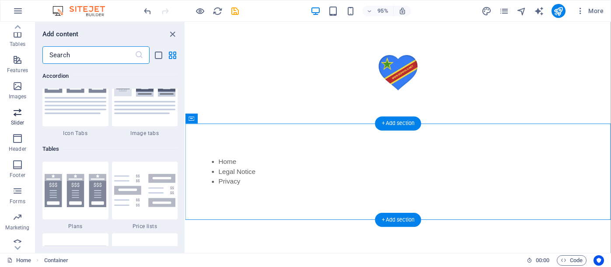
scroll to position [4955, 0]
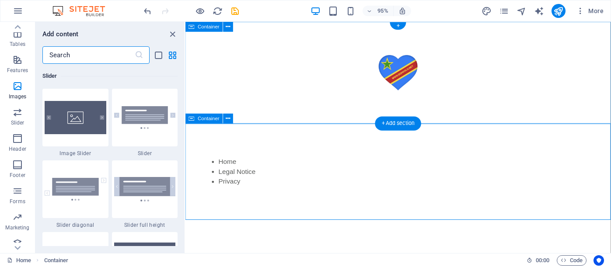
click at [195, 120] on div "Container" at bounding box center [204, 119] width 38 height 10
click at [204, 115] on div "Container" at bounding box center [204, 119] width 38 height 10
click at [229, 117] on icon at bounding box center [228, 118] width 4 height 9
click at [192, 119] on icon at bounding box center [192, 119] width 6 height 10
click at [229, 117] on icon at bounding box center [228, 118] width 4 height 9
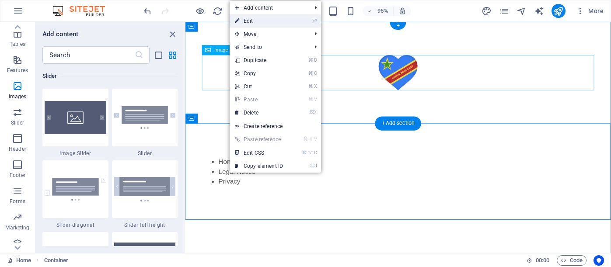
click at [257, 21] on link "⏎ Edit" at bounding box center [258, 20] width 59 height 13
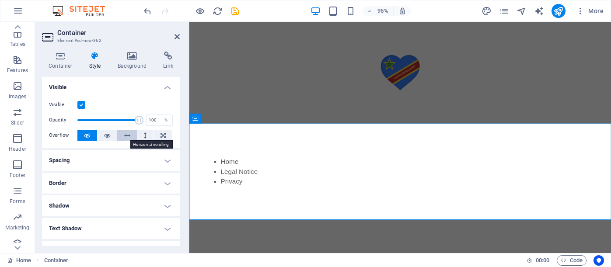
click at [128, 134] on icon at bounding box center [127, 135] width 6 height 10
click at [126, 135] on icon at bounding box center [127, 135] width 6 height 10
click at [90, 135] on button at bounding box center [87, 135] width 20 height 10
click at [110, 136] on button at bounding box center [107, 135] width 20 height 10
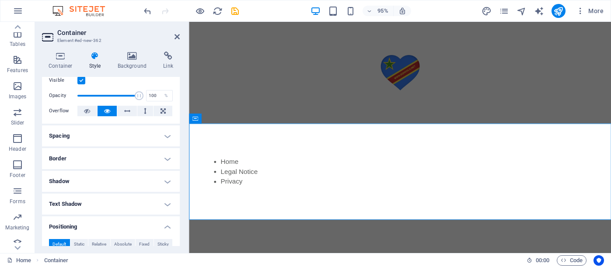
scroll to position [27, 0]
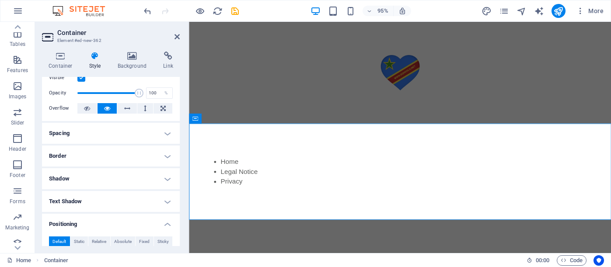
click at [161, 131] on h4 "Spacing" at bounding box center [111, 133] width 138 height 21
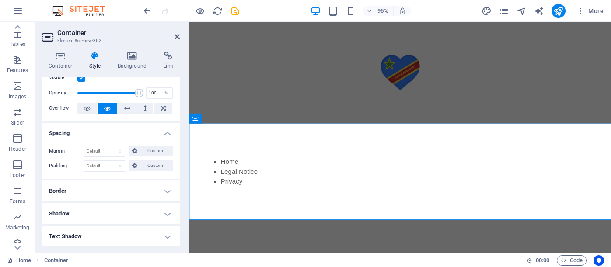
click at [129, 188] on h4 "Border" at bounding box center [111, 191] width 138 height 21
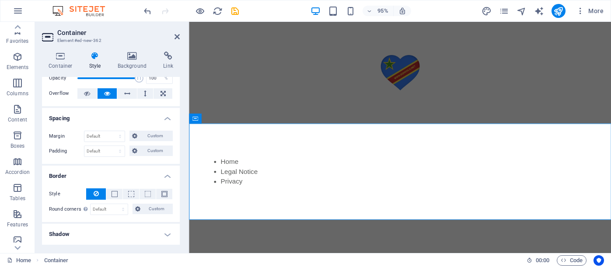
scroll to position [0, 0]
click at [21, 60] on icon "button" at bounding box center [17, 57] width 10 height 10
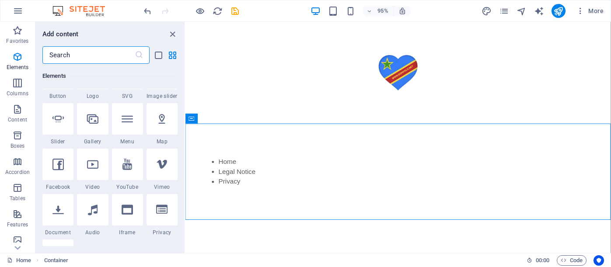
scroll to position [238, 0]
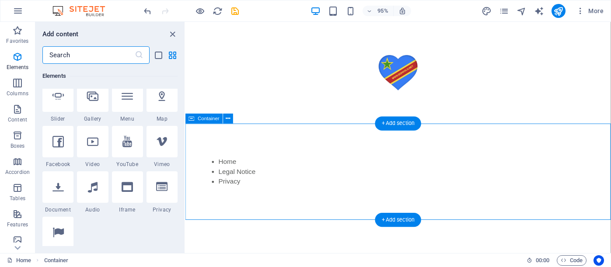
click at [195, 119] on div "Container" at bounding box center [204, 119] width 38 height 10
click at [229, 117] on icon at bounding box center [228, 118] width 4 height 9
click at [597, 11] on span "More" at bounding box center [590, 11] width 28 height 9
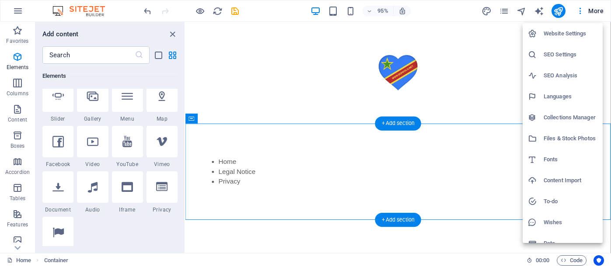
click at [552, 157] on h6 "Fonts" at bounding box center [570, 159] width 54 height 10
select select "popularity"
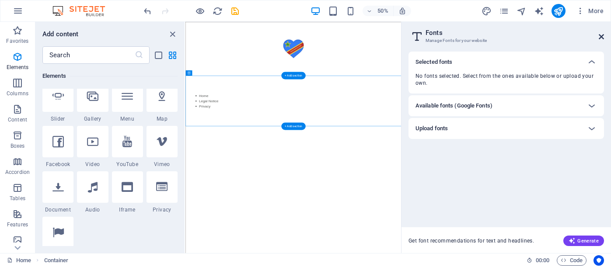
click at [601, 34] on icon at bounding box center [600, 36] width 5 height 7
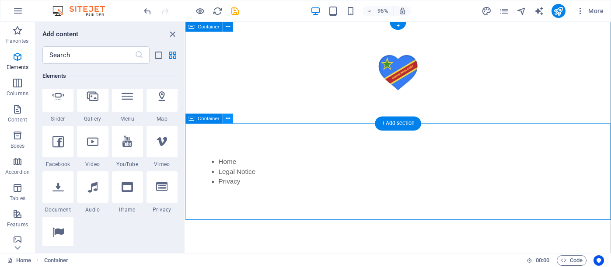
click at [227, 119] on icon at bounding box center [228, 118] width 4 height 9
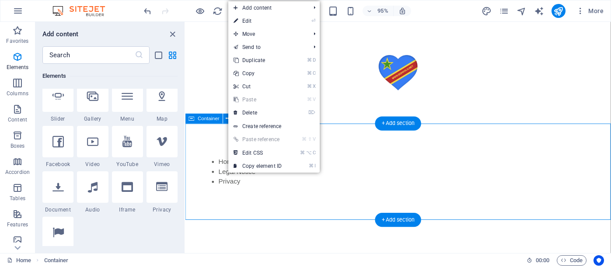
click at [223, 142] on div "Home Legal Notice Privacy" at bounding box center [409, 179] width 448 height 101
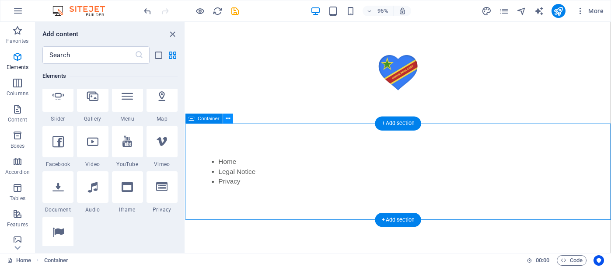
click at [228, 119] on icon at bounding box center [228, 118] width 4 height 9
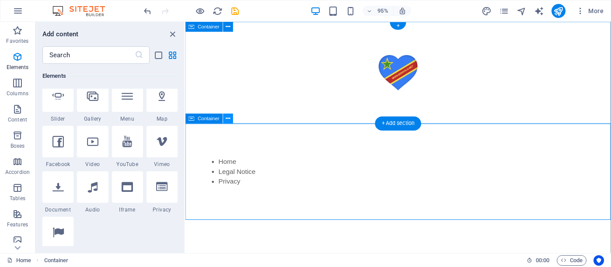
click at [226, 117] on icon at bounding box center [228, 118] width 4 height 9
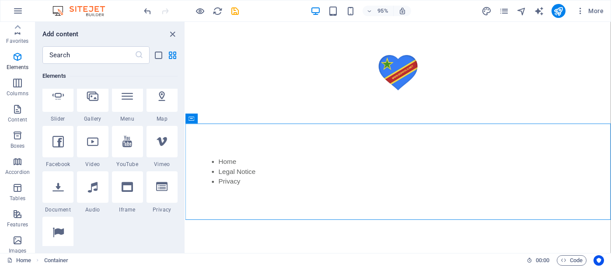
scroll to position [0, 0]
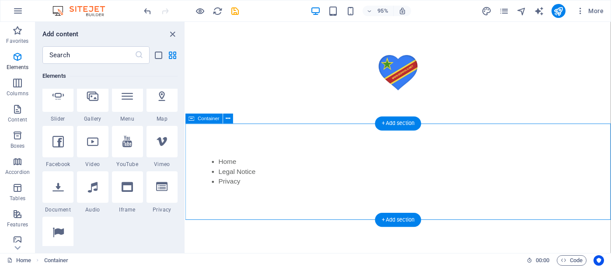
click at [202, 118] on span "Container" at bounding box center [208, 118] width 21 height 5
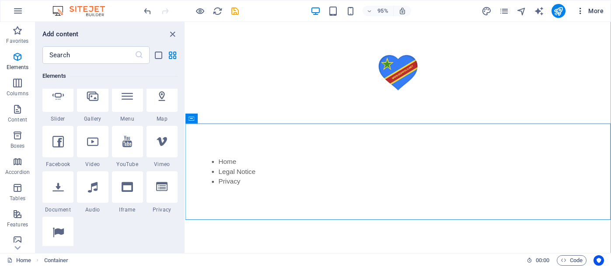
click at [596, 12] on span "More" at bounding box center [590, 11] width 28 height 9
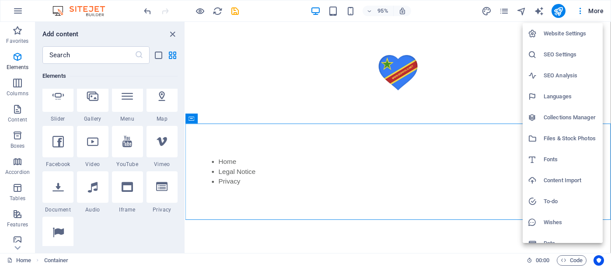
click at [19, 259] on div at bounding box center [305, 133] width 611 height 267
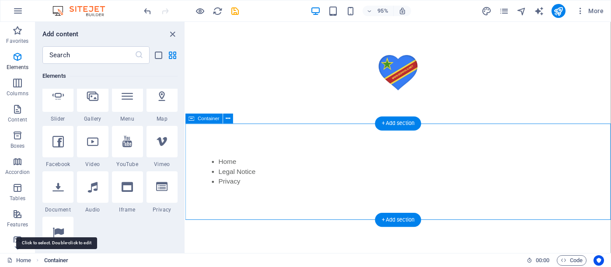
click at [54, 261] on span "Container" at bounding box center [56, 260] width 24 height 10
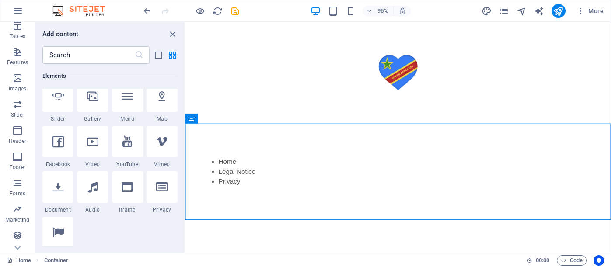
scroll to position [162, 0]
click at [23, 8] on icon "button" at bounding box center [18, 11] width 10 height 10
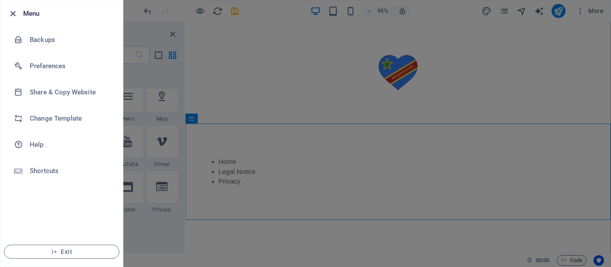
click at [11, 14] on icon "button" at bounding box center [13, 14] width 10 height 10
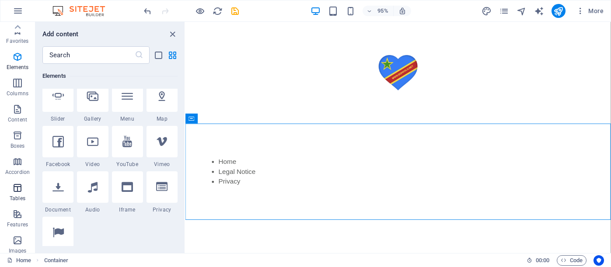
scroll to position [0, 0]
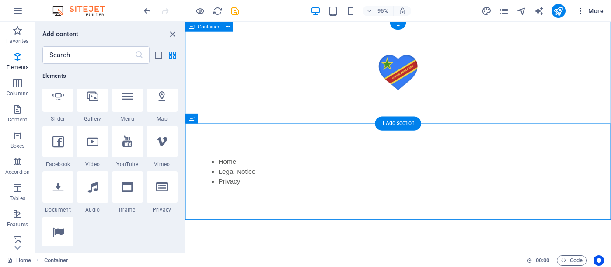
click at [591, 13] on span "More" at bounding box center [590, 11] width 28 height 9
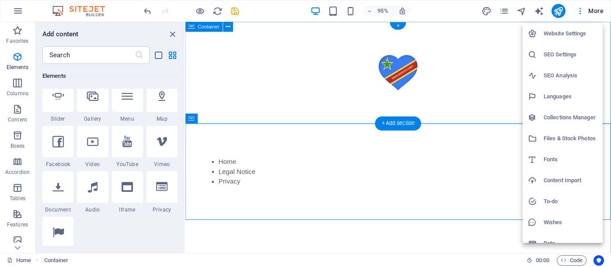
click at [497, 49] on div at bounding box center [305, 133] width 611 height 267
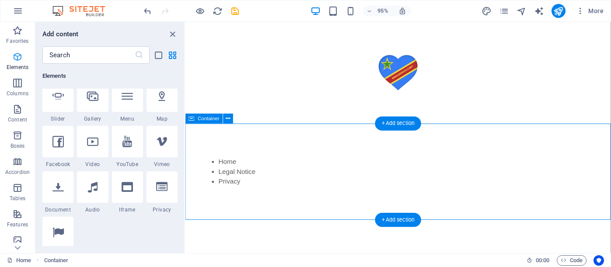
click at [17, 57] on icon "button" at bounding box center [17, 57] width 10 height 10
click at [16, 58] on icon "button" at bounding box center [17, 57] width 10 height 10
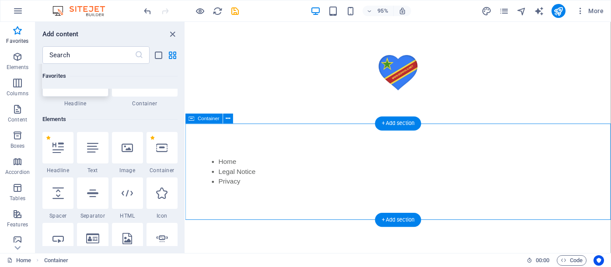
scroll to position [34, 0]
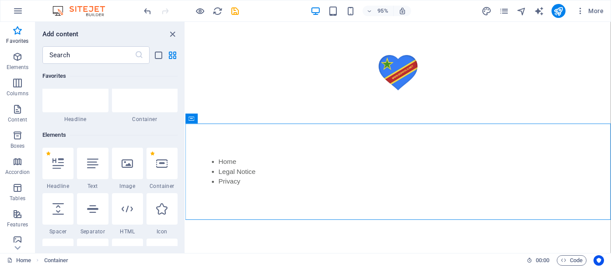
click at [278, 230] on html "Skip to main content Home Legal Notice Privacy" at bounding box center [409, 126] width 448 height 208
click at [366, 155] on div "Home Legal Notice Privacy" at bounding box center [409, 179] width 448 height 101
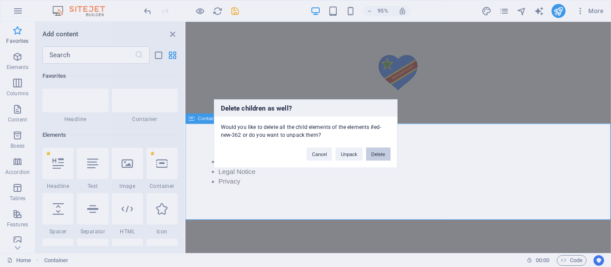
click at [380, 152] on button "Delete" at bounding box center [378, 153] width 24 height 13
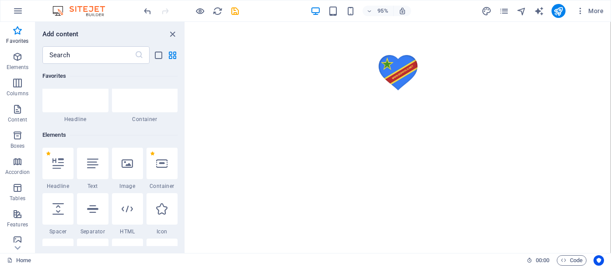
click at [368, 129] on html "Skip to main content" at bounding box center [409, 75] width 448 height 107
click at [24, 56] on span "Elements" at bounding box center [17, 62] width 35 height 21
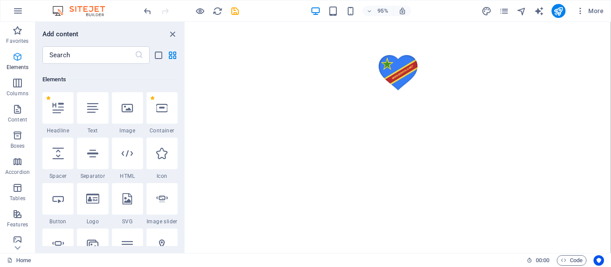
scroll to position [93, 0]
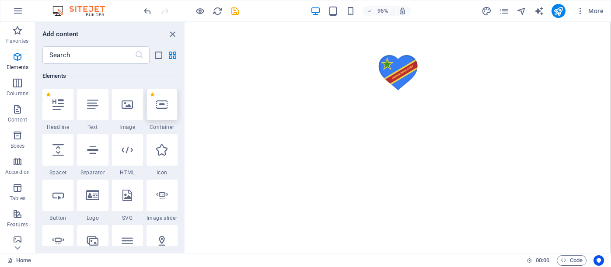
click at [158, 106] on icon at bounding box center [161, 104] width 11 height 11
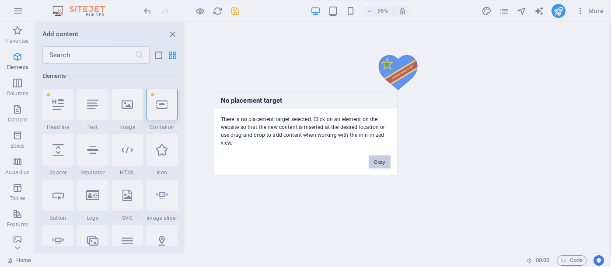
click at [376, 161] on button "Okay" at bounding box center [379, 161] width 22 height 13
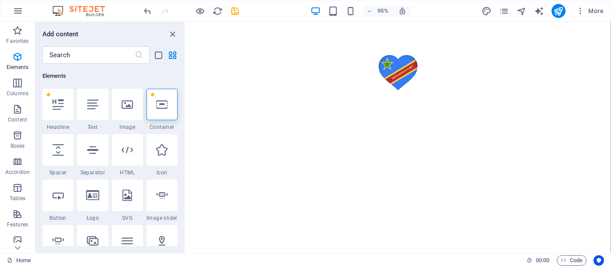
click at [209, 129] on html "Skip to main content" at bounding box center [409, 75] width 448 height 107
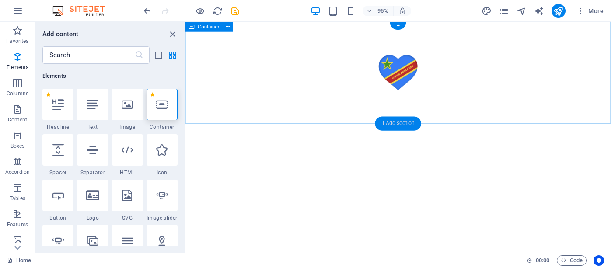
click at [393, 123] on div "+ Add section" at bounding box center [398, 124] width 46 height 14
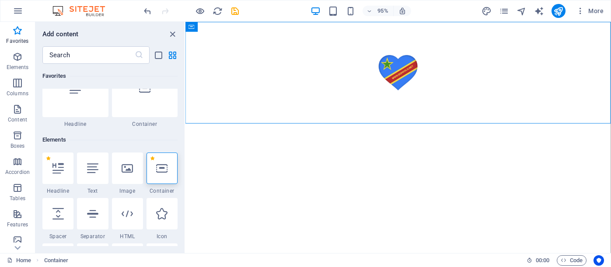
scroll to position [34, 0]
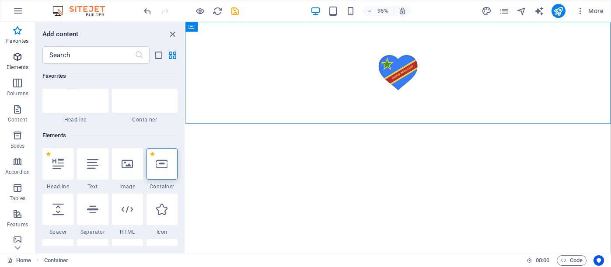
click at [17, 61] on icon "button" at bounding box center [17, 57] width 10 height 10
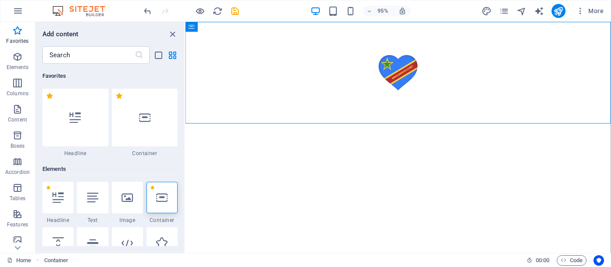
scroll to position [0, 0]
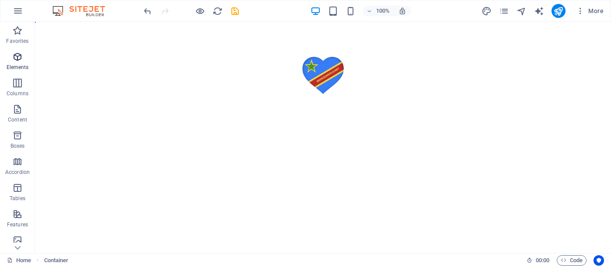
click at [17, 56] on icon "button" at bounding box center [17, 57] width 10 height 10
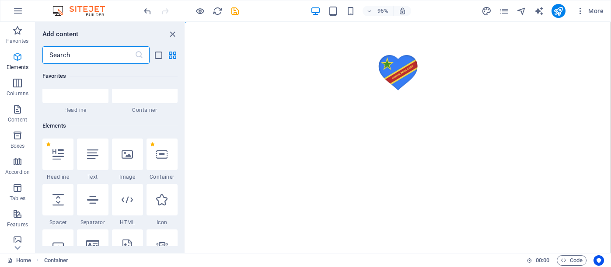
scroll to position [93, 0]
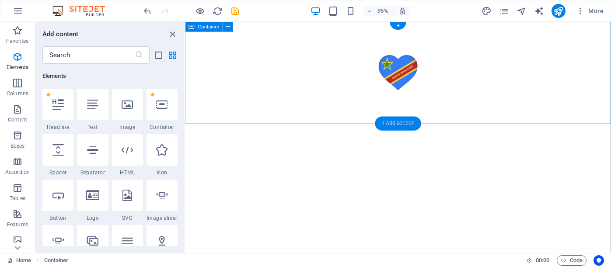
click at [393, 121] on div "+ Add section" at bounding box center [398, 124] width 46 height 14
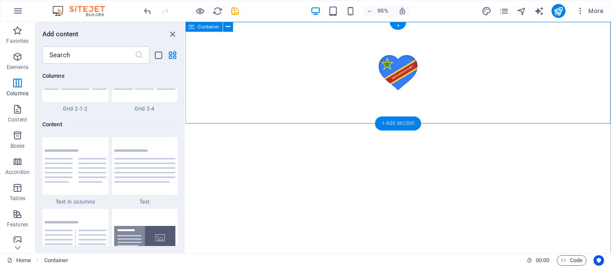
scroll to position [1537, 0]
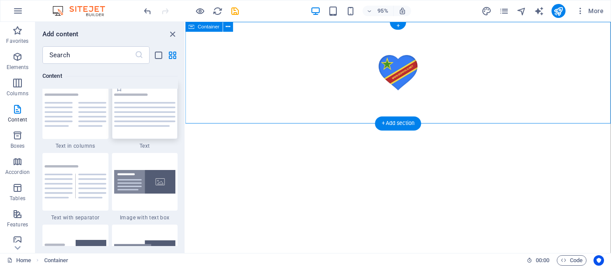
click at [162, 121] on img at bounding box center [145, 110] width 62 height 33
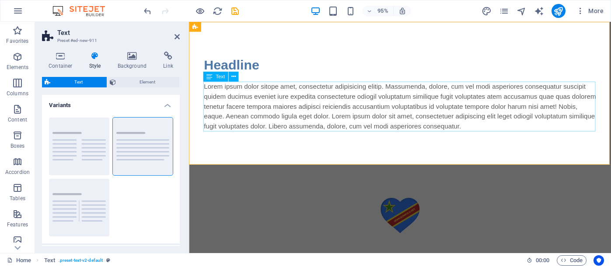
click at [326, 120] on div "Lorem ipsum dolor sitope amet, consectetur adipisicing elitip. Massumenda, dolo…" at bounding box center [411, 111] width 413 height 52
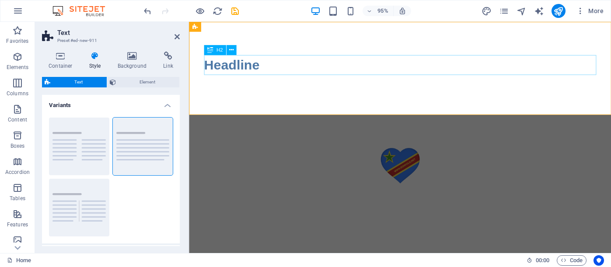
click at [274, 65] on div "Headline" at bounding box center [411, 67] width 413 height 21
click at [266, 68] on div "Headline" at bounding box center [411, 67] width 413 height 21
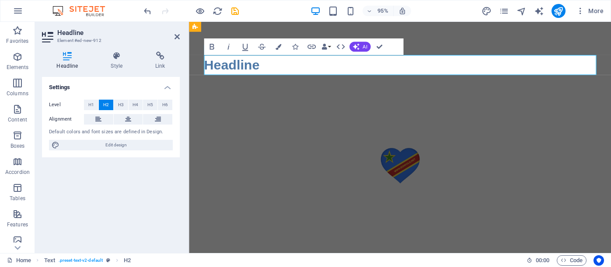
click at [266, 67] on h2 "Headline" at bounding box center [411, 67] width 413 height 21
drag, startPoint x: 266, startPoint y: 70, endPoint x: 206, endPoint y: 71, distance: 59.9
click at [206, 71] on h2 "Headline" at bounding box center [411, 67] width 413 height 21
drag, startPoint x: 272, startPoint y: 69, endPoint x: 203, endPoint y: 69, distance: 69.5
click at [203, 69] on div "Headline" at bounding box center [411, 71] width 444 height 98
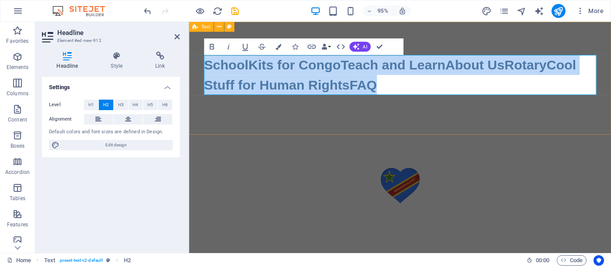
drag, startPoint x: 353, startPoint y: 90, endPoint x: 191, endPoint y: 66, distance: 164.0
click at [191, 66] on div "SchoolKits for CongoTeach and LearnAbout UsRotaryCool Stuff for Human RightsFAQ" at bounding box center [411, 81] width 444 height 119
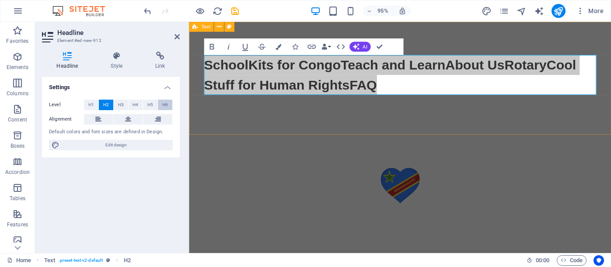
click at [168, 104] on button "H6" at bounding box center [165, 105] width 14 height 10
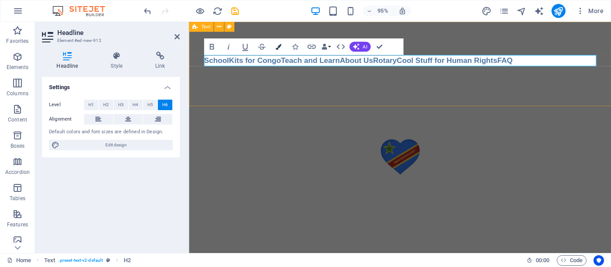
click at [279, 45] on icon "button" at bounding box center [278, 47] width 6 height 6
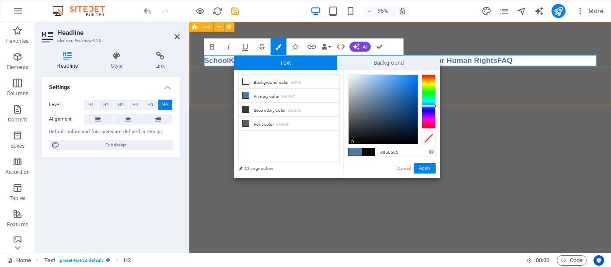
drag, startPoint x: 384, startPoint y: 97, endPoint x: 352, endPoint y: 142, distance: 54.6
click at [352, 142] on div at bounding box center [352, 141] width 3 height 3
click at [424, 170] on button "Apply" at bounding box center [424, 168] width 22 height 10
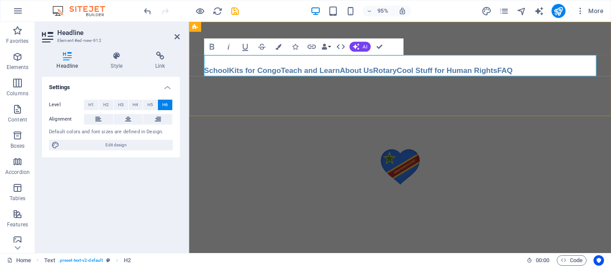
click at [337, 73] on h6 "SchoolKits for CongoTeach and LearnAbout UsRotaryCool Stuff for Human RightsFAQ" at bounding box center [411, 73] width 413 height 12
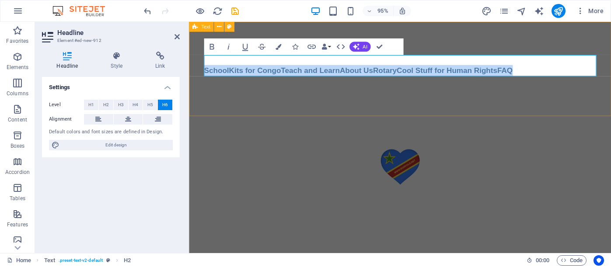
drag, startPoint x: 533, startPoint y: 72, endPoint x: 200, endPoint y: 69, distance: 333.5
click at [200, 69] on div "​ ​ SchoolKits for CongoTeach and LearnAbout UsRotaryCool Stuff for Human Right…" at bounding box center [411, 71] width 444 height 99
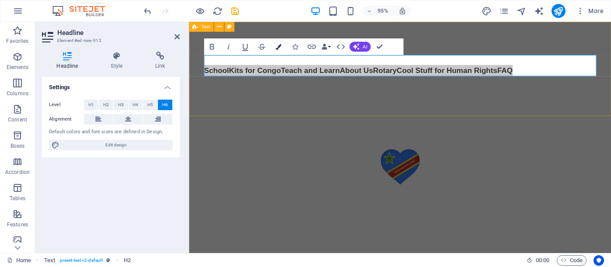
click at [279, 46] on icon "button" at bounding box center [278, 47] width 6 height 6
type input "#4e79a7"
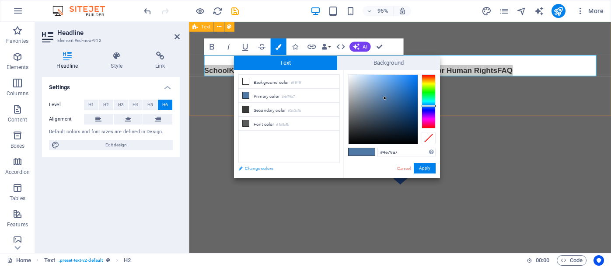
click at [262, 169] on link "Change colors" at bounding box center [284, 168] width 101 height 11
select select "px"
select select "400"
select select "px"
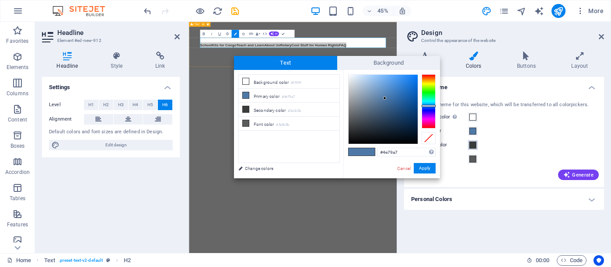
click at [471, 145] on span at bounding box center [472, 145] width 7 height 7
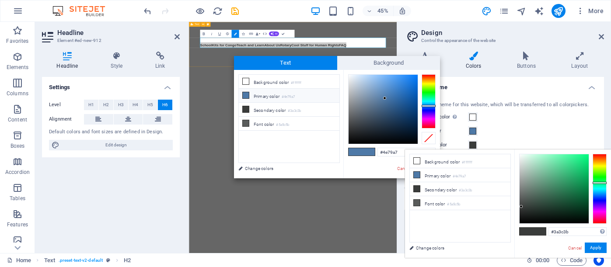
click at [246, 94] on icon at bounding box center [246, 95] width 6 height 6
click at [246, 110] on icon at bounding box center [246, 109] width 6 height 6
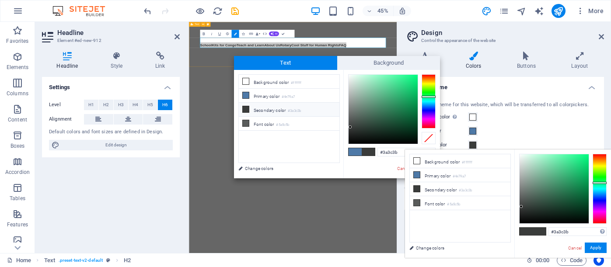
click at [246, 110] on icon at bounding box center [246, 109] width 6 height 6
type input "#111211"
drag, startPoint x: 351, startPoint y: 128, endPoint x: 353, endPoint y: 139, distance: 10.6
click at [353, 139] on div at bounding box center [352, 138] width 3 height 3
click at [388, 165] on div "#111211 Supported formats #0852ed rgb(8, 82, 237) rgba(8, 82, 237, 90%) hsv(221…" at bounding box center [391, 187] width 97 height 235
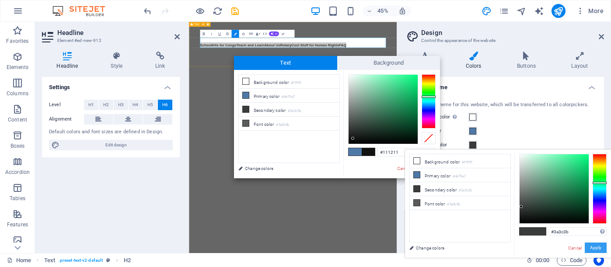
click at [594, 247] on button "Apply" at bounding box center [595, 248] width 22 height 10
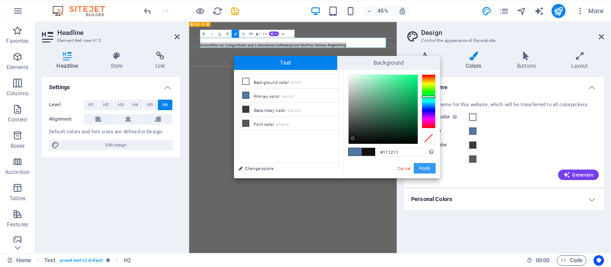
click at [429, 170] on button "Apply" at bounding box center [424, 168] width 22 height 10
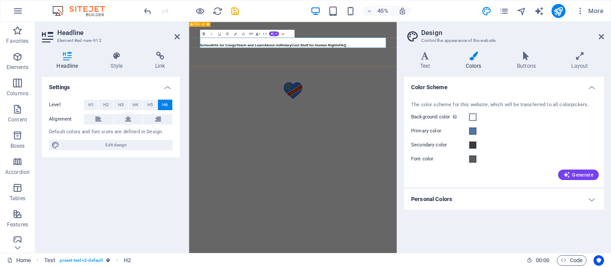
click at [202, 32] on icon "button" at bounding box center [203, 33] width 5 height 5
click at [426, 59] on icon at bounding box center [425, 56] width 42 height 9
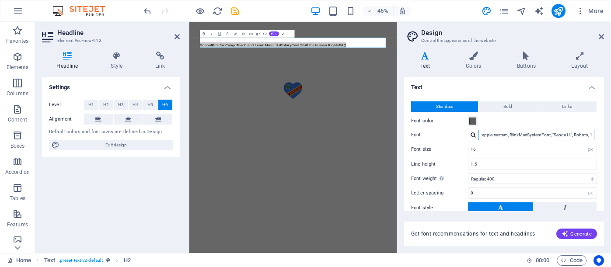
click at [493, 135] on input "-apple-system, BlinkMaxSystemFont, "Seoge UI", Roboto, "Helvetica Neue", Arial,…" at bounding box center [536, 135] width 116 height 10
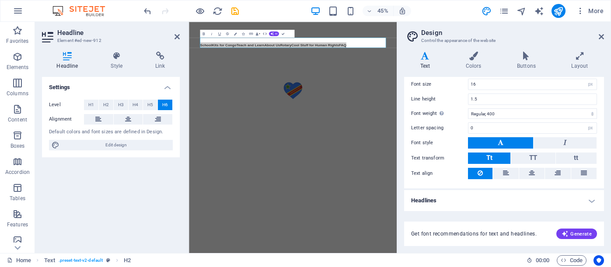
scroll to position [65, 0]
select select "300"
click at [472, 60] on h4 "Colors" at bounding box center [474, 61] width 51 height 18
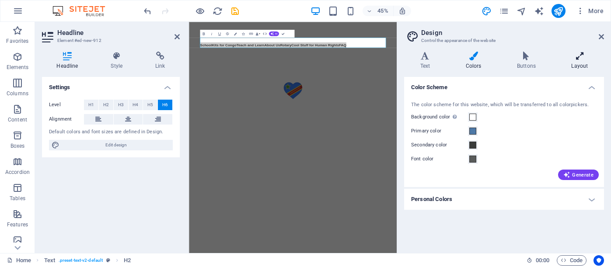
click at [585, 61] on h4 "Layout" at bounding box center [579, 61] width 49 height 18
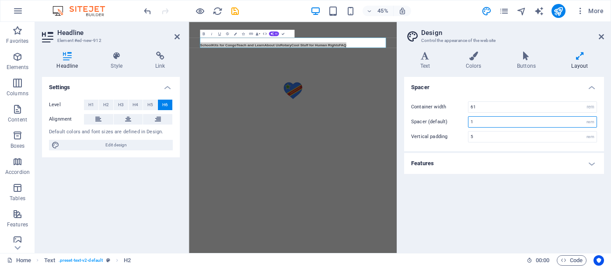
drag, startPoint x: 479, startPoint y: 121, endPoint x: 469, endPoint y: 122, distance: 9.6
click at [469, 122] on input "1" at bounding box center [532, 122] width 128 height 10
type input "4"
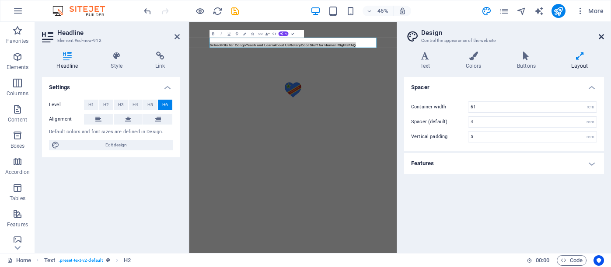
drag, startPoint x: 600, startPoint y: 36, endPoint x: 432, endPoint y: 16, distance: 168.7
click at [600, 36] on icon at bounding box center [600, 36] width 5 height 7
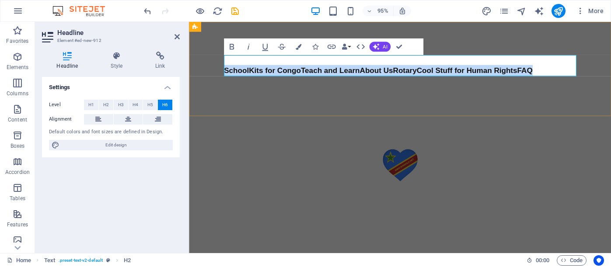
click at [305, 73] on strong "SchoolKits for CongoTeach and LearnAbout UsRotaryCool Stuff for Human RightsFAQ" at bounding box center [388, 73] width 325 height 9
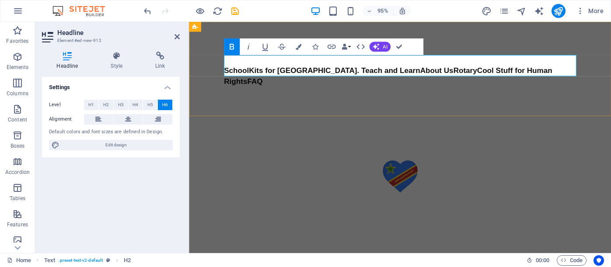
click at [370, 73] on strong "SchoolKits for Congo. Teach and LearnAbout UsRotaryCool Stuff for Human RightsF…" at bounding box center [398, 79] width 345 height 21
click at [411, 75] on strong "SchoolKits for Congo. Teach and Learn. About UsRotaryCool Stuff for Human Right…" at bounding box center [401, 79] width 351 height 21
click at [443, 75] on strong "SchoolKits for Congo. Teach and Learn. About Us. RotaryCool Stuff for Human Rig…" at bounding box center [405, 79] width 358 height 21
click at [555, 73] on strong "SchoolKits for Congo. Teach and Learn. About Us. Rotary. Cool Stuff for Human R…" at bounding box center [409, 79] width 366 height 21
click at [415, 74] on strong "SchoolKits for Congo. Teach and Learn. About Us. Rotary. Cool Stuff for Human R…" at bounding box center [409, 79] width 366 height 21
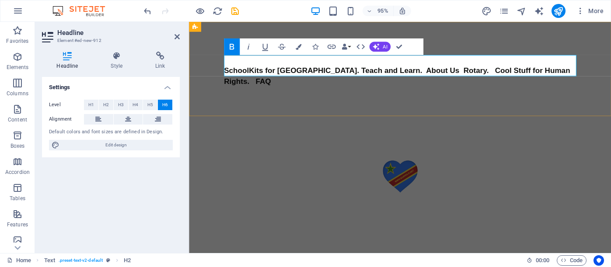
click at [442, 75] on strong "SchoolKits for Congo. Teach and Learn. About Us Rotary. Cool Stuff for Human Ri…" at bounding box center [408, 79] width 364 height 21
click at [554, 74] on strong "SchoolKits for Congo. Teach and Learn. About Us Rotary Cool Stuff for Human Rig…" at bounding box center [407, 79] width 362 height 21
click at [373, 75] on strong "SchoolKits for Congo. Teach and Learn. About Us Rotary Cool Stuff for Human Rig…" at bounding box center [407, 79] width 362 height 21
click at [308, 72] on strong "SchoolKits for Congo. Teach and Learn About Us Rotary Cool Stuff for Human Righ…" at bounding box center [406, 79] width 360 height 21
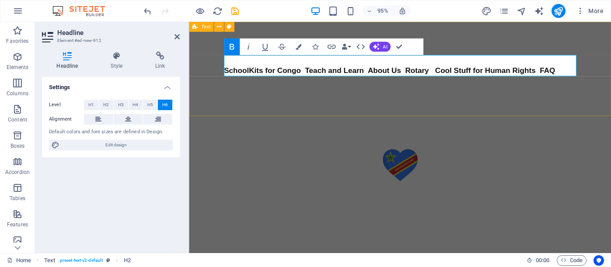
click at [235, 47] on icon "button" at bounding box center [231, 47] width 10 height 10
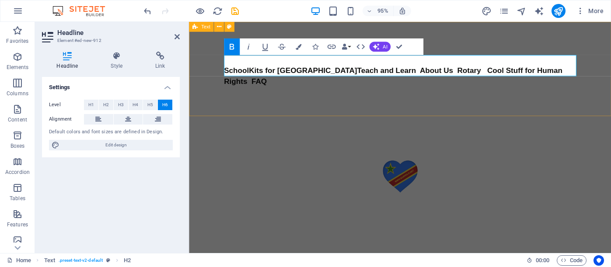
click at [232, 47] on icon "button" at bounding box center [231, 47] width 4 height 6
click at [227, 72] on strong "SchoolKits for [GEOGRAPHIC_DATA]" at bounding box center [296, 73] width 140 height 9
click at [263, 137] on div at bounding box center [411, 185] width 444 height 104
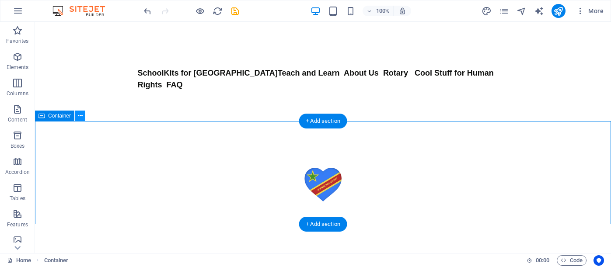
click at [82, 116] on icon at bounding box center [80, 115] width 5 height 9
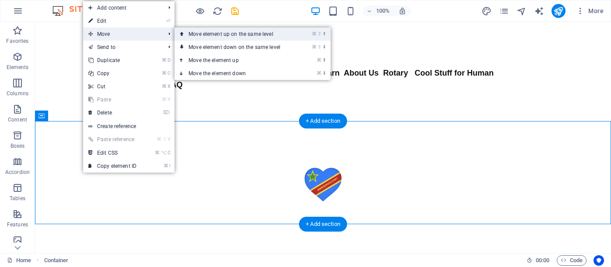
click at [197, 33] on link "⌘ ⇧ ⬆ Move element up on the same level" at bounding box center [235, 34] width 123 height 13
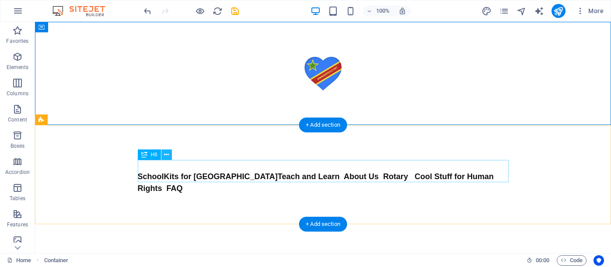
click at [168, 154] on icon at bounding box center [166, 154] width 5 height 9
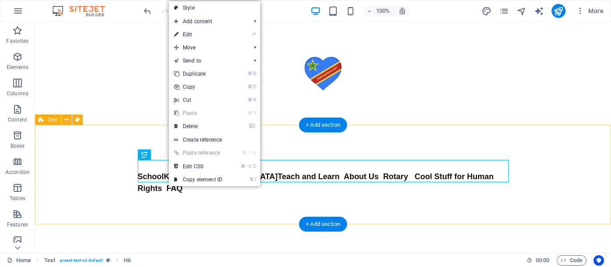
click at [172, 204] on div "​ SchoolKits for Congo Teach and Learn About Us Rotary Cool Stuff for Human Rig…" at bounding box center [323, 180] width 576 height 111
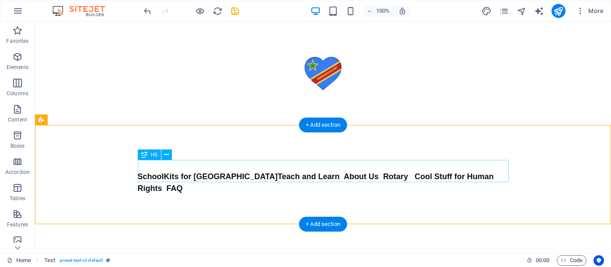
click at [232, 176] on div "​ SchoolKits for Congo Teach and Learn About Us Rotary Cool Stuff for Human Rig…" at bounding box center [323, 177] width 371 height 34
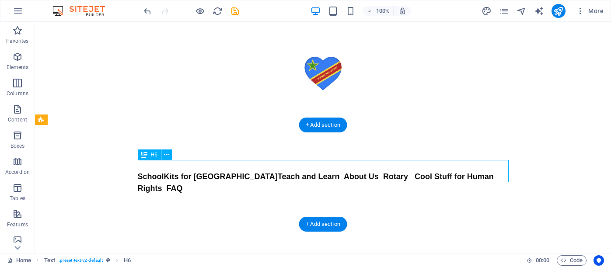
click at [232, 177] on div "​ SchoolKits for Congo Teach and Learn About Us Rotary Cool Stuff for Human Rig…" at bounding box center [323, 177] width 371 height 34
click at [232, 176] on div "​ SchoolKits for Congo Teach and Learn About Us Rotary Cool Stuff for Human Rig…" at bounding box center [323, 177] width 371 height 34
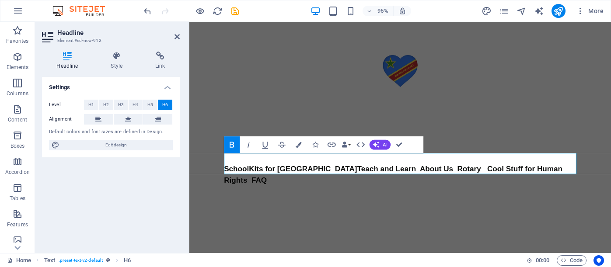
click at [323, 176] on strong "Teach and Learn About Us Rotary Cool Stuff for Human Rights FAQ" at bounding box center [404, 182] width 356 height 21
drag, startPoint x: 321, startPoint y: 177, endPoint x: 237, endPoint y: 177, distance: 83.5
click at [237, 177] on strong "SchoolKits for [GEOGRAPHIC_DATA]" at bounding box center [296, 176] width 140 height 9
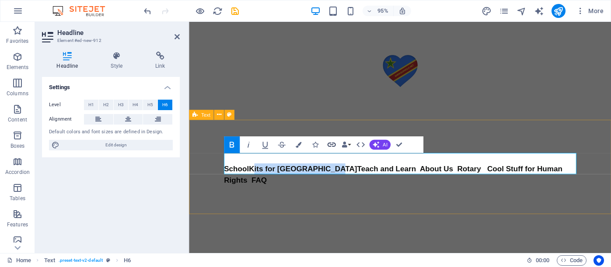
click at [328, 142] on icon "button" at bounding box center [331, 145] width 10 height 10
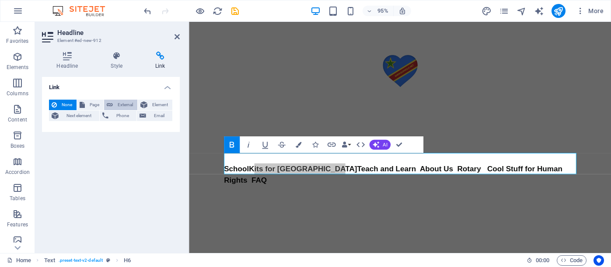
click at [127, 103] on span "External" at bounding box center [124, 105] width 19 height 10
select select "blank"
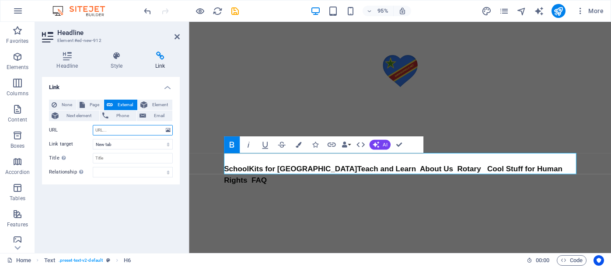
paste input "https://www.bonvolo.net"
type input "https://www.bonvolo.net"
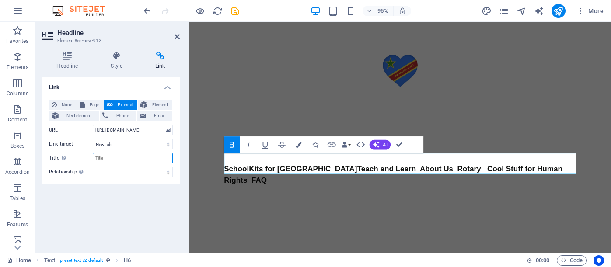
click at [106, 158] on input "Title Additional link description, should not be the same as the link text. The…" at bounding box center [133, 158] width 80 height 10
type input "S"
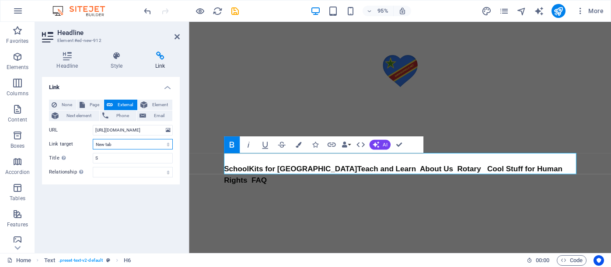
select select
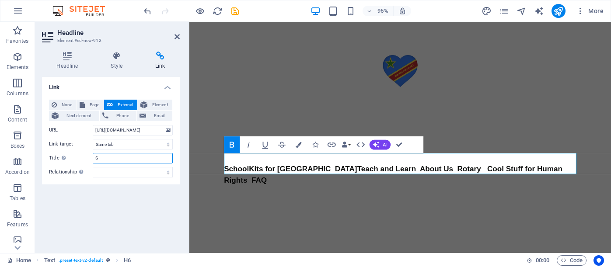
click at [117, 155] on input "S" at bounding box center [133, 158] width 80 height 10
click at [101, 158] on input "S" at bounding box center [133, 158] width 80 height 10
type input "SchoolKits for [GEOGRAPHIC_DATA]"
click at [235, 9] on icon "save" at bounding box center [235, 11] width 10 height 10
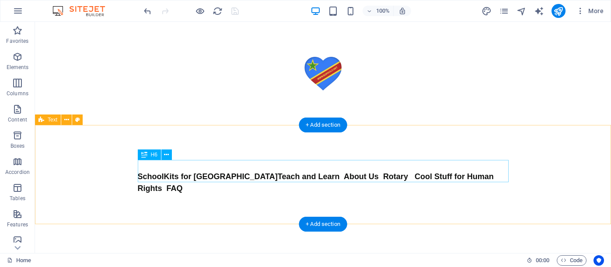
click at [278, 176] on div "​ SchoolKits for Congo Teach and Learn About Us Rotary Cool Stuff for Human Rig…" at bounding box center [323, 177] width 371 height 34
click at [286, 177] on div "​ SchoolKits for Congo Teach and Learn About Us Rotary Cool Stuff for Human Rig…" at bounding box center [323, 177] width 371 height 34
select select
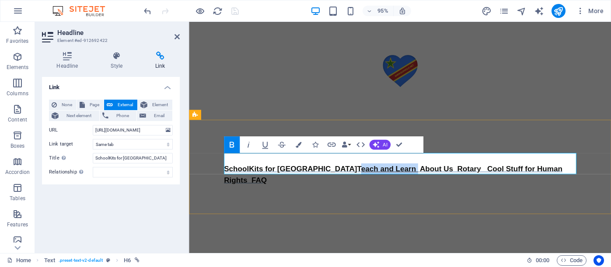
drag, startPoint x: 386, startPoint y: 177, endPoint x: 326, endPoint y: 176, distance: 59.9
click at [326, 176] on strong "Teach and Learn About Us Rotary Cool Stuff for Human Rights FAQ" at bounding box center [404, 182] width 356 height 21
click at [597, 11] on span "More" at bounding box center [590, 11] width 28 height 9
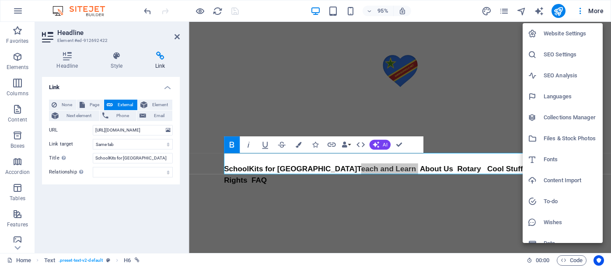
click at [492, 107] on div at bounding box center [305, 133] width 611 height 267
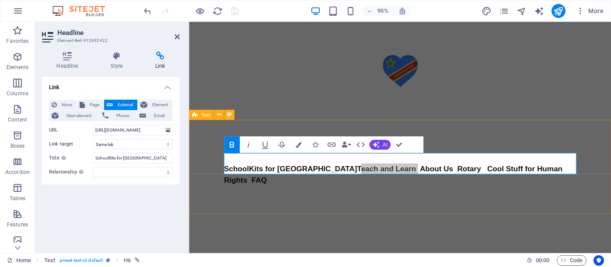
click at [503, 127] on div "​ SchoolKits for Congo Teach and Learn About Us Rotary Cool Stuff for Human Rig…" at bounding box center [411, 180] width 444 height 111
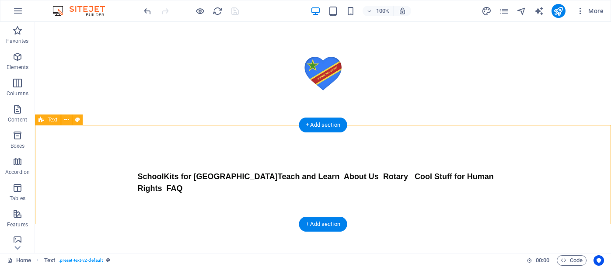
click at [431, 153] on div "​ SchoolKits for Congo Teach and Learn About Us Rotary Cool Stuff for Human Rig…" at bounding box center [323, 180] width 576 height 111
click at [414, 201] on div "​ SchoolKits for Congo Teach and Learn About Us Rotary Cool Stuff for Human Rig…" at bounding box center [323, 180] width 576 height 111
click at [414, 149] on div "​ SchoolKits for Congo Teach and Learn About Us Rotary Cool Stuff for Human Rig…" at bounding box center [323, 180] width 576 height 111
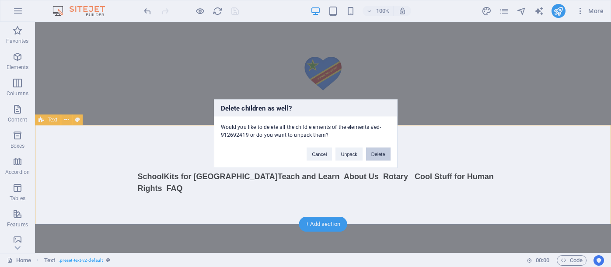
click at [387, 151] on button "Delete" at bounding box center [378, 153] width 24 height 13
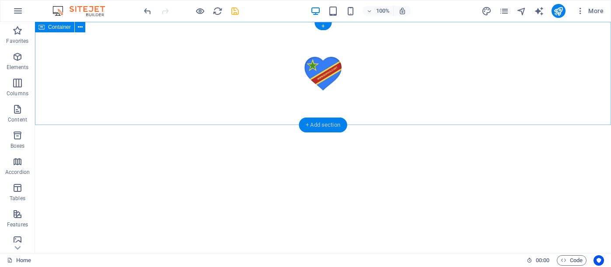
click at [318, 123] on div "+ Add section" at bounding box center [323, 125] width 49 height 15
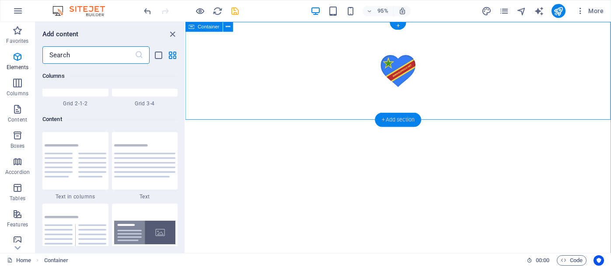
scroll to position [1529, 0]
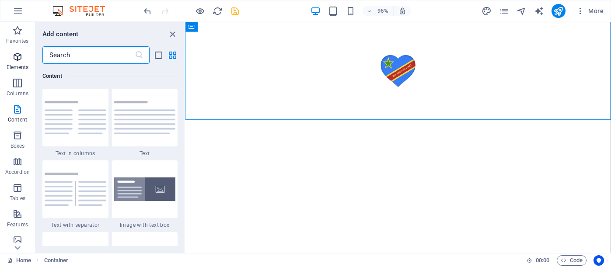
click at [18, 62] on span "Elements" at bounding box center [17, 62] width 35 height 21
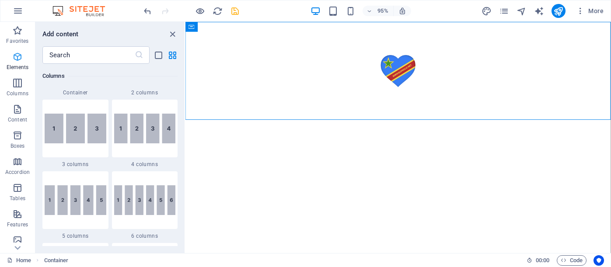
scroll to position [93, 0]
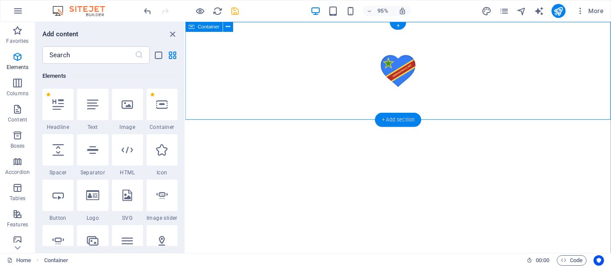
click at [392, 116] on div "+ Add section" at bounding box center [398, 120] width 46 height 14
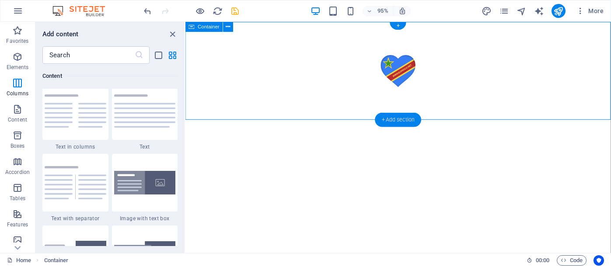
scroll to position [1537, 0]
click at [392, 118] on div "+ Add section" at bounding box center [398, 120] width 46 height 14
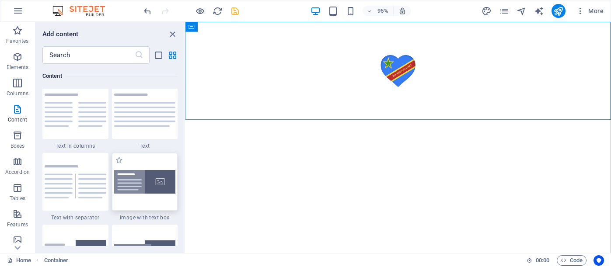
click at [155, 187] on img at bounding box center [145, 182] width 62 height 24
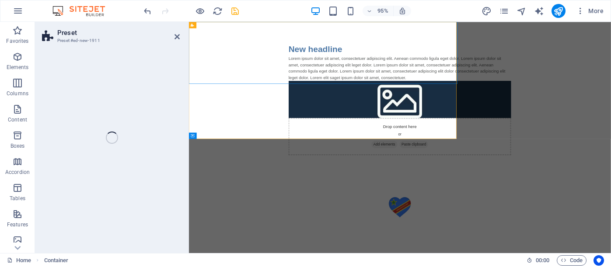
select select "rem"
select select "px"
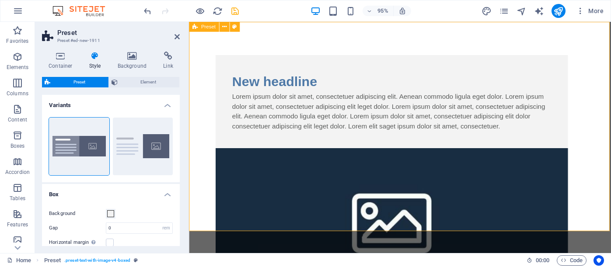
scroll to position [0, 0]
click at [223, 27] on icon at bounding box center [224, 26] width 4 height 9
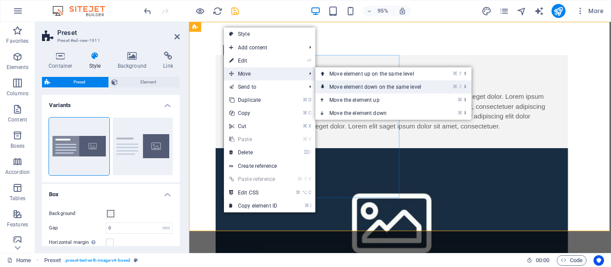
click at [328, 86] on link "⌘ ⇧ ⬇ Move element down on the same level" at bounding box center [376, 86] width 123 height 13
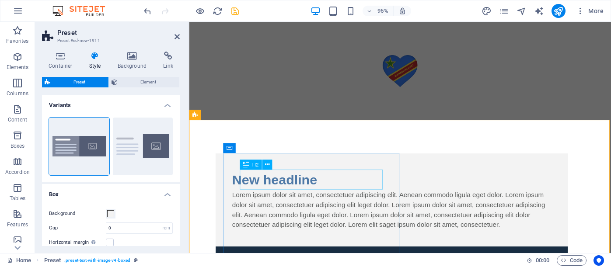
click at [333, 188] on div "New headline" at bounding box center [402, 188] width 336 height 21
click at [334, 185] on div "New headline" at bounding box center [402, 188] width 336 height 21
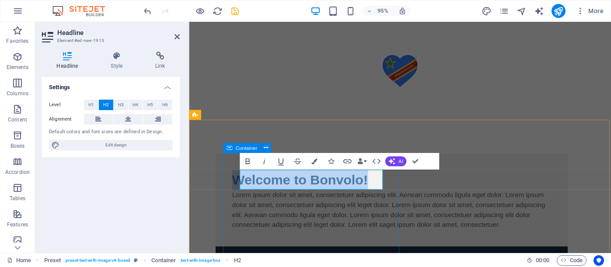
drag, startPoint x: 379, startPoint y: 189, endPoint x: 236, endPoint y: 186, distance: 143.8
click at [236, 186] on div "Welcome to Bonvolo! Lorem ipsum dolor sit amet, consectetuer adipiscing elit. A…" at bounding box center [402, 209] width 371 height 98
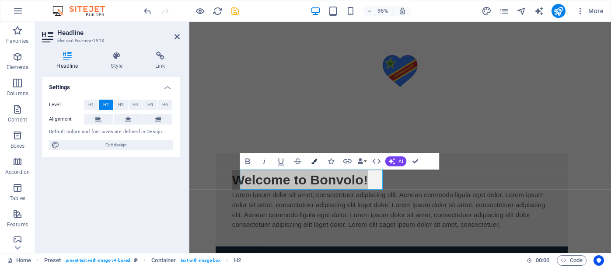
click at [312, 161] on icon "button" at bounding box center [314, 162] width 6 height 6
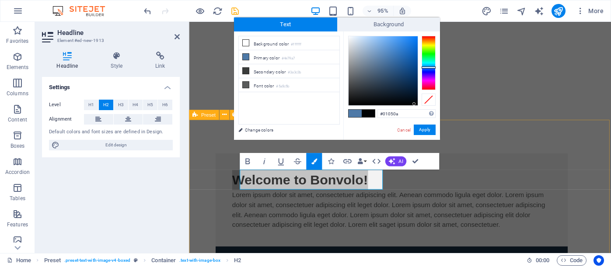
type input "#01060c"
drag, startPoint x: 385, startPoint y: 59, endPoint x: 413, endPoint y: 102, distance: 51.4
click at [413, 102] on div at bounding box center [412, 101] width 3 height 3
click at [422, 132] on button "Apply" at bounding box center [424, 130] width 22 height 10
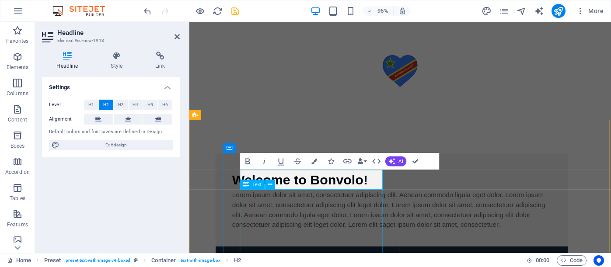
click at [374, 233] on div "Lorem ipsum dolor sit amet, consectetuer adipiscing elit. Aenean commodo ligula…" at bounding box center [402, 220] width 336 height 42
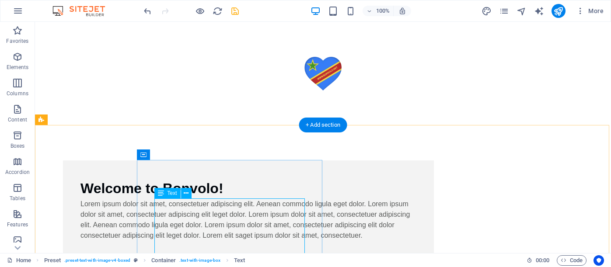
click at [268, 211] on div "Lorem ipsum dolor sit amet, consectetuer adipiscing elit. Aenean commodo ligula…" at bounding box center [248, 220] width 336 height 42
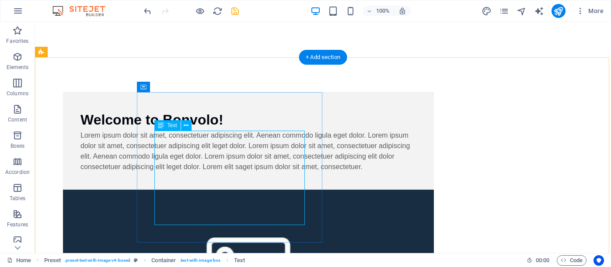
scroll to position [69, 0]
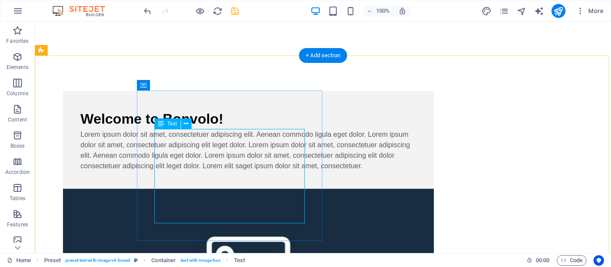
click at [295, 171] on div "Lorem ipsum dolor sit amet, consectetuer adipiscing elit. Aenean commodo ligula…" at bounding box center [248, 150] width 336 height 42
click at [170, 123] on span "Text" at bounding box center [172, 123] width 10 height 5
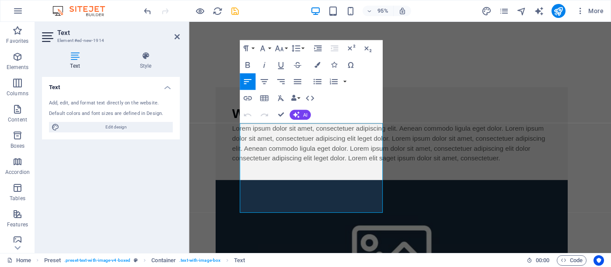
scroll to position [75, 0]
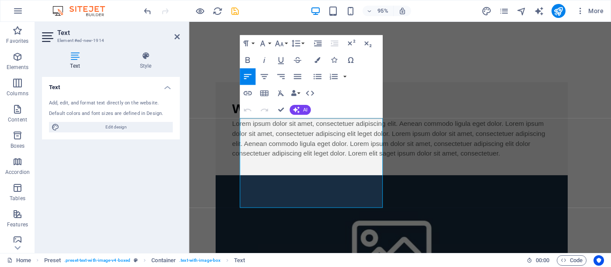
click at [383, 166] on p "Lorem ipsum dolor sit amet, consectetuer adipiscing elit. Aenean commodo ligula…" at bounding box center [402, 145] width 336 height 42
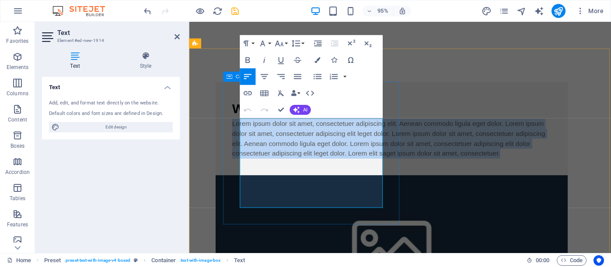
drag, startPoint x: 383, startPoint y: 212, endPoint x: 238, endPoint y: 126, distance: 168.5
click at [238, 126] on div "Welcome to Bonvolo! Lorem ipsum dolor sit amet, consectetuer adipiscing elit. A…" at bounding box center [402, 134] width 371 height 98
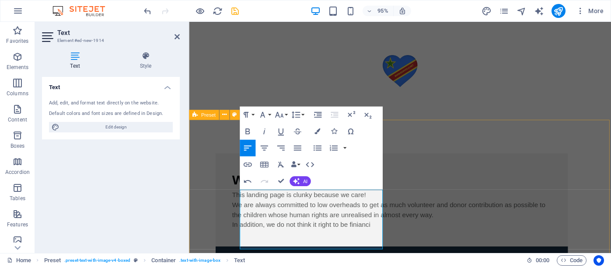
scroll to position [5, 0]
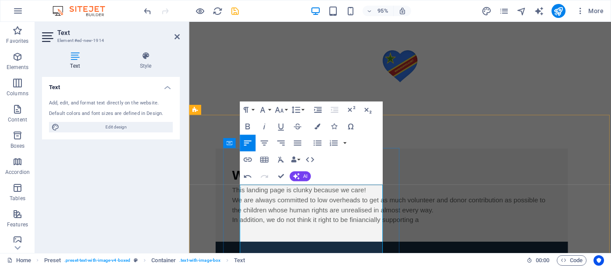
click at [252, 236] on p "In addition, we do not think it right to be finiancially supporting a" at bounding box center [402, 230] width 336 height 10
click at [319, 236] on p "In addition, we do not think it right to be financially supporting a" at bounding box center [402, 230] width 336 height 10
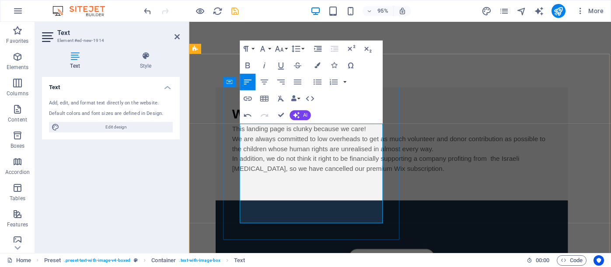
click at [331, 182] on p "In addition, we do not think it right to be financially supporting a company pr…" at bounding box center [402, 171] width 336 height 21
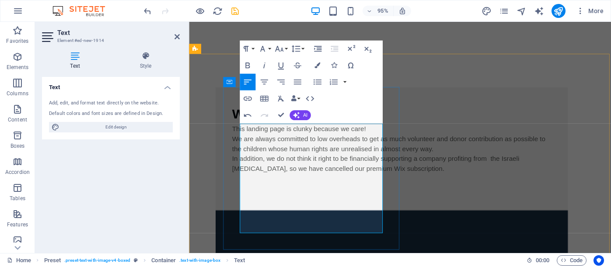
click at [249, 203] on p at bounding box center [402, 197] width 336 height 10
click at [328, 182] on p "In addition, we do not think it right to be financially supporting a company pr…" at bounding box center [402, 171] width 336 height 21
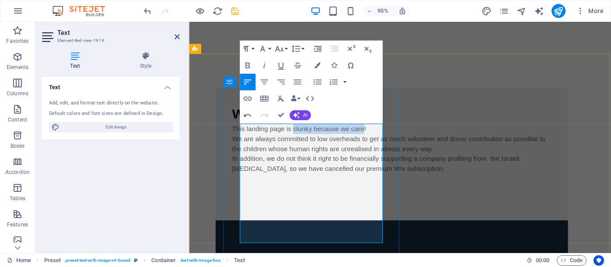
drag, startPoint x: 380, startPoint y: 133, endPoint x: 306, endPoint y: 134, distance: 73.4
click at [306, 134] on p "This landing page is clunky because we care!" at bounding box center [402, 134] width 336 height 10
click at [245, 67] on icon "button" at bounding box center [248, 65] width 10 height 10
drag, startPoint x: 389, startPoint y: 134, endPoint x: 384, endPoint y: 134, distance: 4.8
click at [384, 134] on p "This landing page is clunky because we care !" at bounding box center [402, 134] width 336 height 10
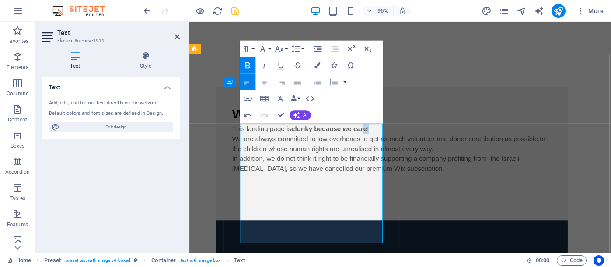
click at [250, 64] on icon "button" at bounding box center [248, 65] width 10 height 10
click at [246, 66] on icon "button" at bounding box center [247, 66] width 4 height 6
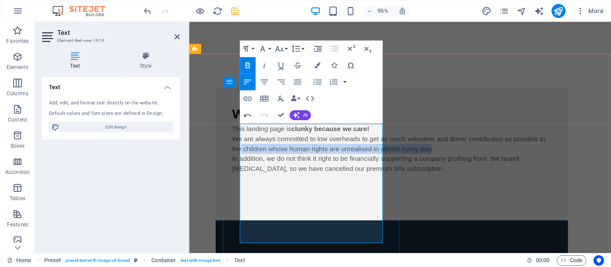
drag, startPoint x: 349, startPoint y: 177, endPoint x: 298, endPoint y: 168, distance: 52.5
click at [298, 161] on p "We are always committed to low overheads to get as much volunteer and donor con…" at bounding box center [402, 150] width 336 height 21
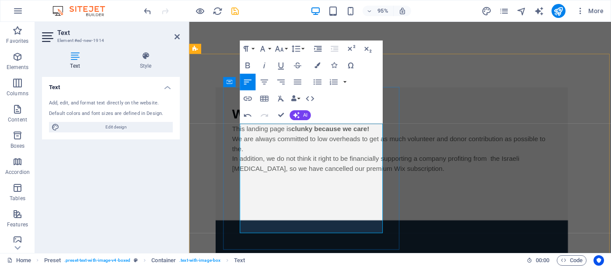
click at [243, 154] on p "We are always committed to low overheads to get as much volunteer and donor con…" at bounding box center [402, 150] width 336 height 21
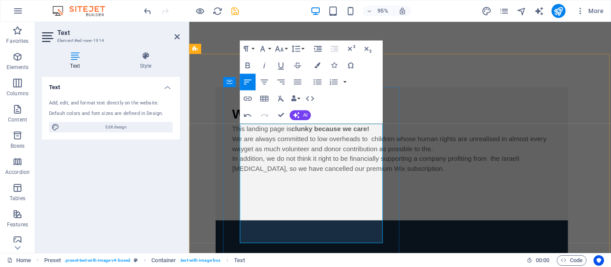
click at [244, 156] on p "We are always committed to low overheads to children whose human rights are unr…" at bounding box center [402, 150] width 336 height 21
click at [244, 145] on p "We are always committed to low overheads to children whose human rights are unr…" at bounding box center [402, 150] width 336 height 21
click at [243, 144] on p "We are always committed to low overheads to children whose human rights are unr…" at bounding box center [402, 150] width 336 height 21
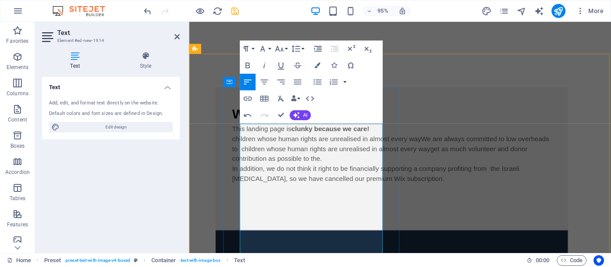
click at [244, 144] on p "children whose human rights are unrealised in almost every wayWe are always com…" at bounding box center [402, 155] width 336 height 31
click at [349, 156] on p "Bonvolo serves children whose human rights are unrealised in almost every wayWe…" at bounding box center [402, 155] width 336 height 31
click at [374, 154] on p "Bonvolo serves children whose human rights are unrealised in almost every way a…" at bounding box center [402, 155] width 336 height 31
click at [348, 156] on p "Bonvolo serves children whose human rights are unrealised in almost every way a…" at bounding box center [402, 155] width 336 height 31
drag, startPoint x: 356, startPoint y: 166, endPoint x: 357, endPoint y: 193, distance: 27.6
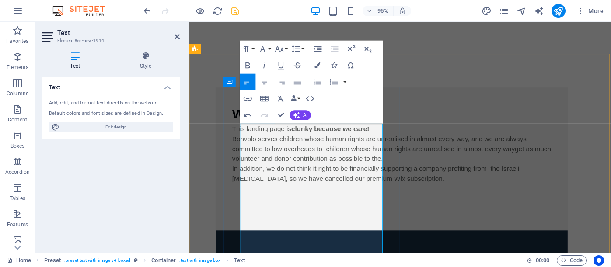
click at [357, 171] on p "Bonvolo serves children whose human rights are unrealised in almost every way, …" at bounding box center [402, 155] width 336 height 31
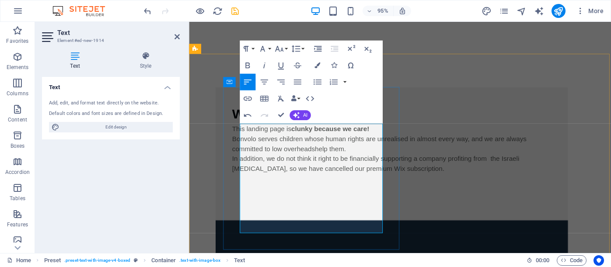
click at [354, 161] on p "Bonvolo serves children whose human rights are unrealised in almost every way, …" at bounding box center [402, 150] width 336 height 21
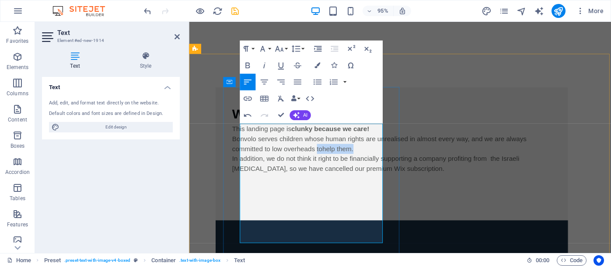
drag, startPoint x: 353, startPoint y: 167, endPoint x: 365, endPoint y: 173, distance: 12.9
click at [365, 161] on p "Bonvolo serves children whose human rights are unrealised in almost every way, …" at bounding box center [402, 150] width 336 height 21
click at [390, 135] on p "This landing page is clunky because we car e!" at bounding box center [402, 134] width 336 height 10
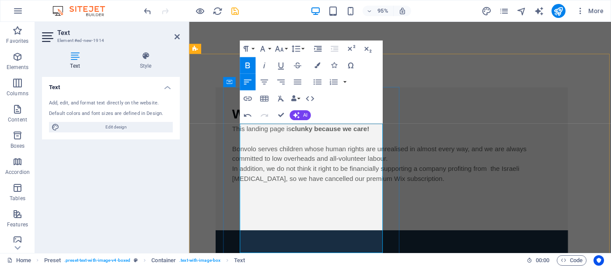
click at [303, 171] on p "Bonvolo serves children whose human rights are unrealised in almost every way, …" at bounding box center [402, 160] width 336 height 21
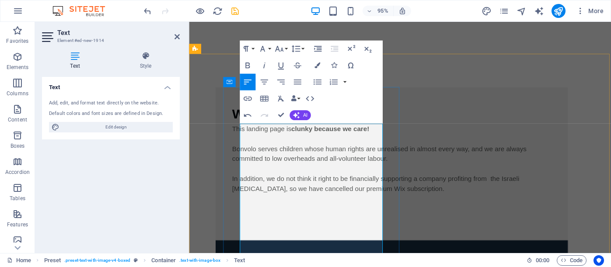
click at [331, 203] on p "In addition, we do not think it right to be financially supporting a company pr…" at bounding box center [402, 192] width 336 height 21
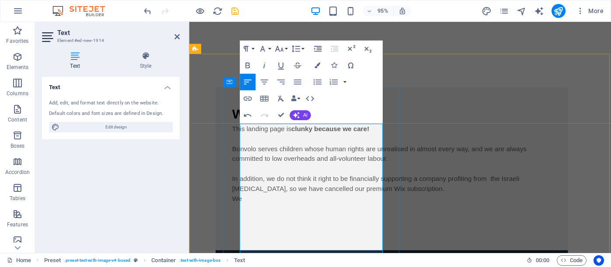
click at [331, 203] on p "In addition, we do not think it right to be financially supporting a company pr…" at bounding box center [402, 192] width 336 height 21
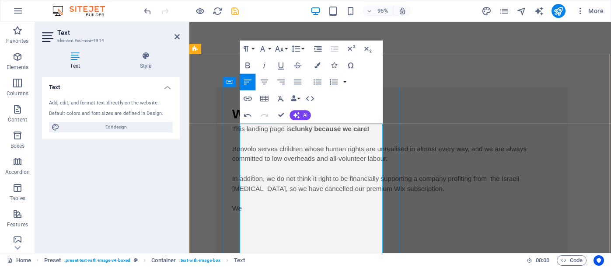
click at [263, 224] on p "We" at bounding box center [402, 218] width 336 height 10
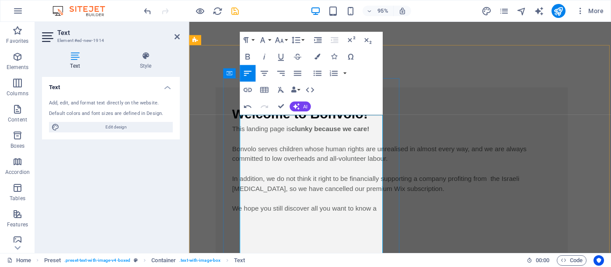
scroll to position [79, 0]
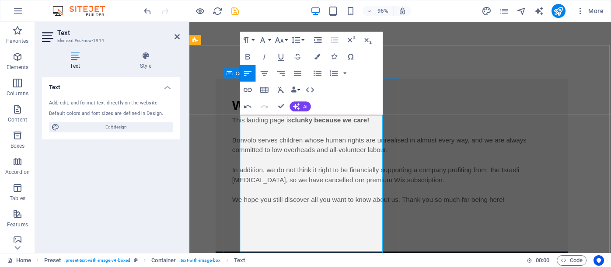
click at [402, 204] on div "Welcome to Bonvolo! This landing page is clunky because we car e! ​ Bonvolo ser…" at bounding box center [402, 173] width 371 height 182
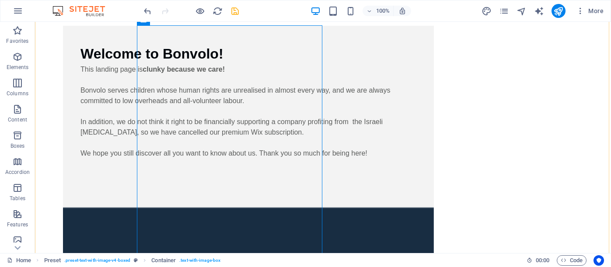
scroll to position [135, 0]
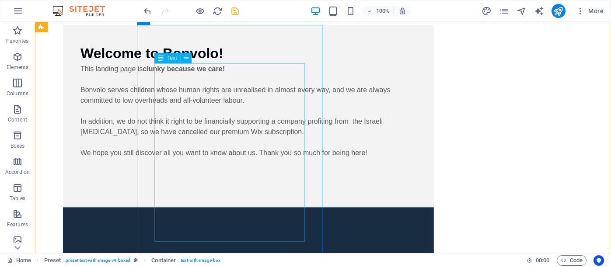
click at [242, 143] on div "This landing page is clunky because we car e! Bonvolo serves children whose hum…" at bounding box center [248, 127] width 336 height 126
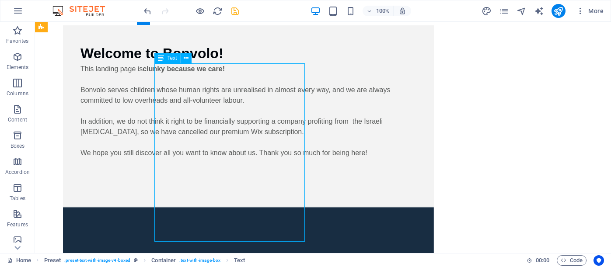
click at [242, 143] on div "This landing page is clunky because we car e! Bonvolo serves children whose hum…" at bounding box center [248, 127] width 336 height 126
click at [172, 58] on span "Text" at bounding box center [172, 58] width 10 height 5
click at [187, 59] on icon at bounding box center [186, 58] width 5 height 9
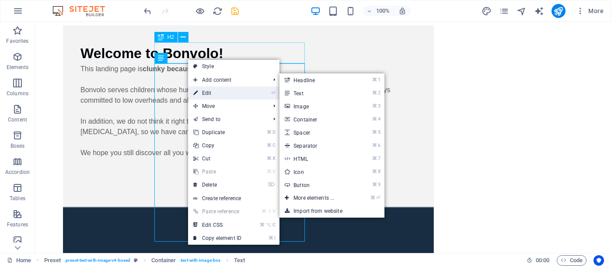
click at [208, 91] on link "⏎ Edit" at bounding box center [217, 93] width 59 height 13
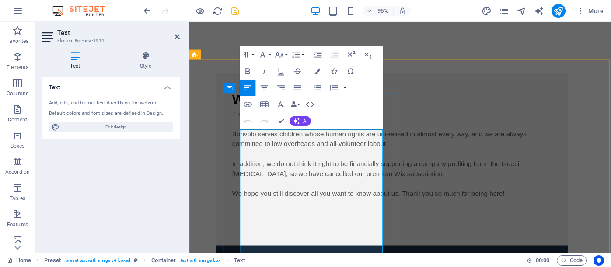
scroll to position [88, 0]
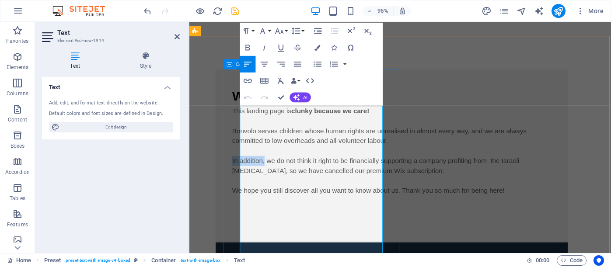
drag, startPoint x: 276, startPoint y: 188, endPoint x: 242, endPoint y: 187, distance: 34.1
click at [242, 187] on div "Welcome to Bonvolo! This landing page is clunky because we car e! Bonvolo serve…" at bounding box center [402, 163] width 371 height 182
drag, startPoint x: 347, startPoint y: 188, endPoint x: 292, endPoint y: 189, distance: 54.6
click at [292, 184] on p "Also, we do not think it right to be financially supporting a company profiting…" at bounding box center [402, 173] width 336 height 21
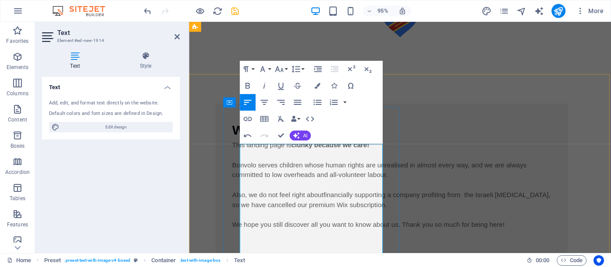
scroll to position [43, 0]
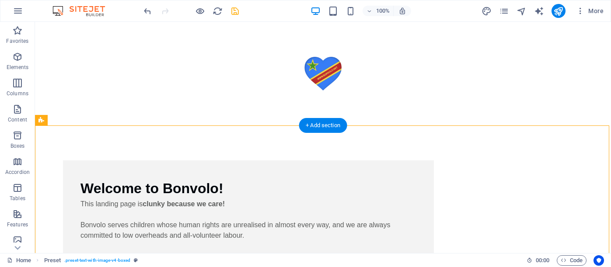
scroll to position [0, 0]
click at [312, 123] on div "+ Add section" at bounding box center [323, 125] width 49 height 15
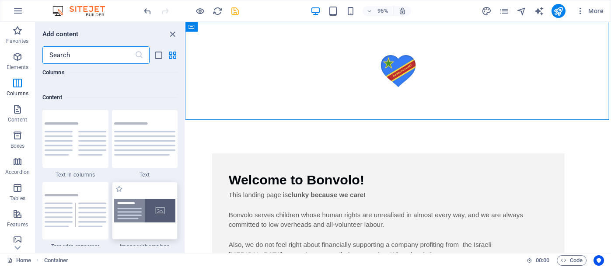
scroll to position [1505, 0]
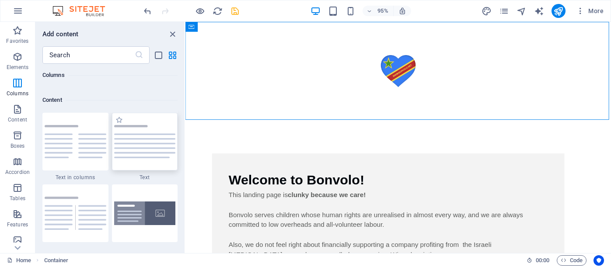
click at [132, 136] on img at bounding box center [145, 141] width 62 height 33
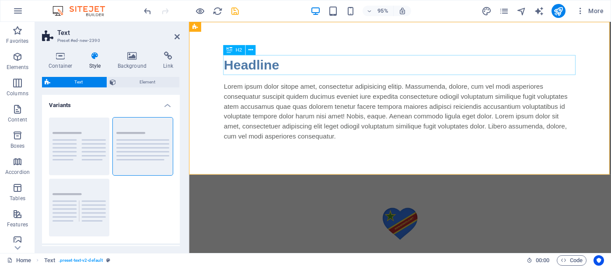
click at [274, 65] on div "Headline" at bounding box center [411, 67] width 371 height 21
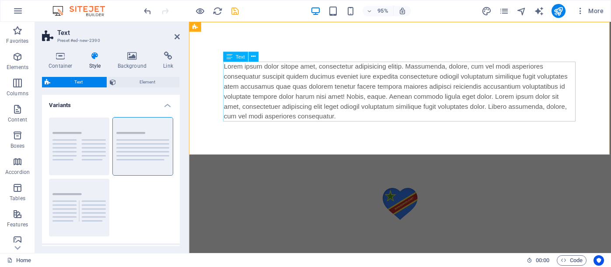
click at [346, 123] on div "Lorem ipsum dolor sitope amet, consectetur adipisicing elitip. Massumenda, dolo…" at bounding box center [411, 95] width 371 height 63
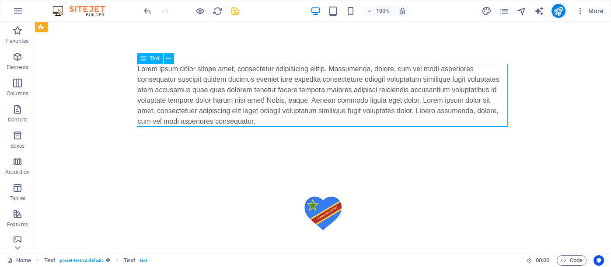
drag, startPoint x: 201, startPoint y: 120, endPoint x: 269, endPoint y: 103, distance: 70.2
click at [270, 93] on div "Lorem ipsum dolor sitope amet, consectetur adipisicing elitip. Massumenda, dolo…" at bounding box center [323, 95] width 371 height 63
click at [265, 119] on div "Lorem ipsum dolor sitope amet, consectetur adipisicing elitip. Massumenda, dolo…" at bounding box center [323, 95] width 371 height 63
drag, startPoint x: 264, startPoint y: 121, endPoint x: 240, endPoint y: 116, distance: 23.6
click at [237, 117] on div "Lorem ipsum dolor sitope amet, consectetur adipisicing elitip. Massumenda, dolo…" at bounding box center [323, 95] width 371 height 63
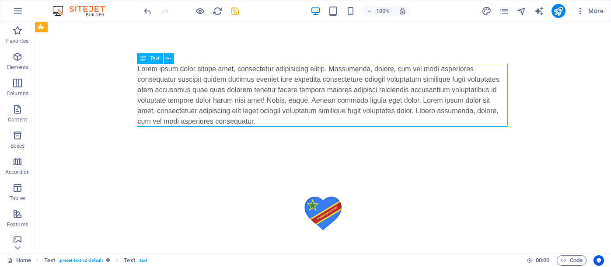
click at [258, 125] on div "Lorem ipsum dolor sitope amet, consectetur adipisicing elitip. Massumenda, dolo…" at bounding box center [323, 95] width 371 height 63
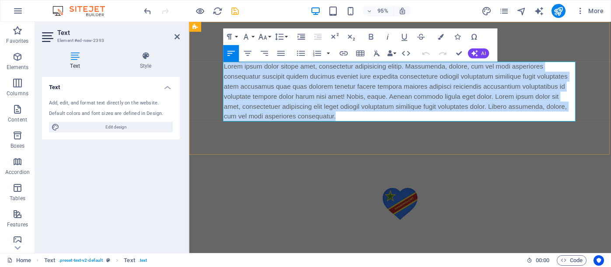
drag, startPoint x: 345, startPoint y: 121, endPoint x: 225, endPoint y: 68, distance: 131.9
click at [226, 68] on p "Lorem ipsum dolor sitope amet, consectetur adipisicing elitip. Massumenda, dolo…" at bounding box center [411, 95] width 371 height 63
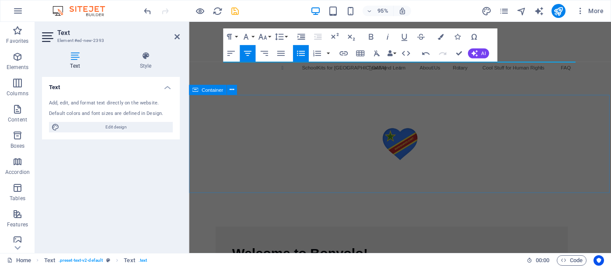
click at [302, 113] on div at bounding box center [411, 151] width 444 height 104
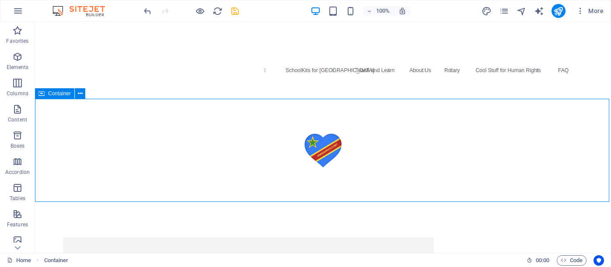
scroll to position [0, 0]
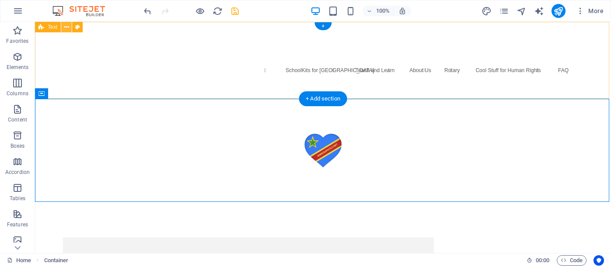
click at [66, 28] on icon at bounding box center [66, 27] width 5 height 9
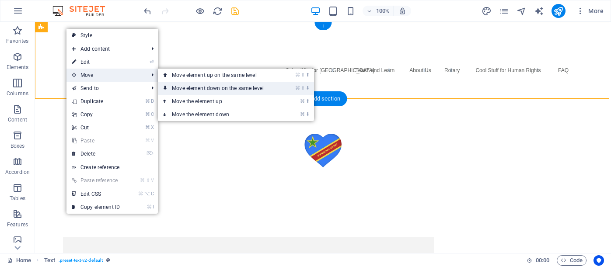
click at [208, 90] on link "⌘ ⇧ ⬇ Move element down on the same level" at bounding box center [219, 88] width 123 height 13
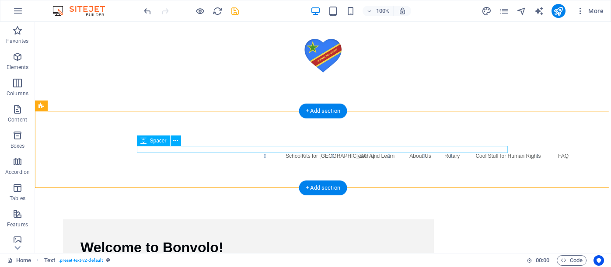
scroll to position [19, 0]
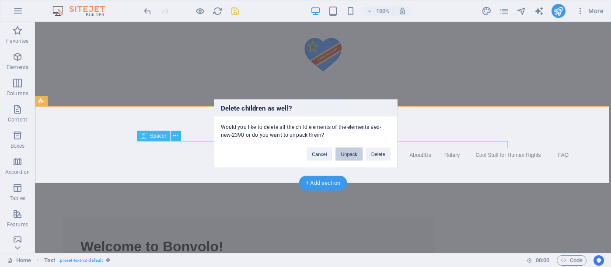
click at [347, 155] on button "Unpack" at bounding box center [348, 153] width 27 height 13
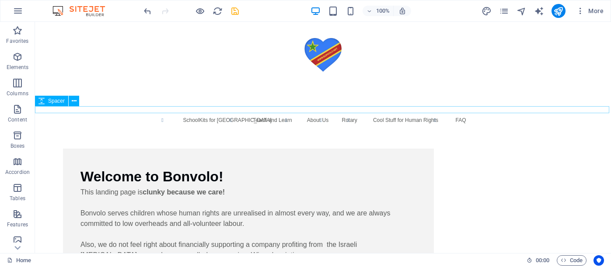
click at [274, 109] on div at bounding box center [323, 110] width 576 height 7
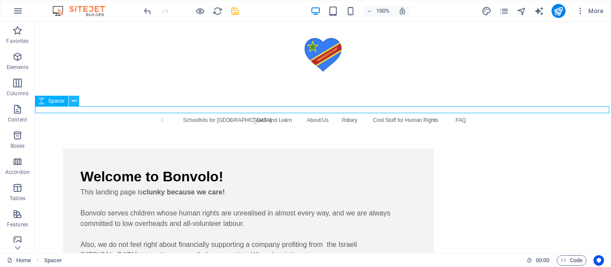
click at [73, 100] on icon at bounding box center [74, 101] width 5 height 9
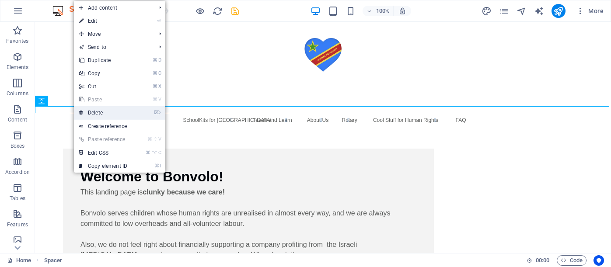
click at [89, 109] on link "⌦ Delete" at bounding box center [103, 112] width 59 height 13
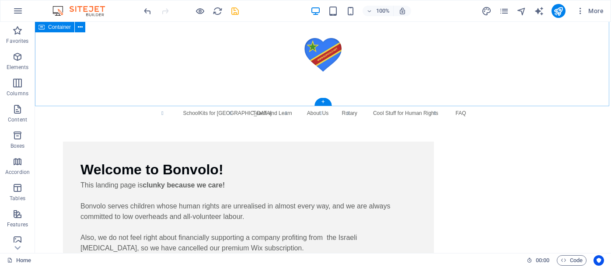
click at [347, 85] on div at bounding box center [323, 55] width 576 height 104
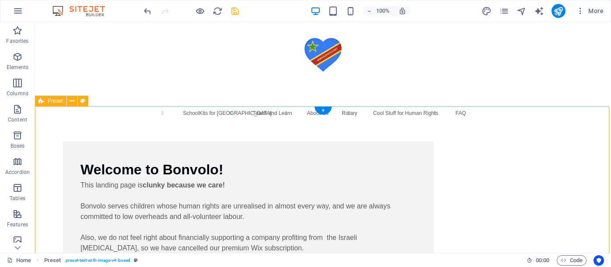
select select "rem"
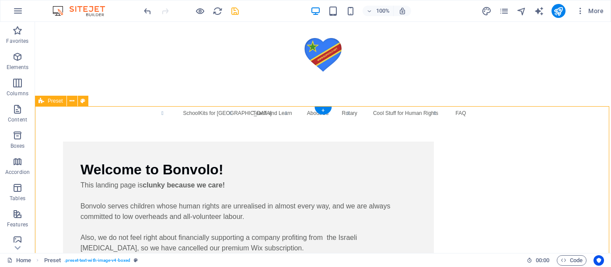
select select "rem"
select select "px"
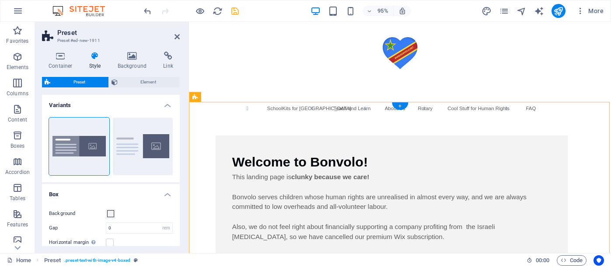
drag, startPoint x: 322, startPoint y: 112, endPoint x: 305, endPoint y: 112, distance: 16.6
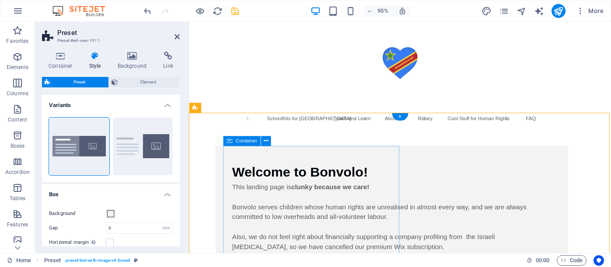
scroll to position [7, 0]
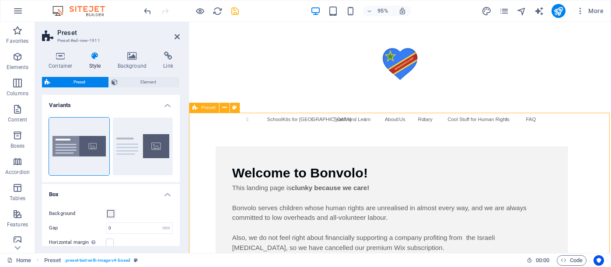
click at [154, 80] on span "Element" at bounding box center [148, 82] width 57 height 10
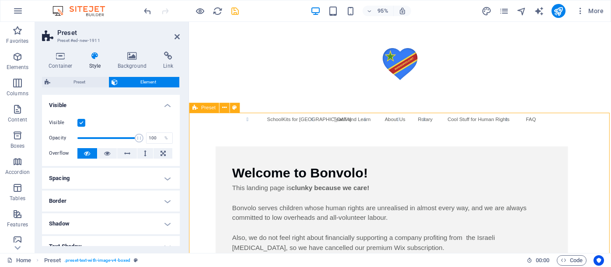
click at [233, 111] on icon at bounding box center [234, 108] width 4 height 9
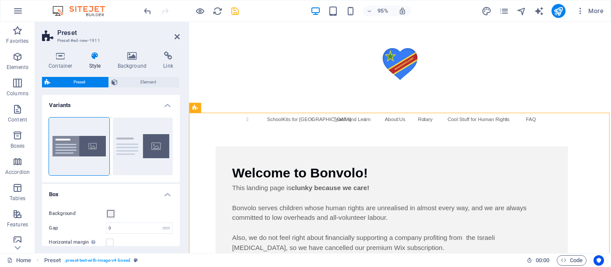
click at [208, 108] on span "Preset" at bounding box center [208, 107] width 14 height 5
click at [223, 109] on icon at bounding box center [224, 108] width 4 height 9
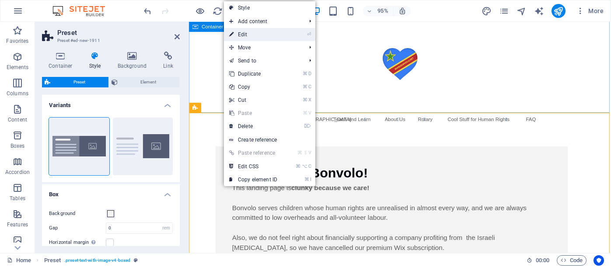
click at [250, 37] on link "⏎ Edit" at bounding box center [253, 34] width 59 height 13
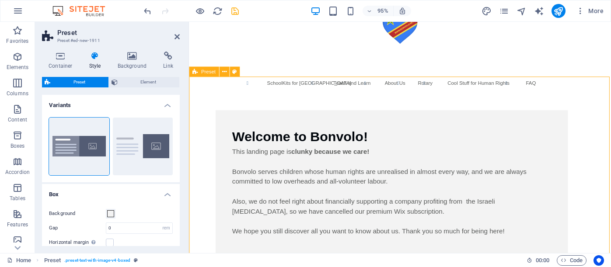
scroll to position [0, 0]
click at [170, 56] on icon at bounding box center [167, 56] width 23 height 9
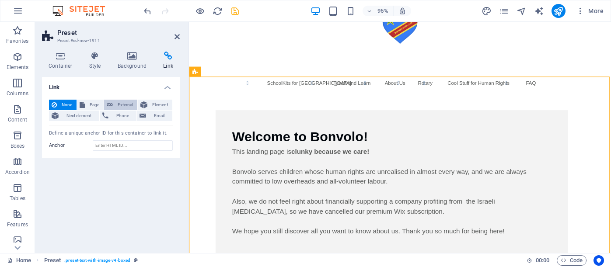
click at [129, 103] on span "External" at bounding box center [124, 105] width 19 height 10
select select "blank"
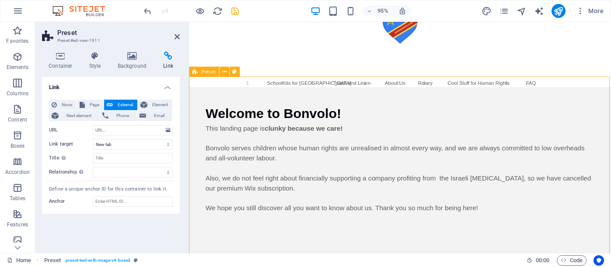
drag, startPoint x: 323, startPoint y: 87, endPoint x: 270, endPoint y: 86, distance: 52.5
click at [238, 73] on button at bounding box center [234, 72] width 10 height 10
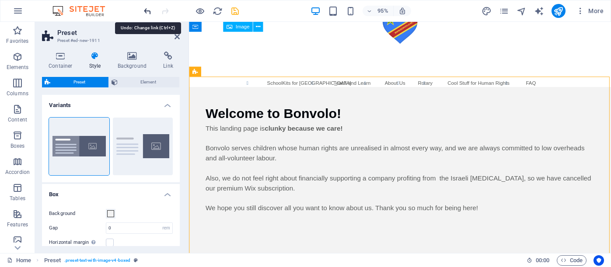
click at [150, 11] on icon "undo" at bounding box center [147, 11] width 10 height 10
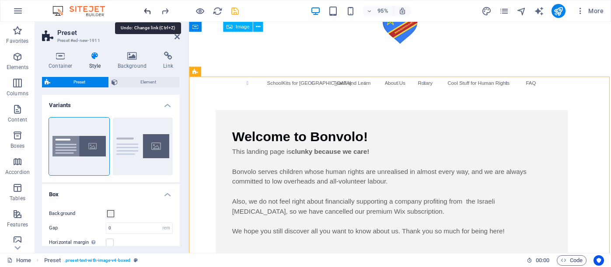
click at [148, 11] on icon "undo" at bounding box center [147, 11] width 10 height 10
click at [147, 11] on icon "undo" at bounding box center [147, 11] width 10 height 10
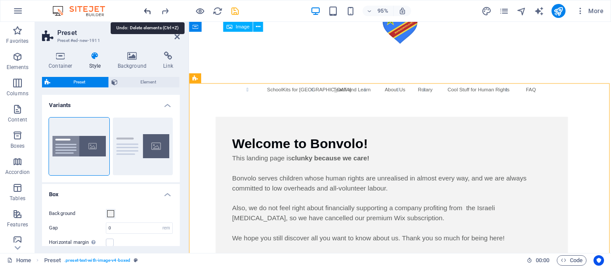
click at [147, 11] on icon "undo" at bounding box center [147, 11] width 10 height 10
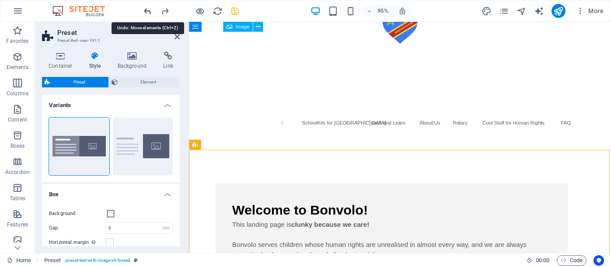
click at [147, 11] on icon "undo" at bounding box center [147, 11] width 10 height 10
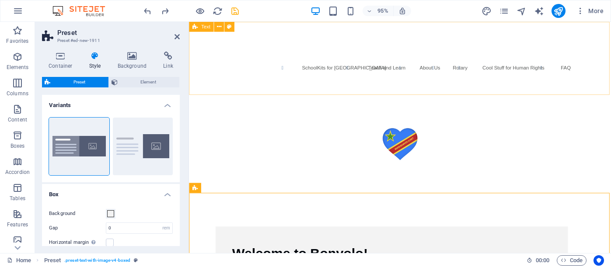
click at [301, 69] on div "SchoolKits for Congo Teach and Learn About Us Rotary Cool Stuff for Human Right…" at bounding box center [411, 60] width 444 height 77
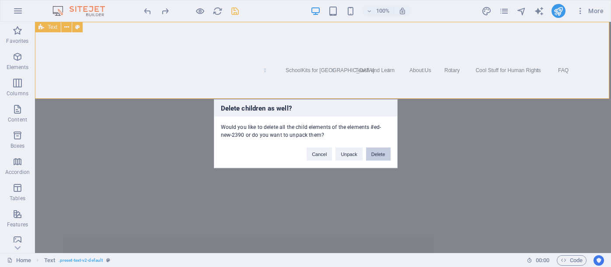
click at [382, 155] on button "Delete" at bounding box center [378, 153] width 24 height 13
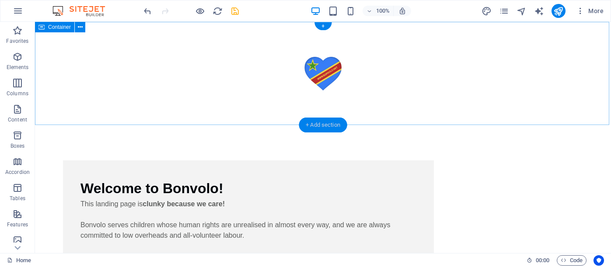
click at [328, 124] on div "+ Add section" at bounding box center [323, 125] width 49 height 15
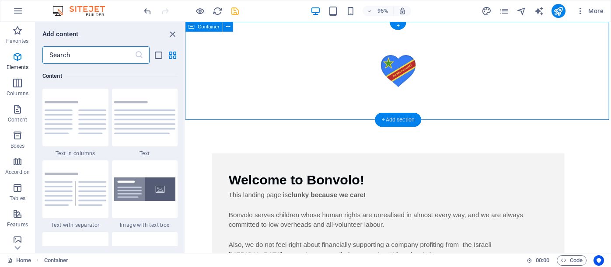
scroll to position [1529, 0]
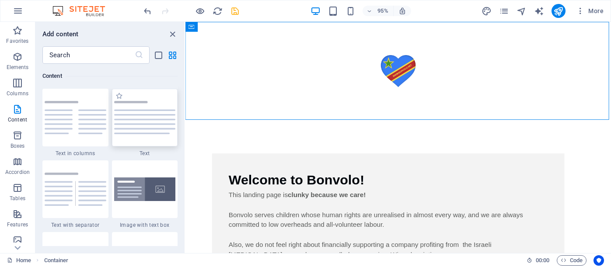
click at [155, 134] on img at bounding box center [145, 117] width 62 height 33
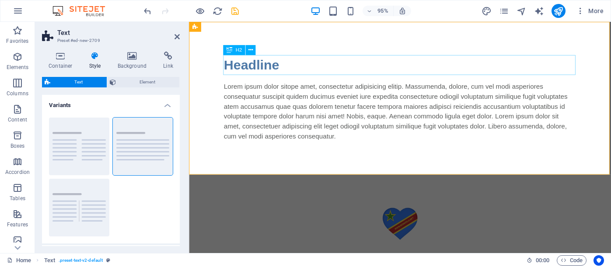
click at [288, 66] on div "Headline" at bounding box center [411, 67] width 371 height 21
click at [210, 73] on div "Headline Lorem ipsum dolor sitope amet, consectetur adipisicing elitip. Massume…" at bounding box center [411, 102] width 444 height 161
click at [234, 69] on div "Headline" at bounding box center [411, 67] width 371 height 21
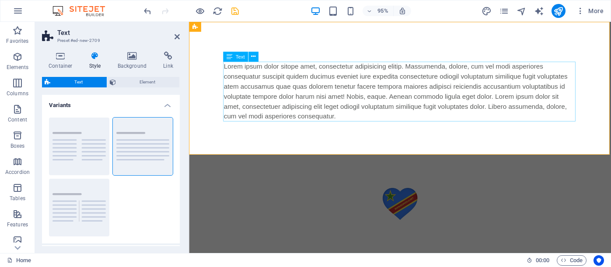
click at [352, 121] on div "Lorem ipsum dolor sitope amet, consectetur adipisicing elitip. Massumenda, dolo…" at bounding box center [411, 95] width 371 height 63
click at [351, 121] on div "Lorem ipsum dolor sitope amet, consectetur adipisicing elitip. Massumenda, dolo…" at bounding box center [411, 95] width 371 height 63
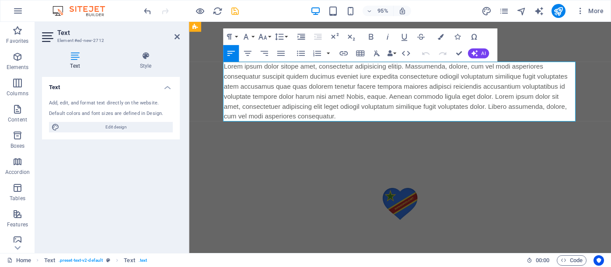
click at [350, 121] on p "Lorem ipsum dolor sitope amet, consectetur adipisicing elitip. Massumenda, dolo…" at bounding box center [411, 95] width 371 height 63
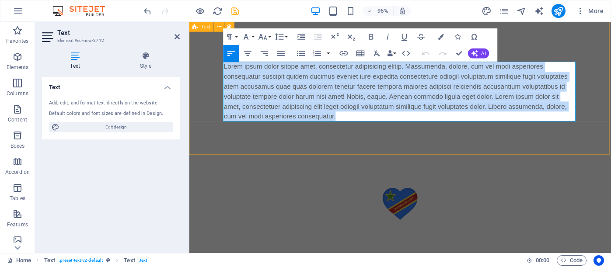
drag, startPoint x: 350, startPoint y: 121, endPoint x: 224, endPoint y: 66, distance: 136.7
click at [224, 66] on div "Lorem ipsum dolor sitope amet, consectetur adipisicing elitip. Massumenda, dolo…" at bounding box center [411, 92] width 444 height 140
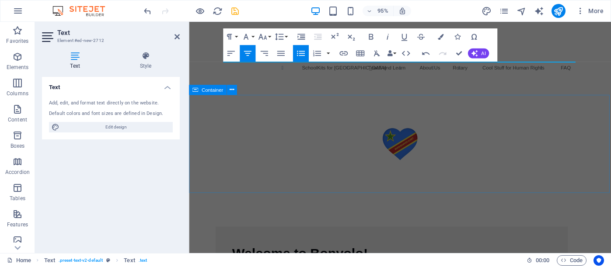
click at [494, 127] on div at bounding box center [411, 151] width 444 height 104
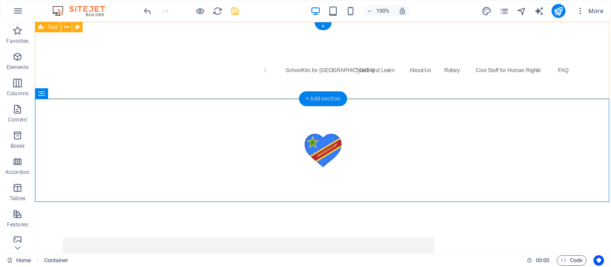
click at [322, 94] on div "+ Add section" at bounding box center [323, 98] width 49 height 15
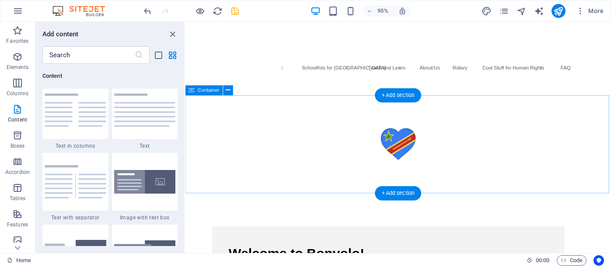
scroll to position [0, 0]
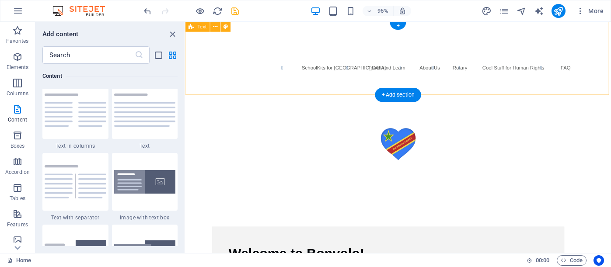
click at [367, 73] on div "SchoolKits for Congo Teach and Learn About Us Rotary Cool Stuff for Human Right…" at bounding box center [409, 60] width 448 height 77
click at [506, 69] on div "SchoolKits for Congo Teach and Learn About Us Rotary Cool Stuff for Human Right…" at bounding box center [409, 60] width 448 height 77
click at [580, 68] on div "SchoolKits for Congo Teach and Learn About Us Rotary Cool Stuff for Human Right…" at bounding box center [409, 60] width 448 height 77
click at [334, 65] on div "SchoolKits for Congo Teach and Learn About Us Rotary Cool Stuff for Human Right…" at bounding box center [409, 60] width 448 height 77
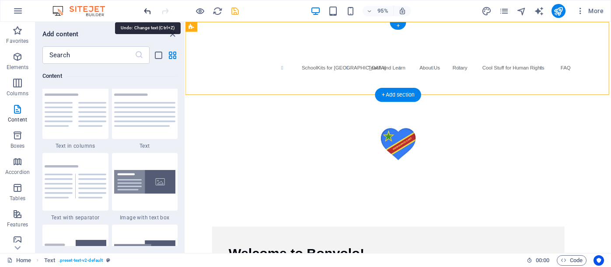
click at [146, 10] on icon "undo" at bounding box center [147, 11] width 10 height 10
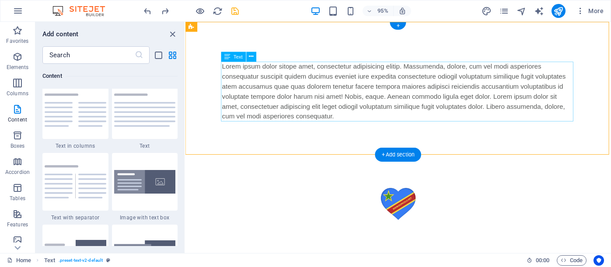
click at [346, 121] on div "Lorem ipsum dolor sitope amet, consectetur adipisicing elitip. Massumenda, dolo…" at bounding box center [409, 95] width 371 height 63
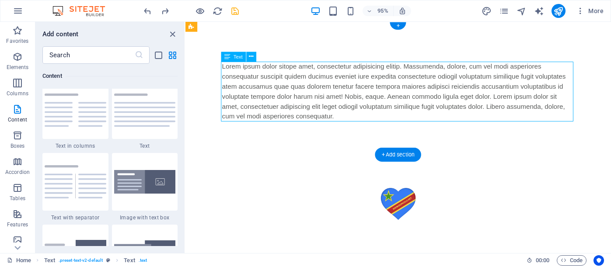
click at [346, 121] on div "Lorem ipsum dolor sitope amet, consectetur adipisicing elitip. Massumenda, dolo…" at bounding box center [409, 95] width 371 height 63
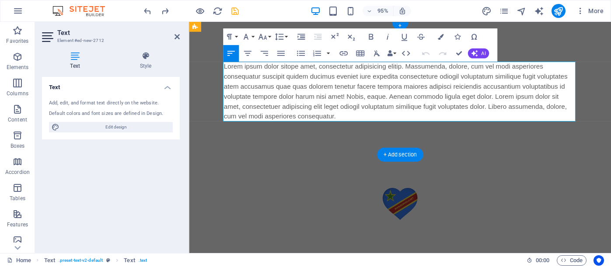
click at [345, 121] on p "Lorem ipsum dolor sitope amet, consectetur adipisicing elitip. Massumenda, dolo…" at bounding box center [411, 95] width 371 height 63
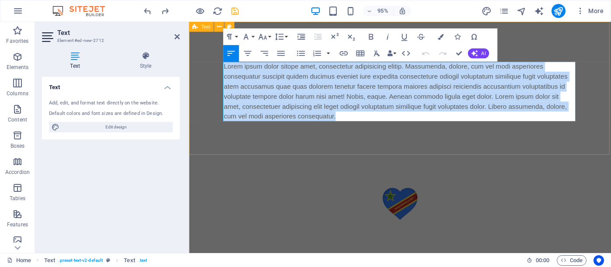
drag, startPoint x: 344, startPoint y: 121, endPoint x: 210, endPoint y: 70, distance: 143.0
click at [210, 70] on div "Lorem ipsum dolor sitope amet, consectetur adipisicing elitip. Massumenda, dolo…" at bounding box center [411, 92] width 444 height 140
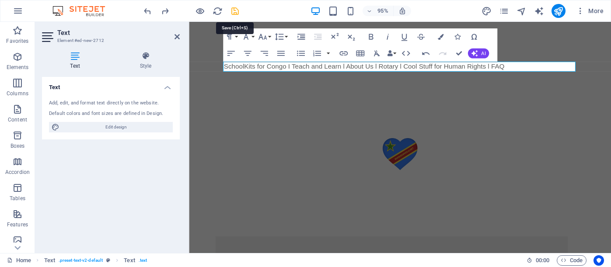
click at [233, 8] on icon "save" at bounding box center [235, 11] width 10 height 10
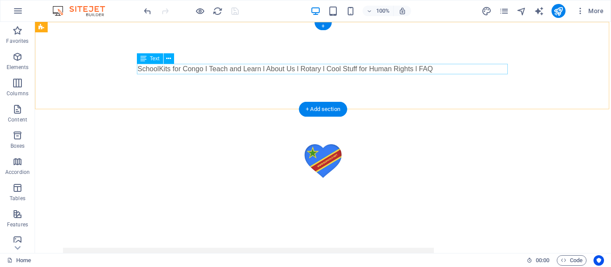
click at [163, 71] on div "SchoolKits for Congo I Teach and Learn l About Us l Rotary l Cool Stuff for Hum…" at bounding box center [323, 69] width 371 height 10
click at [160, 71] on div "SchoolKits for Congo I Teach and Learn l About Us l Rotary l Cool Stuff for Hum…" at bounding box center [323, 69] width 371 height 10
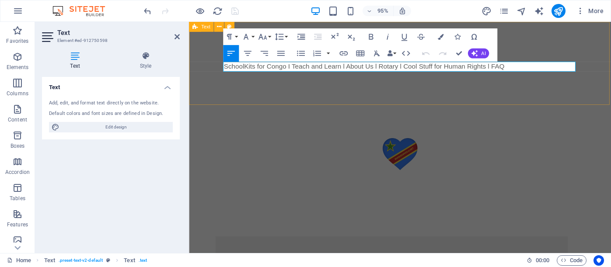
click at [226, 69] on p "SchoolKits for Congo I Teach and Learn l About Us l Rotary l Cool Stuff for Hum…" at bounding box center [411, 69] width 371 height 10
drag, startPoint x: 349, startPoint y: 69, endPoint x: 283, endPoint y: 72, distance: 66.1
click at [283, 72] on p "SchoolKits for Congo I Teach and Learn l About Us l Rotary l Cool Stuff for Hum…" at bounding box center [411, 69] width 371 height 10
click at [343, 52] on icon "button" at bounding box center [343, 54] width 10 height 10
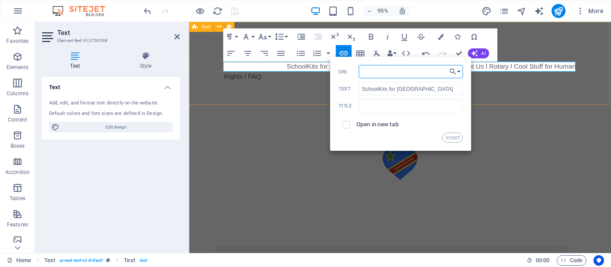
paste input "https://www.bonvolo.net"
type input "https://www.bonvolo.net"
click at [448, 138] on button "Insert" at bounding box center [451, 138] width 21 height 10
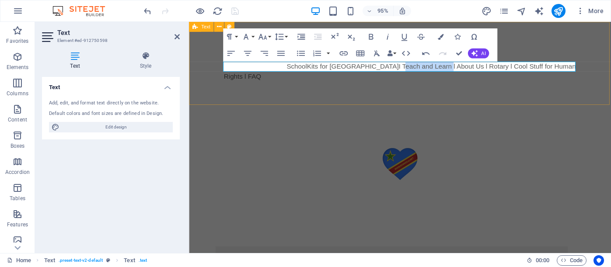
drag, startPoint x: 407, startPoint y: 69, endPoint x: 357, endPoint y: 69, distance: 50.3
click at [357, 69] on p "SchoolKits for Congo I Teach and Learn l About Us l Rotary l Cool Stuff for Hum…" at bounding box center [411, 74] width 371 height 21
click at [419, 36] on icon "button" at bounding box center [421, 37] width 10 height 10
type input "Teach and Learn"
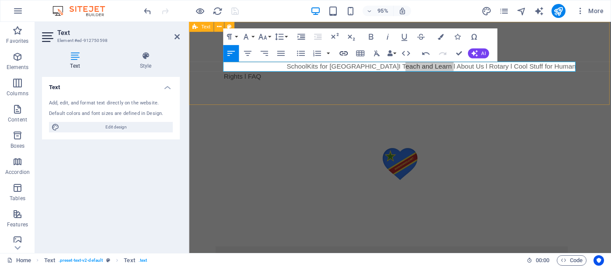
click at [345, 55] on icon "button" at bounding box center [343, 54] width 10 height 10
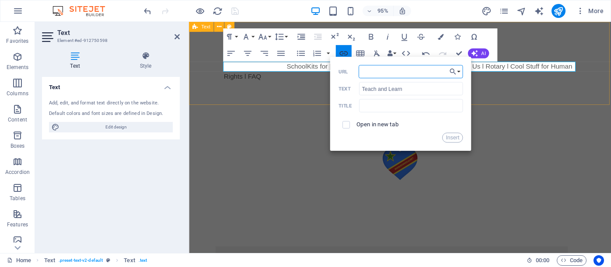
type input "https://www.bonvolo.net/copy-of-schoolkits"
click at [448, 137] on button "Insert" at bounding box center [451, 138] width 21 height 10
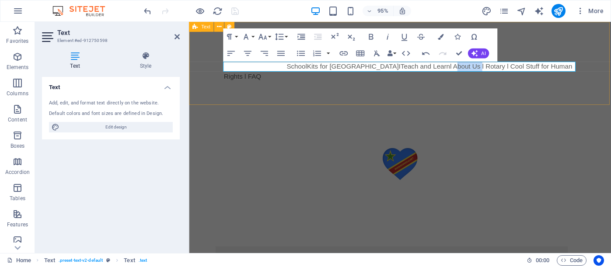
drag, startPoint x: 441, startPoint y: 69, endPoint x: 413, endPoint y: 71, distance: 28.5
click at [413, 71] on p "SchoolKits for Congo I Teach and Learn l About Us l Rotary l Cool Stuff for Hum…" at bounding box center [411, 74] width 371 height 21
copy p "About Us"
type input "About Us"
click at [347, 52] on icon "button" at bounding box center [343, 54] width 10 height 10
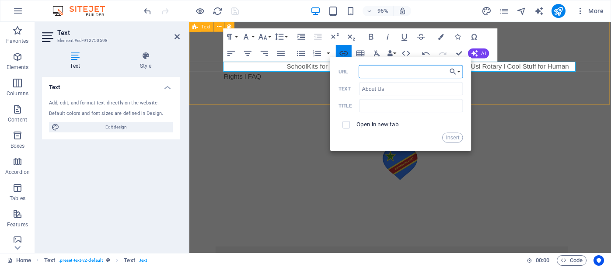
type input "https://www.bonvolo.net/copy-of-home-1"
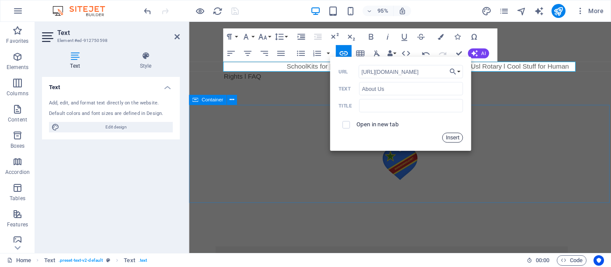
click at [455, 137] on button "Insert" at bounding box center [451, 138] width 21 height 10
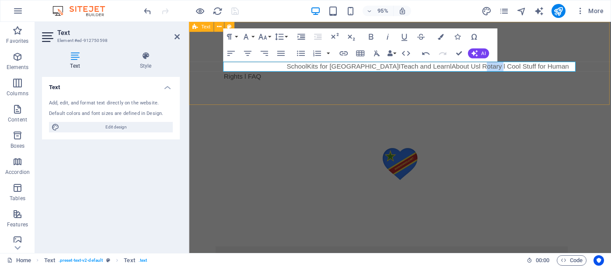
drag, startPoint x: 466, startPoint y: 69, endPoint x: 448, endPoint y: 70, distance: 18.9
click at [448, 70] on p "SchoolKits for Congo I Teach and Learn l About Us l Rotary l Cool Stuff for Hum…" at bounding box center [411, 74] width 371 height 21
type input "Rotary"
click at [345, 51] on icon "button" at bounding box center [343, 54] width 10 height 10
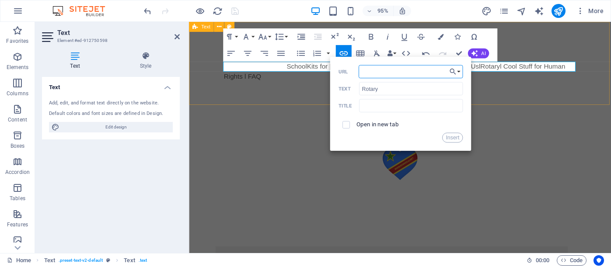
paste input "https://www.bonvolo.net/rotary-invitation"
type input "https://www.bonvolo.net/rotary-invitation"
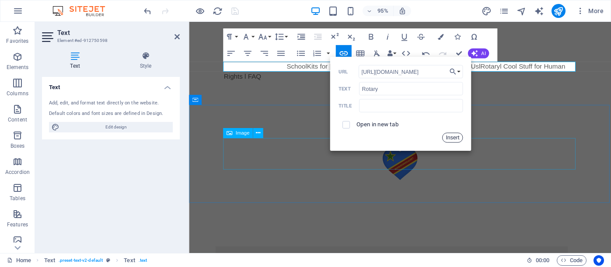
click at [455, 139] on button "Insert" at bounding box center [451, 138] width 21 height 10
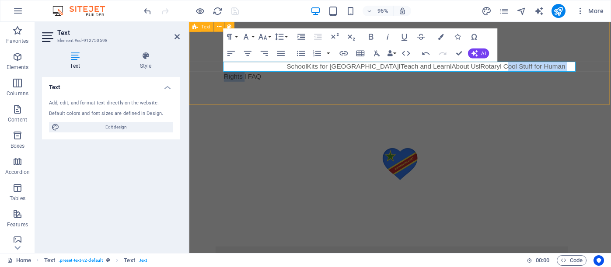
drag, startPoint x: 558, startPoint y: 68, endPoint x: 472, endPoint y: 69, distance: 85.2
click at [472, 69] on p "SchoolKits for Congo I Teach and Learn l About Us l Rotary l Cool Stuff for Hum…" at bounding box center [411, 74] width 371 height 21
type input "Cool Stuff for Human Rights"
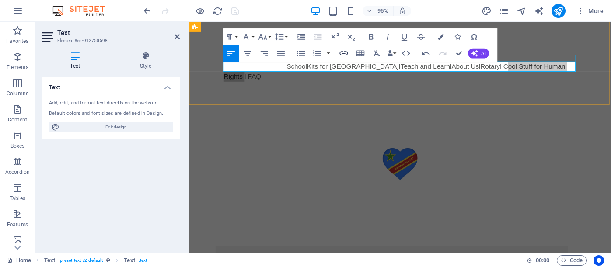
click at [346, 53] on icon "button" at bounding box center [343, 54] width 10 height 10
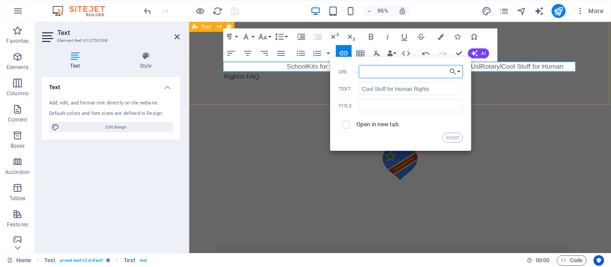
paste input "https://www.bonvolo.net/buntings"
type input "https://www.bonvolo.net/buntings"
click at [451, 137] on button "Insert" at bounding box center [451, 138] width 21 height 10
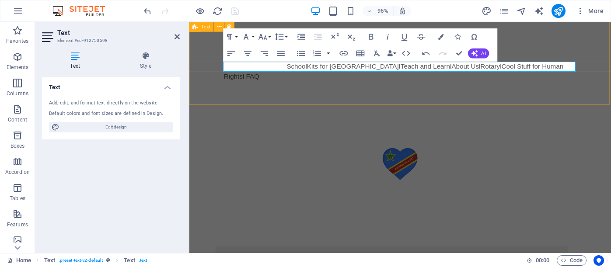
drag, startPoint x: 580, startPoint y: 69, endPoint x: 565, endPoint y: 69, distance: 14.9
click at [565, 69] on p "SchoolKits for Congo I Teach and Learn l About Us l Rotary l Cool Stuff for Hum…" at bounding box center [411, 74] width 371 height 21
copy p "FAQ"
type input "FAQ"
click at [345, 52] on icon "button" at bounding box center [343, 54] width 10 height 10
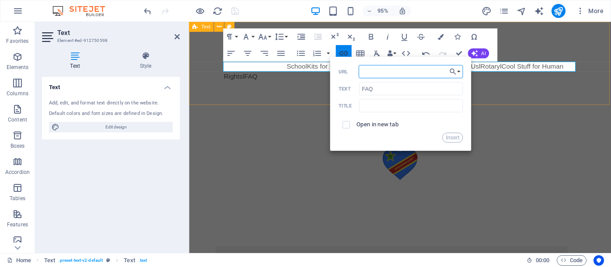
type input "https://www.bonvolo.net/blank-4"
click at [454, 138] on button "Insert" at bounding box center [451, 138] width 21 height 10
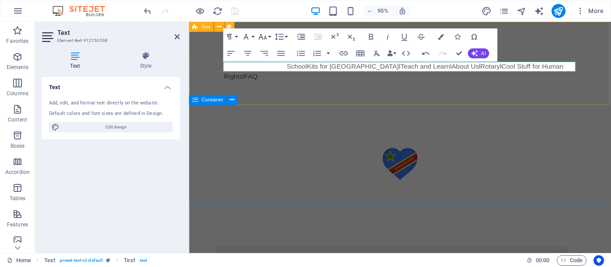
click at [507, 195] on div at bounding box center [411, 172] width 444 height 104
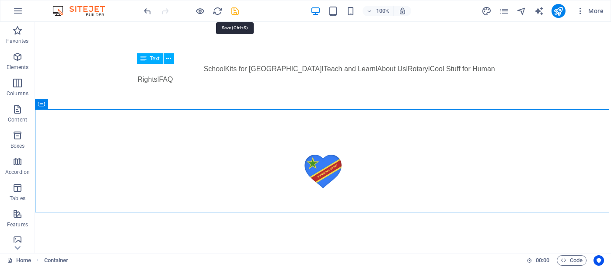
click at [233, 9] on icon "save" at bounding box center [235, 11] width 10 height 10
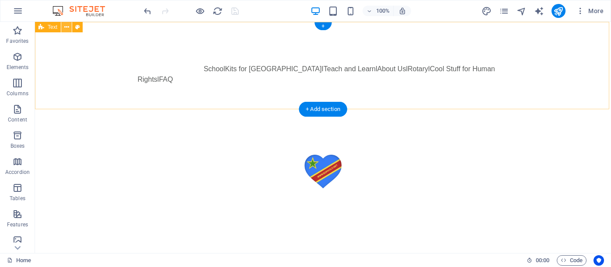
click at [65, 27] on icon at bounding box center [66, 27] width 5 height 9
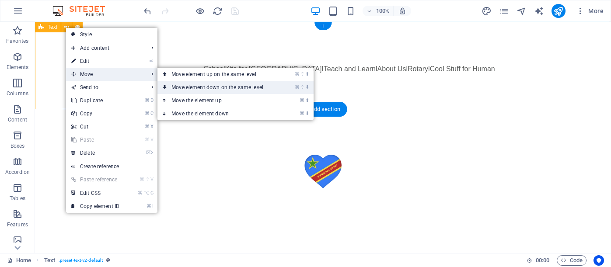
click at [202, 83] on link "⌘ ⇧ ⬇ Move element down on the same level" at bounding box center [218, 87] width 123 height 13
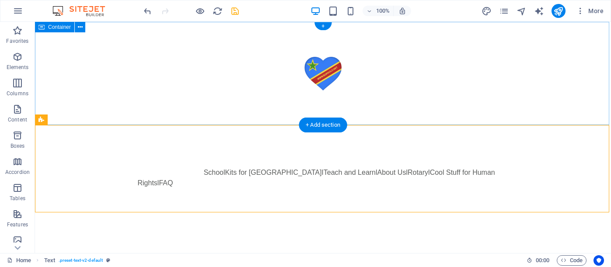
click at [443, 101] on div at bounding box center [323, 74] width 576 height 104
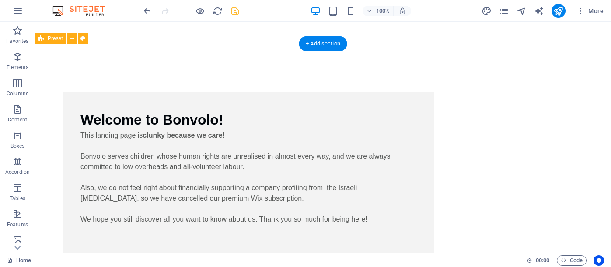
scroll to position [169, 0]
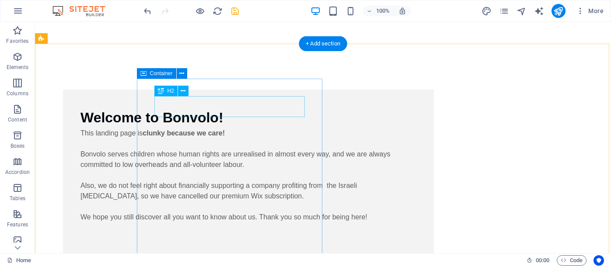
click at [296, 108] on div "Welcome to Bonvolo!" at bounding box center [248, 117] width 336 height 21
click at [197, 107] on div "Welcome to Bonvolo!" at bounding box center [248, 117] width 336 height 21
click at [185, 92] on icon at bounding box center [183, 91] width 5 height 9
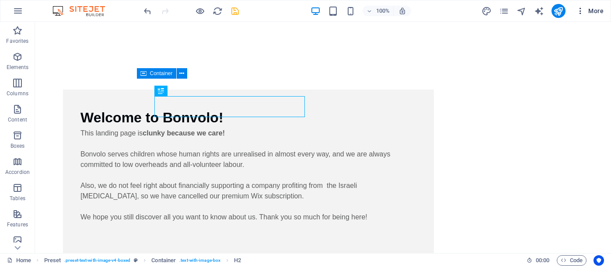
click at [597, 10] on span "More" at bounding box center [590, 11] width 28 height 9
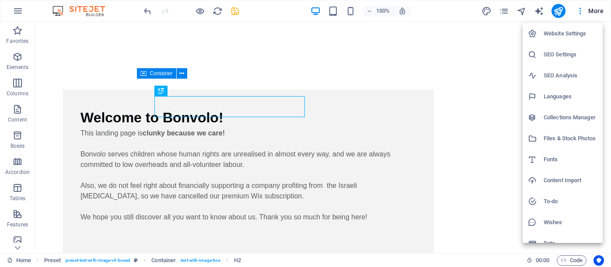
click at [556, 157] on h6 "Fonts" at bounding box center [570, 159] width 54 height 10
select select "popularity"
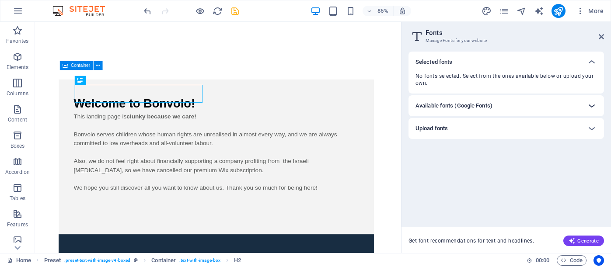
click at [588, 107] on icon at bounding box center [591, 106] width 10 height 10
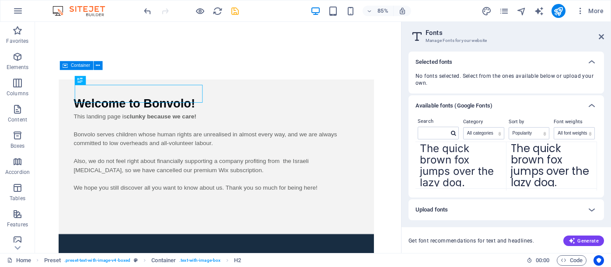
scroll to position [156, 0]
select select "serif"
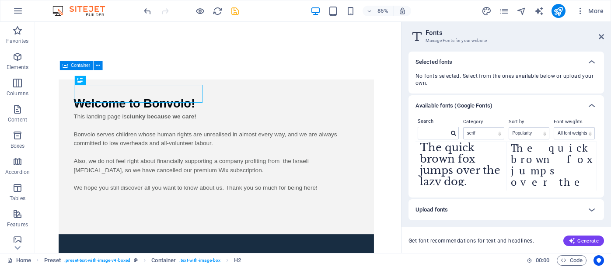
click at [554, 167] on textarea "The quick brown fox jumps over the lazy dog." at bounding box center [551, 162] width 90 height 48
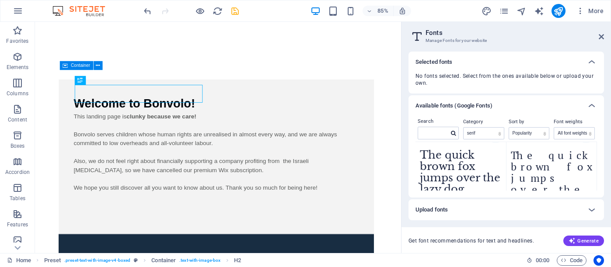
scroll to position [128, 0]
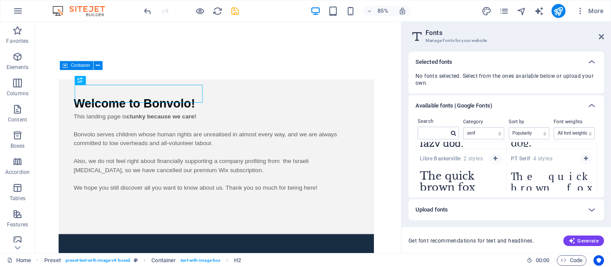
click at [556, 179] on textarea "The quick brown fox jumps over the lazy dog." at bounding box center [551, 190] width 90 height 48
click at [584, 160] on icon "button" at bounding box center [586, 158] width 4 height 5
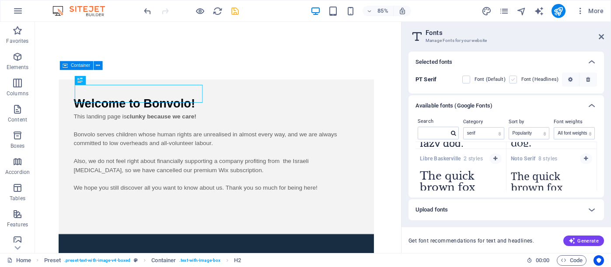
click at [516, 79] on label at bounding box center [513, 80] width 8 height 8
click at [0, 0] on Serif "checkbox" at bounding box center [0, 0] width 0 height 0
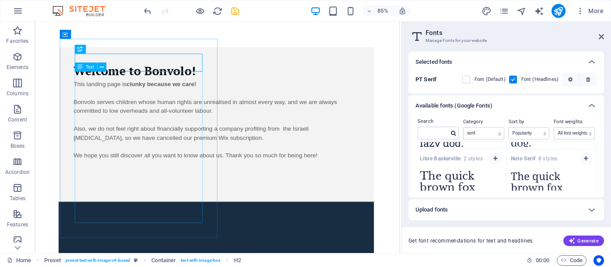
scroll to position [207, 0]
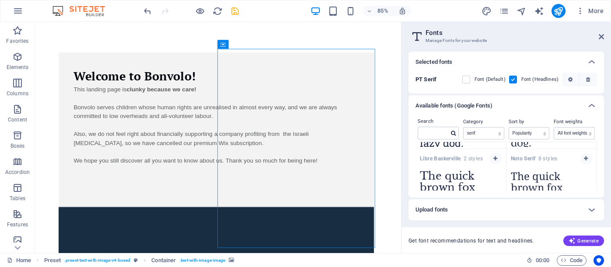
scroll to position [208, 0]
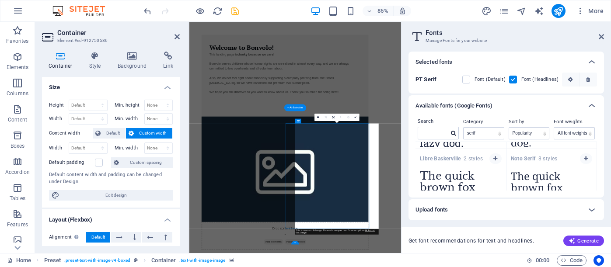
scroll to position [0, 0]
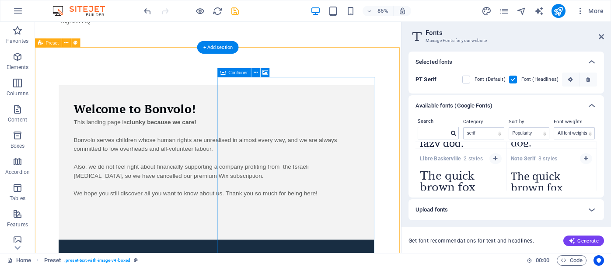
scroll to position [163, 0]
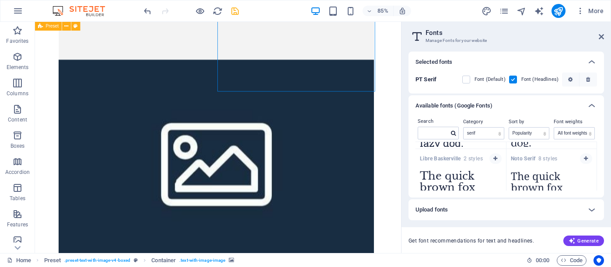
scroll to position [378, 0]
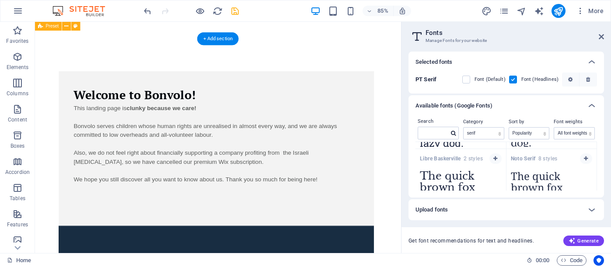
scroll to position [170, 0]
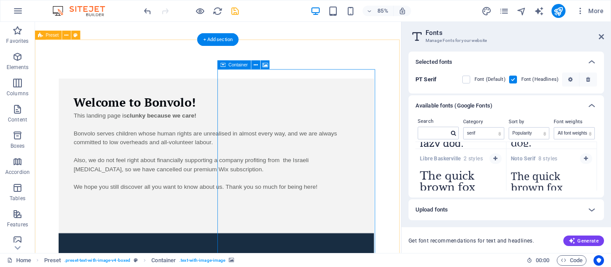
click at [230, 63] on span "Container" at bounding box center [237, 65] width 19 height 4
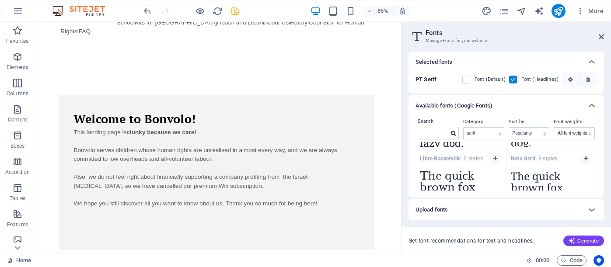
scroll to position [158, 0]
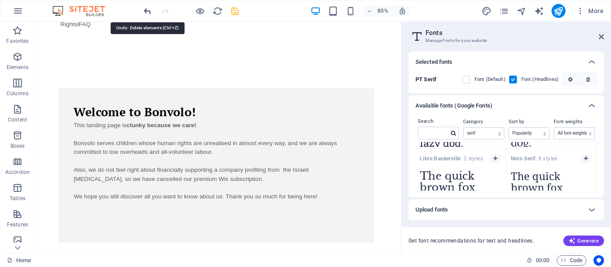
click at [148, 8] on icon "undo" at bounding box center [147, 11] width 10 height 10
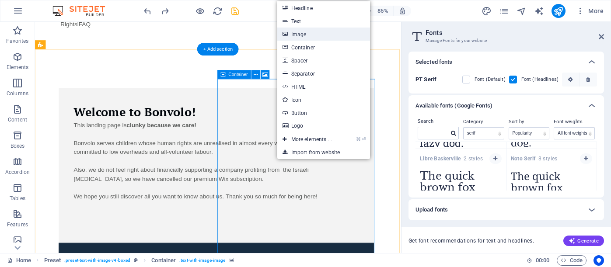
click at [300, 37] on link "Image" at bounding box center [323, 34] width 93 height 13
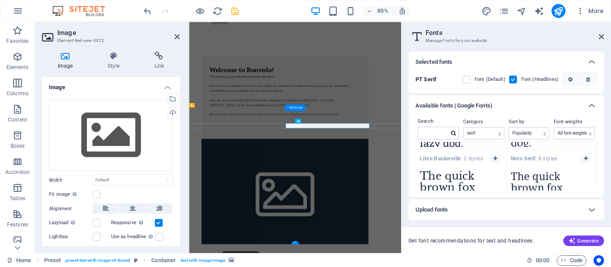
scroll to position [0, 0]
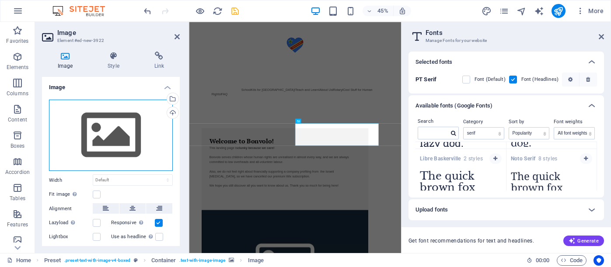
click at [121, 123] on div "Drag files here, click to choose files or select files from Files or our free s…" at bounding box center [111, 136] width 124 height 72
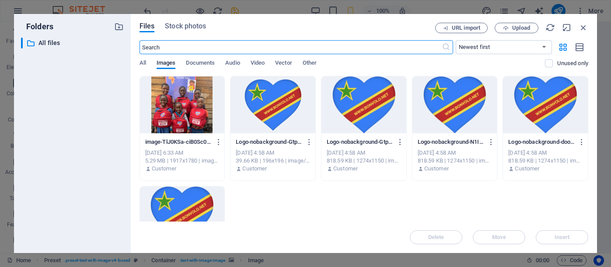
scroll to position [1307, 0]
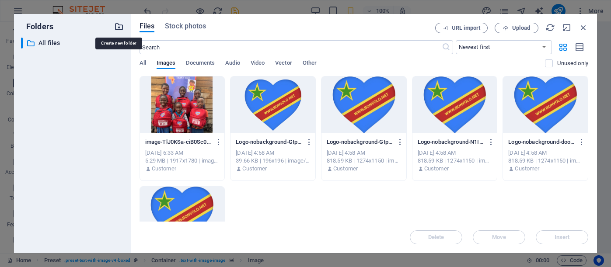
click at [120, 24] on icon "button" at bounding box center [119, 27] width 10 height 10
click at [120, 24] on div at bounding box center [119, 27] width 10 height 10
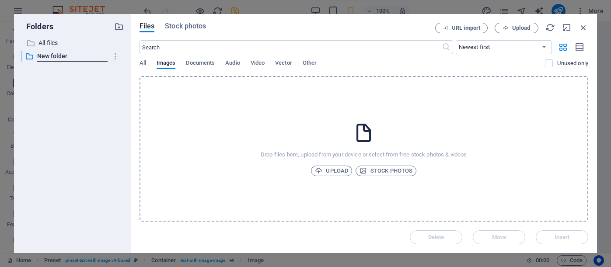
click at [267, 25] on div "Files Stock photos" at bounding box center [286, 28] width 295 height 10
click at [341, 167] on span "Upload" at bounding box center [331, 171] width 33 height 10
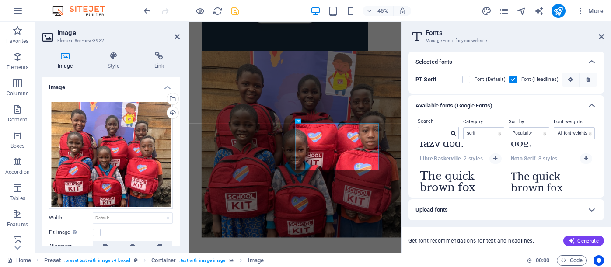
scroll to position [0, 0]
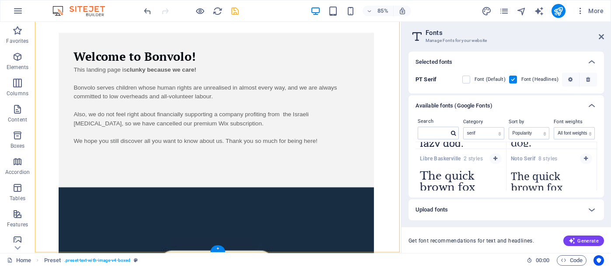
scroll to position [223, 0]
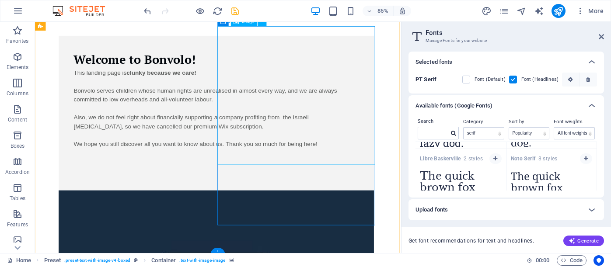
scroll to position [221, 0]
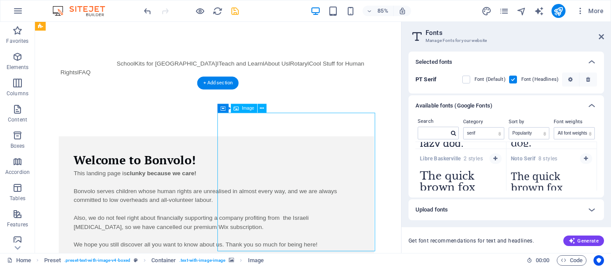
scroll to position [97, 0]
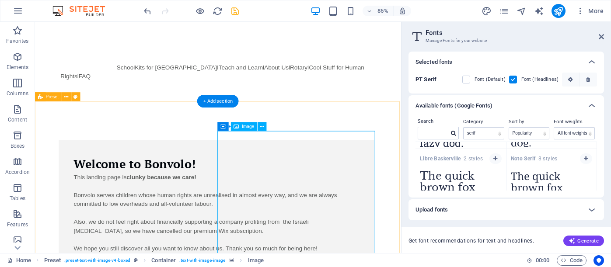
click at [247, 127] on span "Image" at bounding box center [248, 127] width 12 height 4
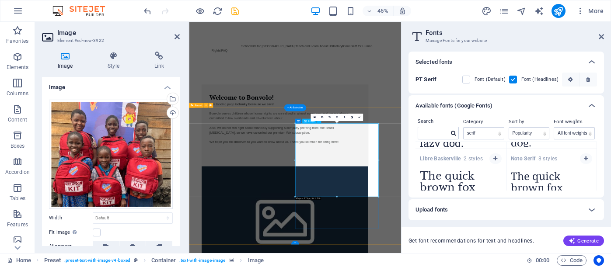
scroll to position [0, 0]
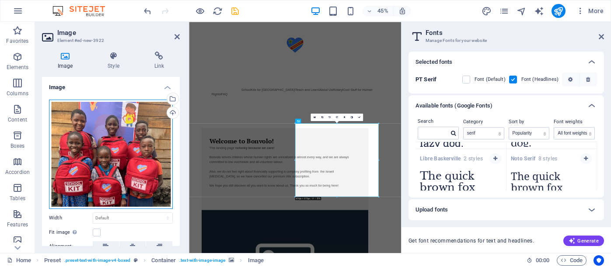
click at [125, 126] on div "Drag files here, click to choose files or select files from Files or our free s…" at bounding box center [111, 154] width 124 height 109
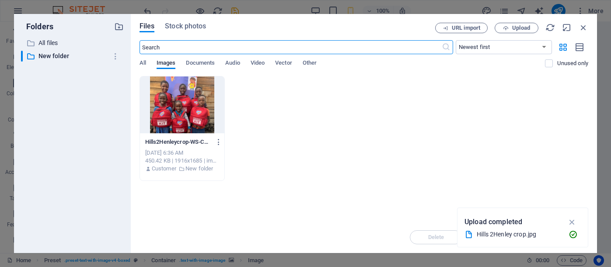
click at [125, 126] on div "Folders ​ All files All files ​ New folder New folder" at bounding box center [72, 133] width 117 height 239
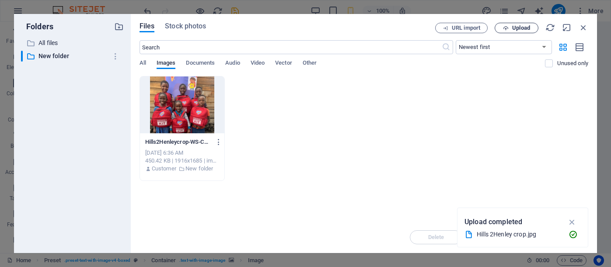
click at [512, 26] on span "Upload" at bounding box center [521, 27] width 18 height 5
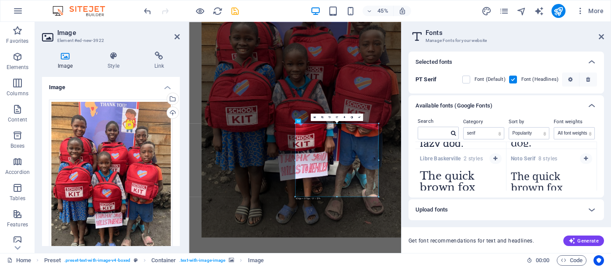
scroll to position [0, 0]
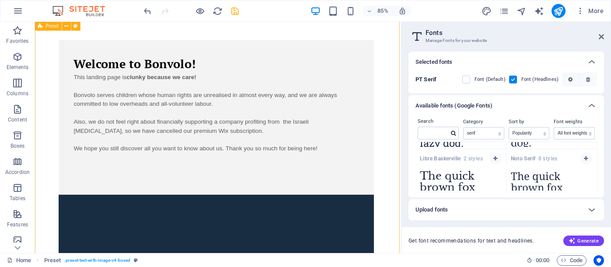
scroll to position [209, 0]
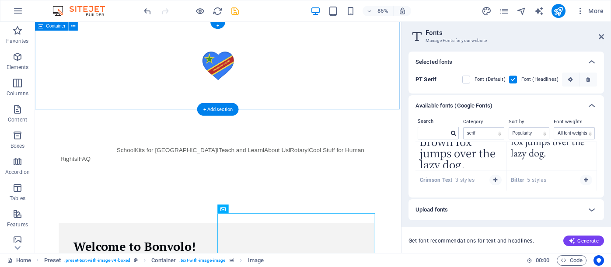
scroll to position [0, 0]
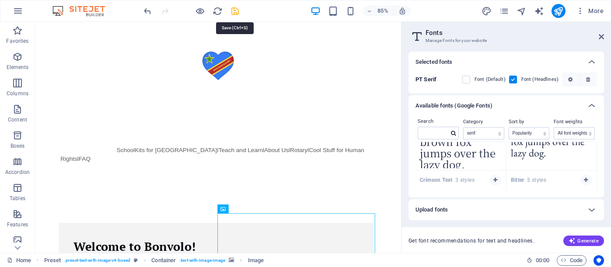
click at [232, 10] on icon "save" at bounding box center [235, 11] width 10 height 10
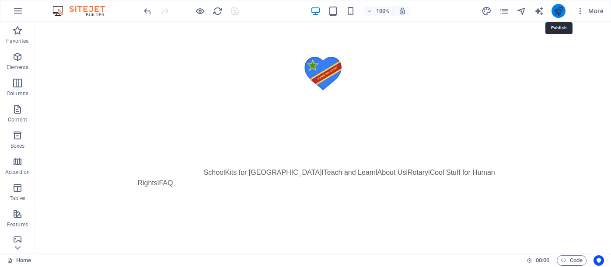
click at [559, 10] on icon "publish" at bounding box center [558, 11] width 10 height 10
